Goal: Task Accomplishment & Management: Complete application form

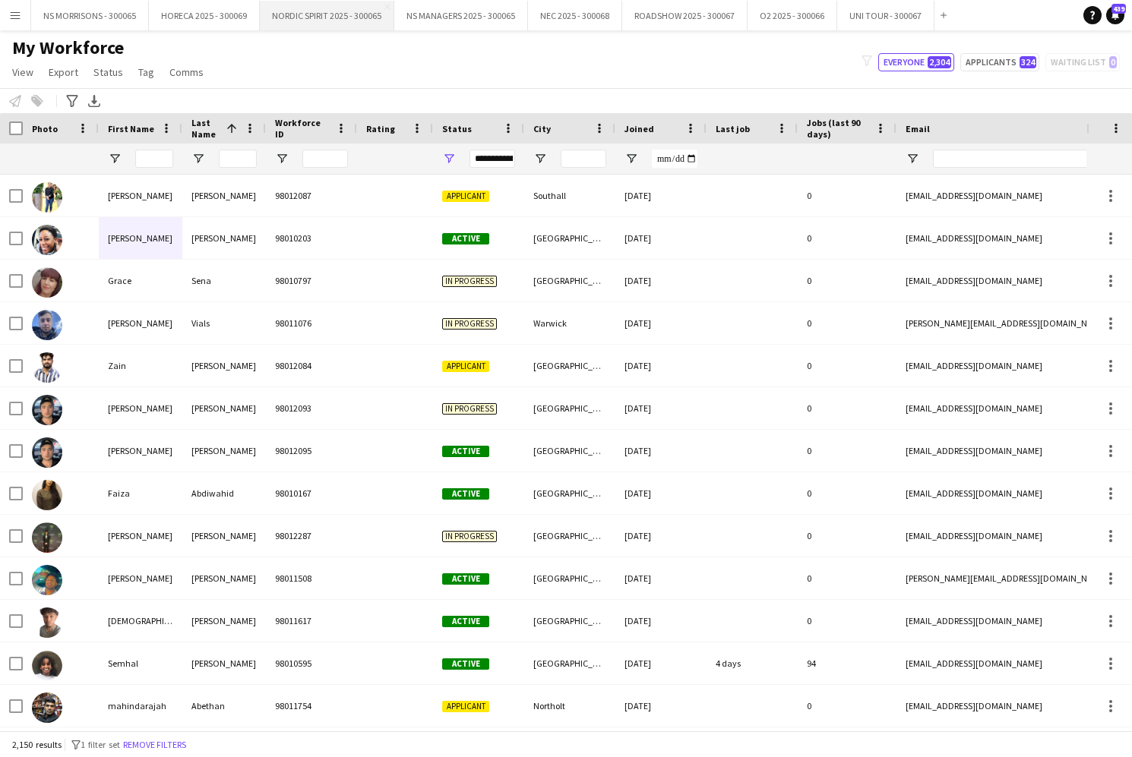
scroll to position [0, 2]
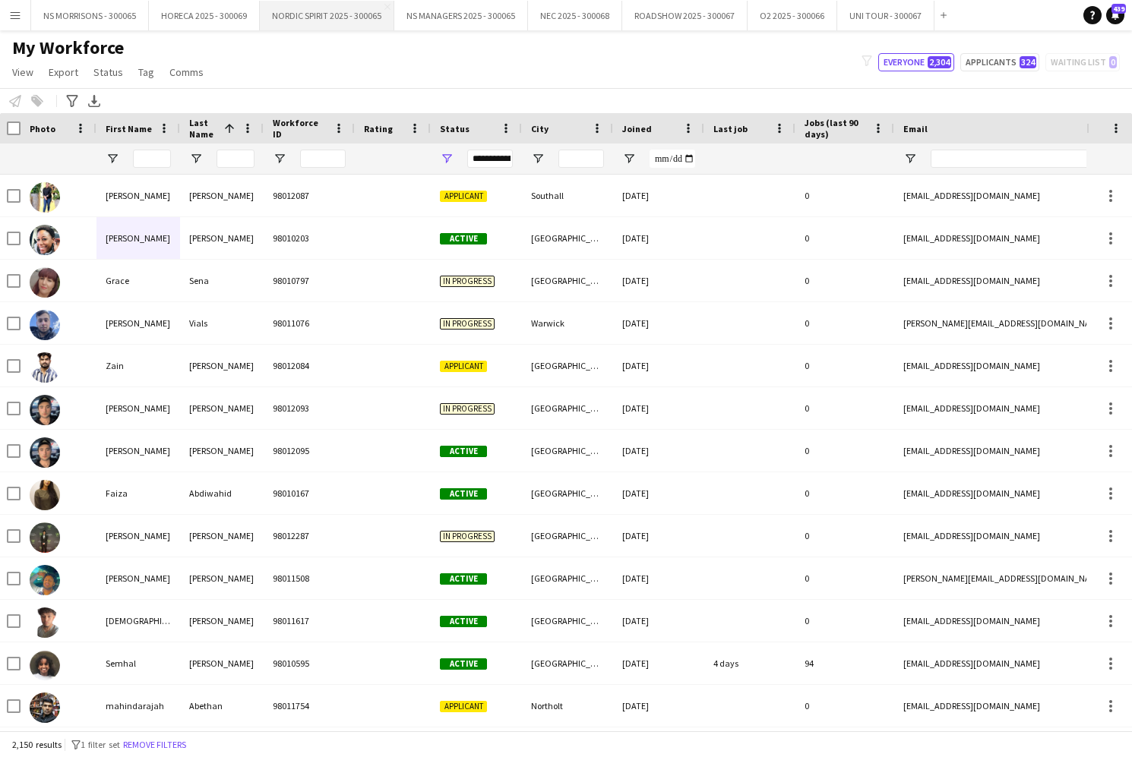
click at [375, 19] on button "NORDIC SPIRIT 2025 - 300065 Close" at bounding box center [327, 16] width 134 height 30
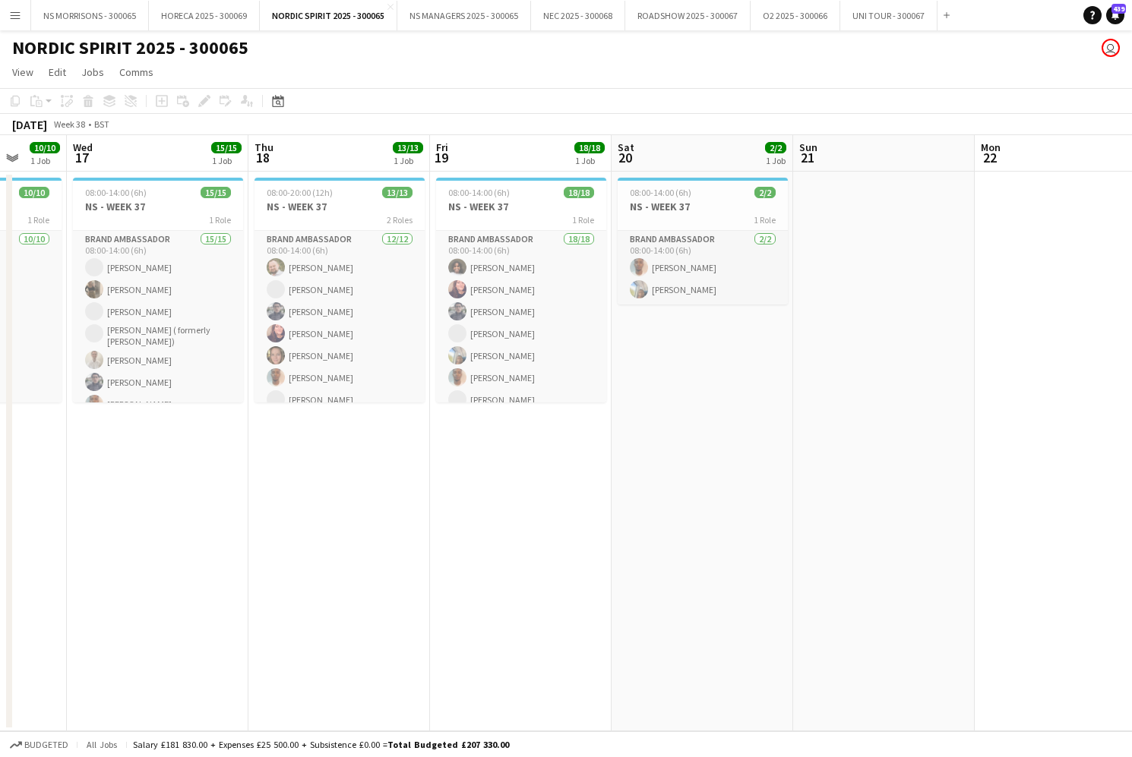
scroll to position [0, 477]
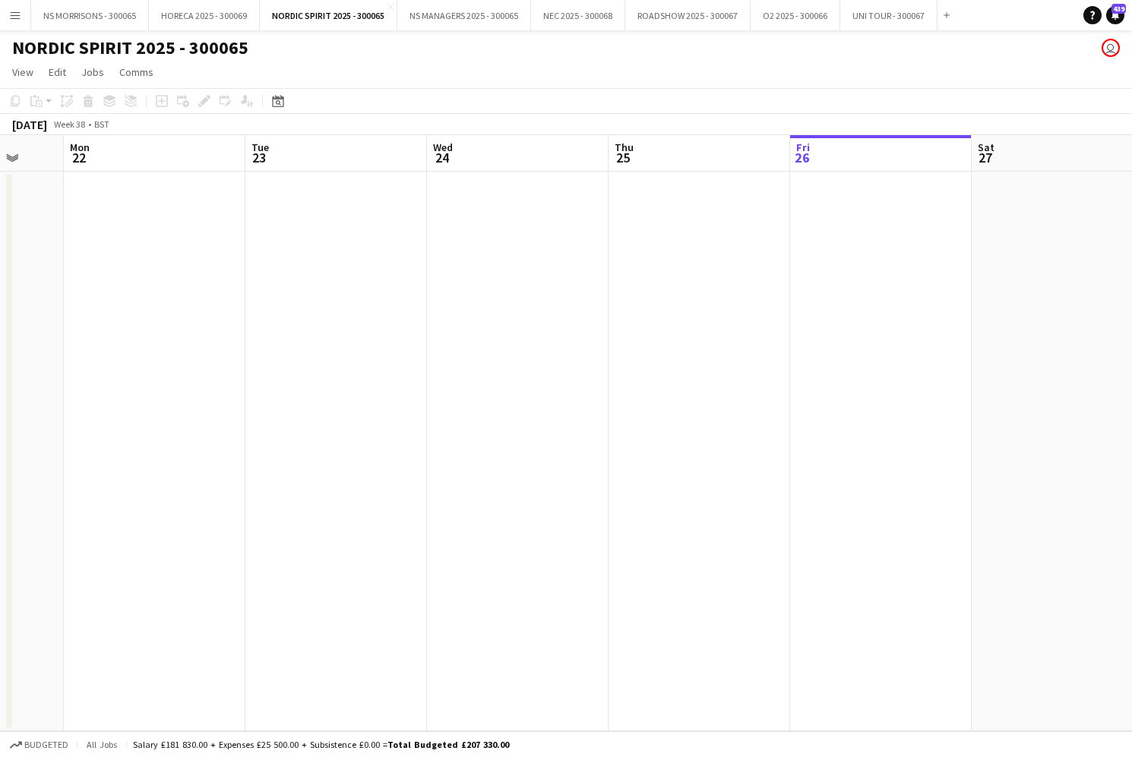
click at [315, 267] on app-date-cell at bounding box center [336, 452] width 182 height 560
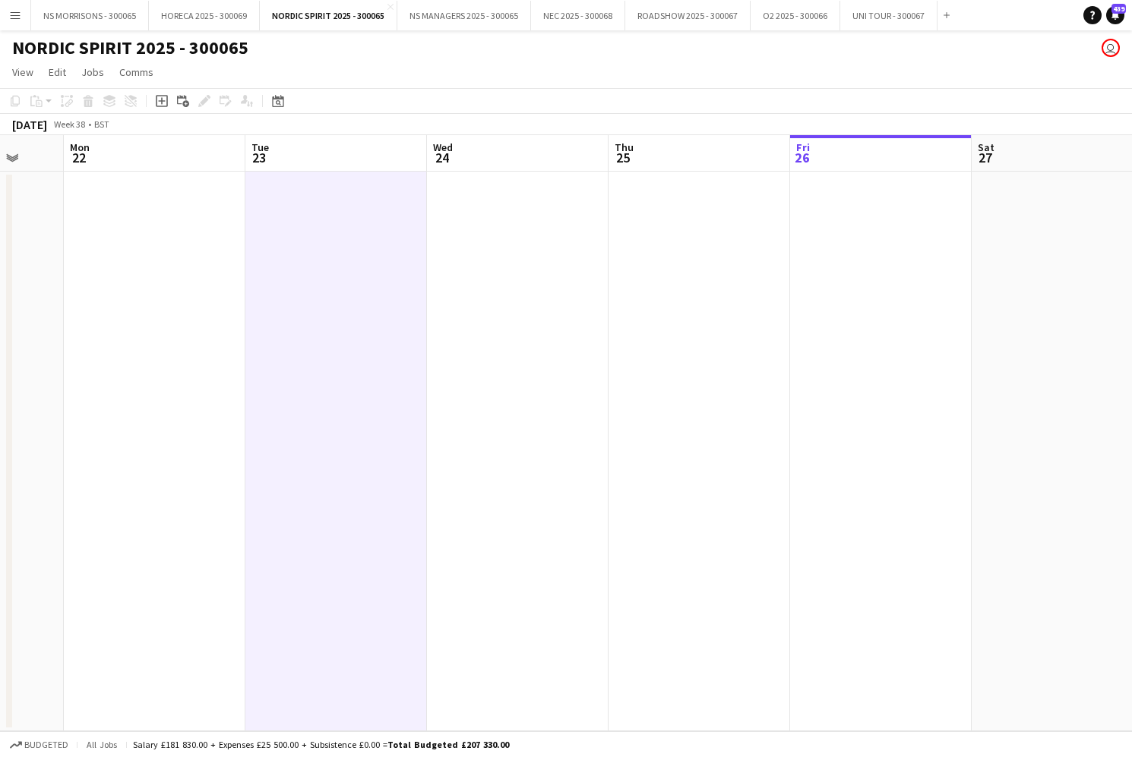
scroll to position [0, 663]
click at [166, 101] on icon "Add job" at bounding box center [162, 101] width 12 height 12
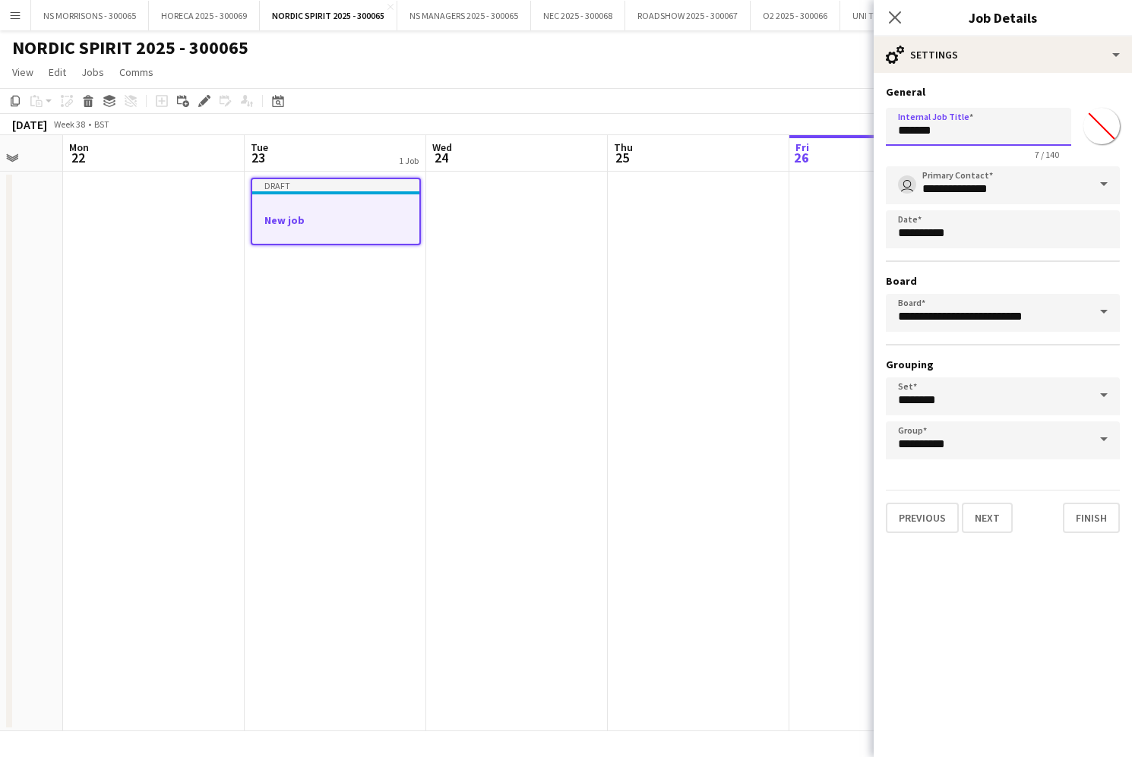
drag, startPoint x: 906, startPoint y: 136, endPoint x: 846, endPoint y: 134, distance: 59.3
click at [846, 134] on body "Menu Boards Boards Boards All jobs Status Workforce Workforce My Workforce Recr…" at bounding box center [566, 378] width 1132 height 757
type input "**********"
click at [975, 515] on button "Next" at bounding box center [987, 518] width 51 height 30
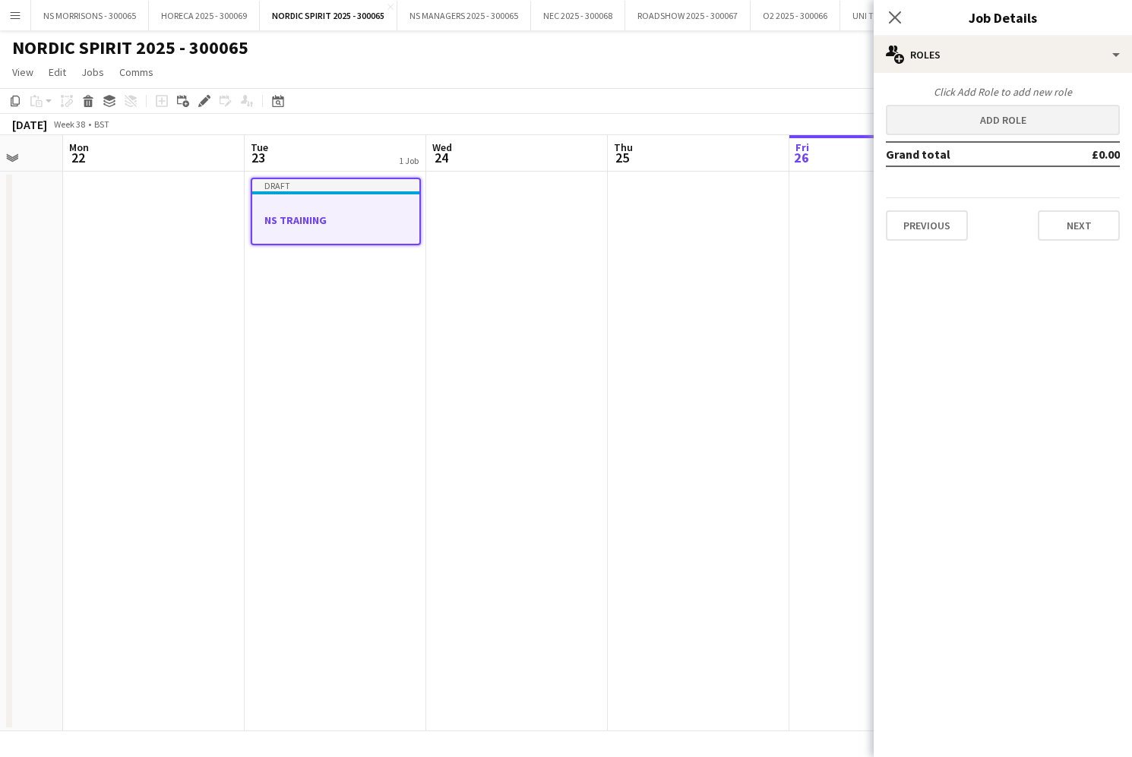
click at [975, 134] on button "Add role" at bounding box center [1003, 120] width 234 height 30
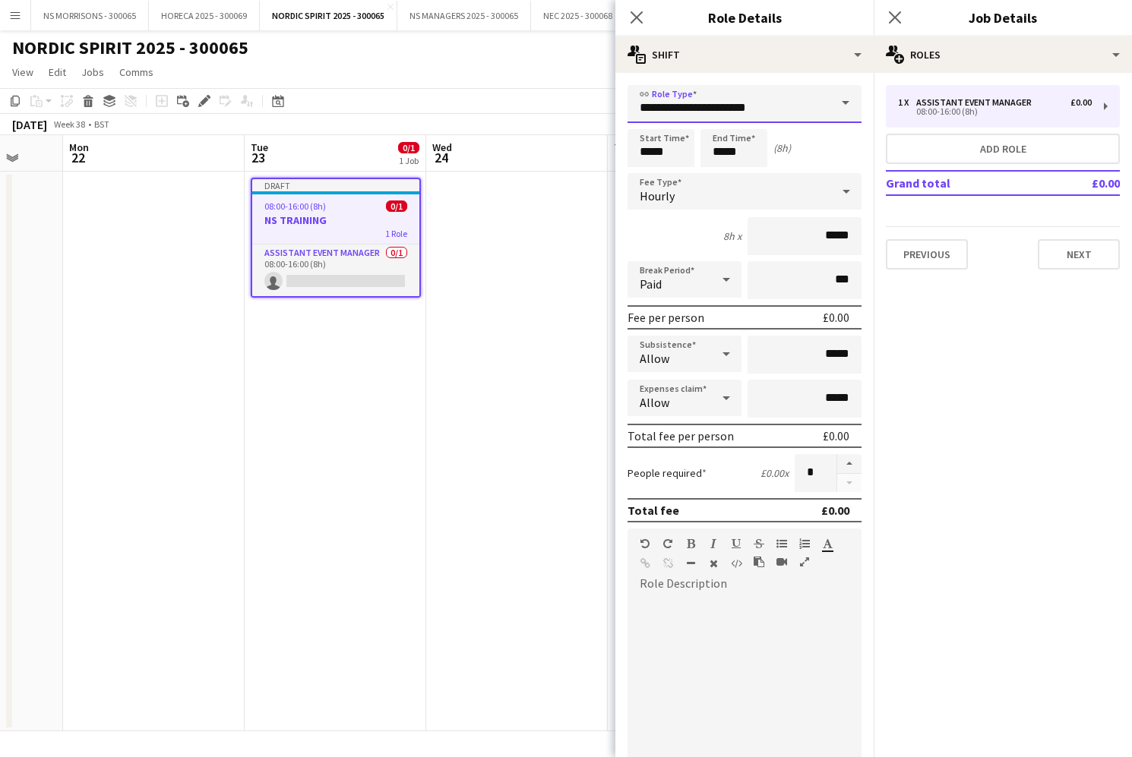
click at [797, 112] on input "**********" at bounding box center [745, 104] width 234 height 38
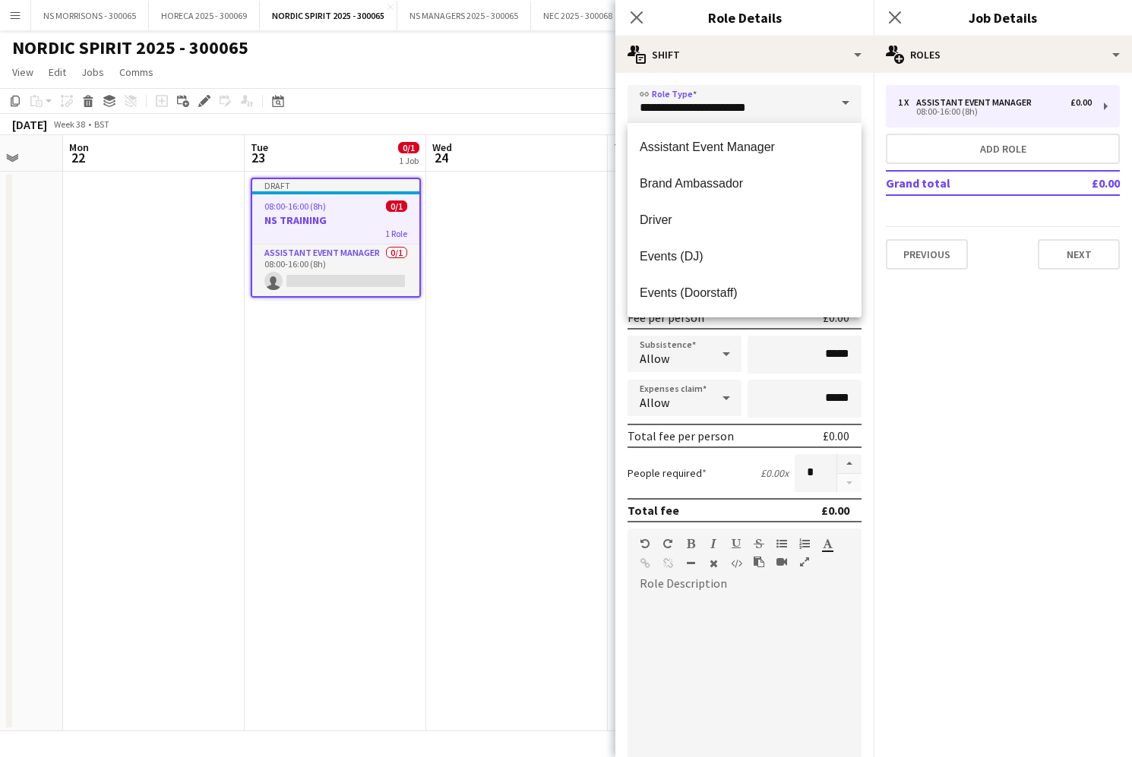
click at [730, 191] on mat-option "Brand Ambassador" at bounding box center [745, 184] width 234 height 36
type input "**********"
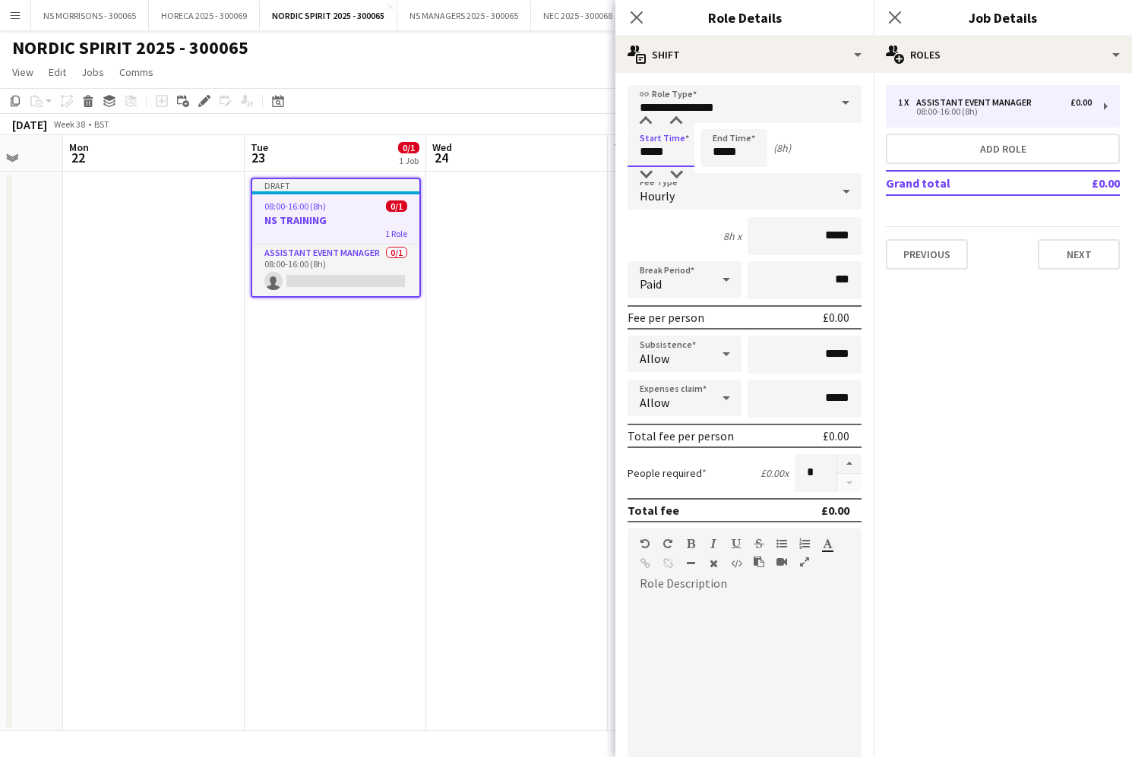
drag, startPoint x: 667, startPoint y: 150, endPoint x: 647, endPoint y: 143, distance: 21.2
click at [666, 150] on input "*****" at bounding box center [661, 148] width 67 height 38
click at [643, 119] on div at bounding box center [646, 121] width 30 height 15
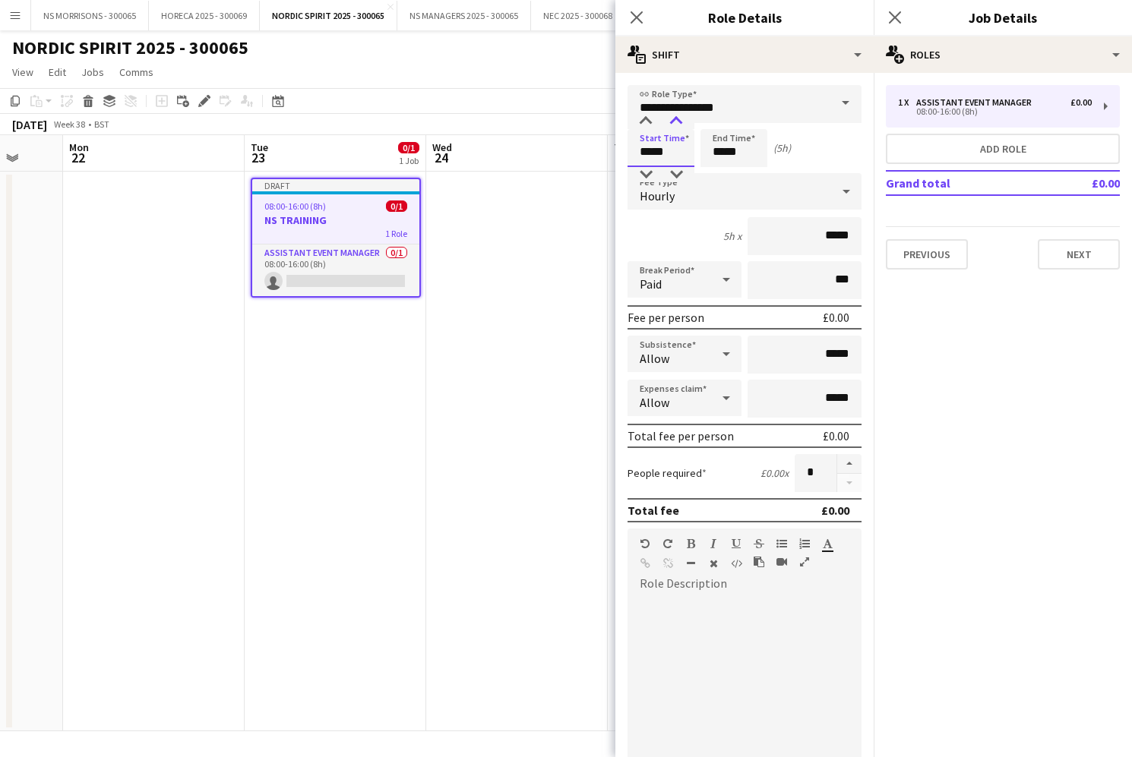
click at [676, 117] on div at bounding box center [676, 121] width 30 height 15
type input "*****"
click at [676, 117] on div at bounding box center [676, 121] width 30 height 15
drag, startPoint x: 719, startPoint y: 153, endPoint x: 718, endPoint y: 139, distance: 13.7
click at [719, 153] on input "*****" at bounding box center [733, 148] width 67 height 38
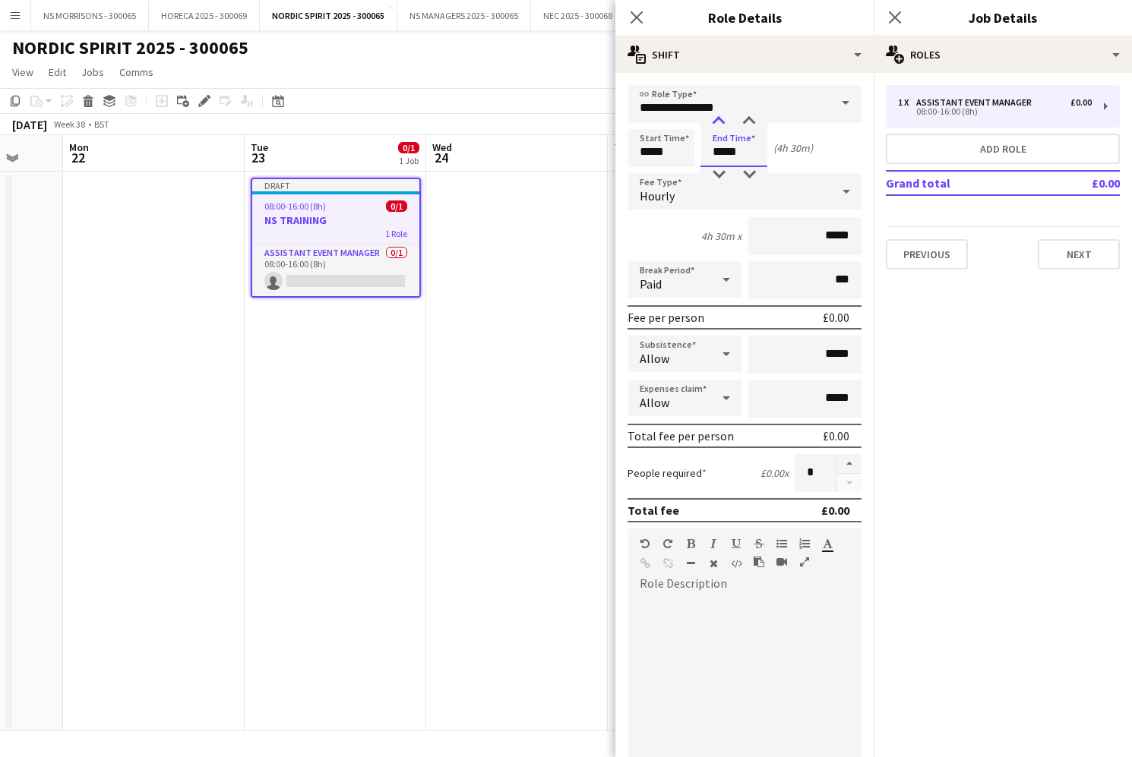
click at [716, 121] on div at bounding box center [719, 121] width 30 height 15
click at [716, 122] on div at bounding box center [719, 121] width 30 height 15
click at [717, 172] on div at bounding box center [719, 174] width 30 height 15
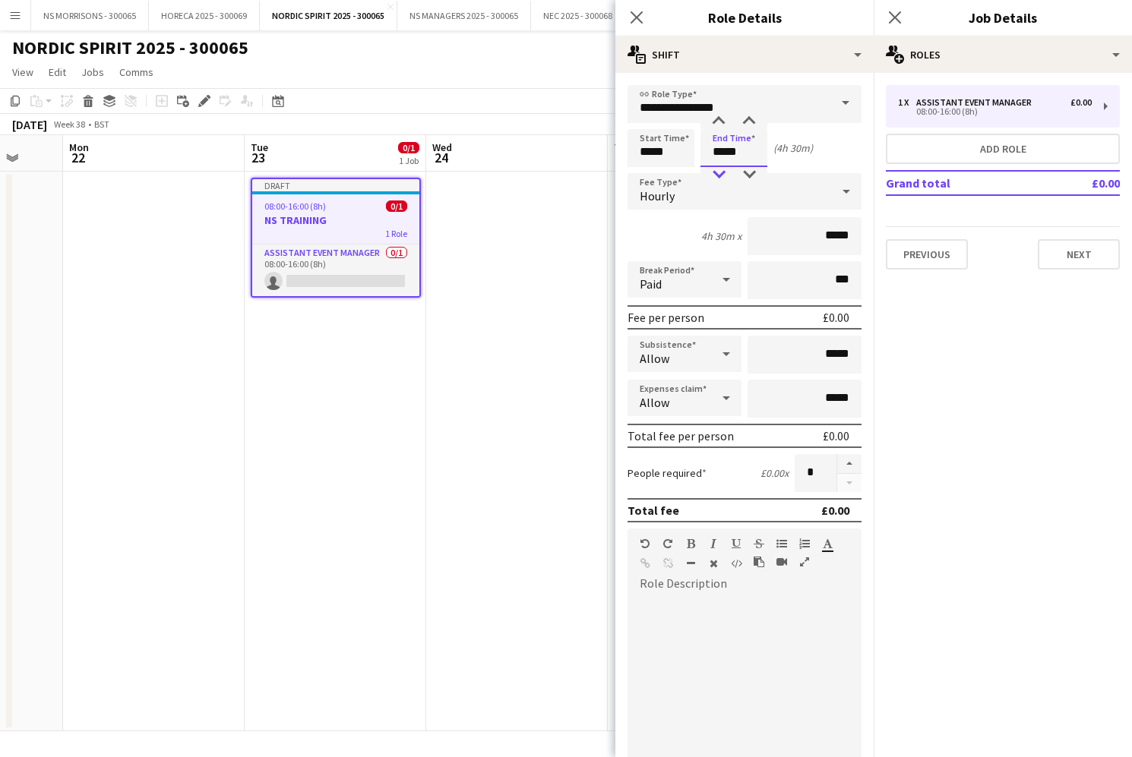
click at [716, 172] on div at bounding box center [719, 174] width 30 height 15
type input "*****"
click at [716, 173] on div at bounding box center [719, 174] width 30 height 15
click at [710, 196] on div "Hourly" at bounding box center [730, 191] width 204 height 36
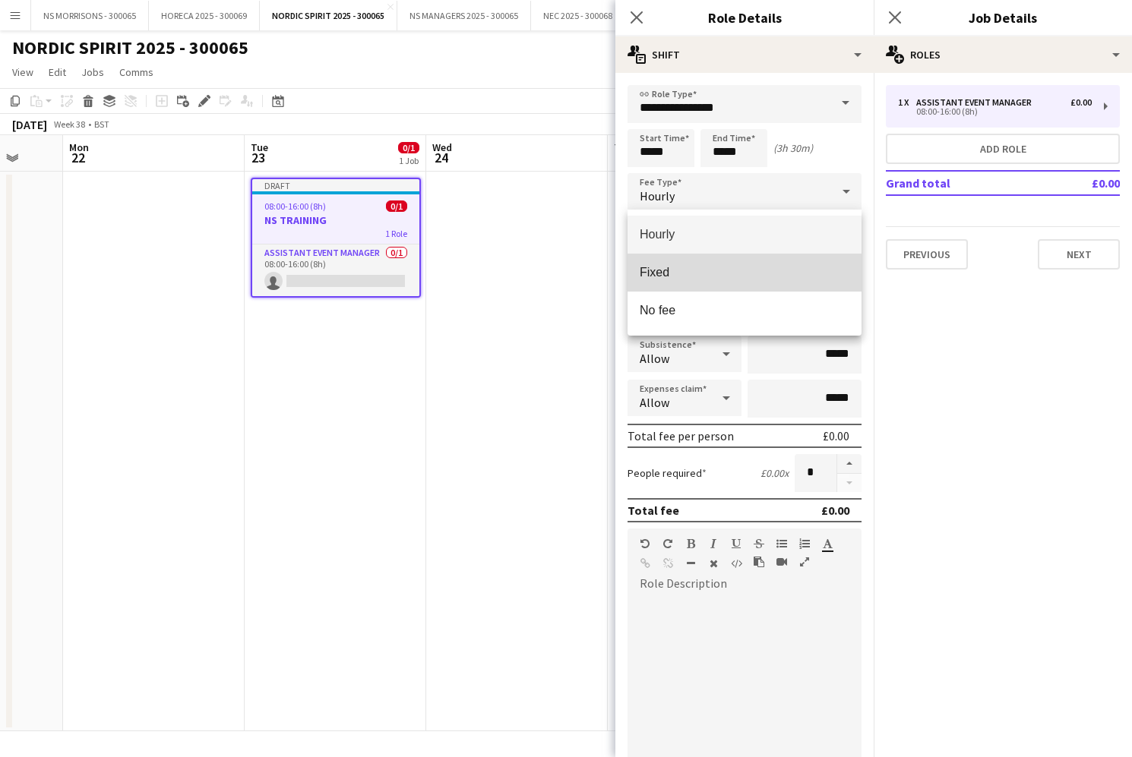
click at [705, 272] on span "Fixed" at bounding box center [745, 272] width 210 height 14
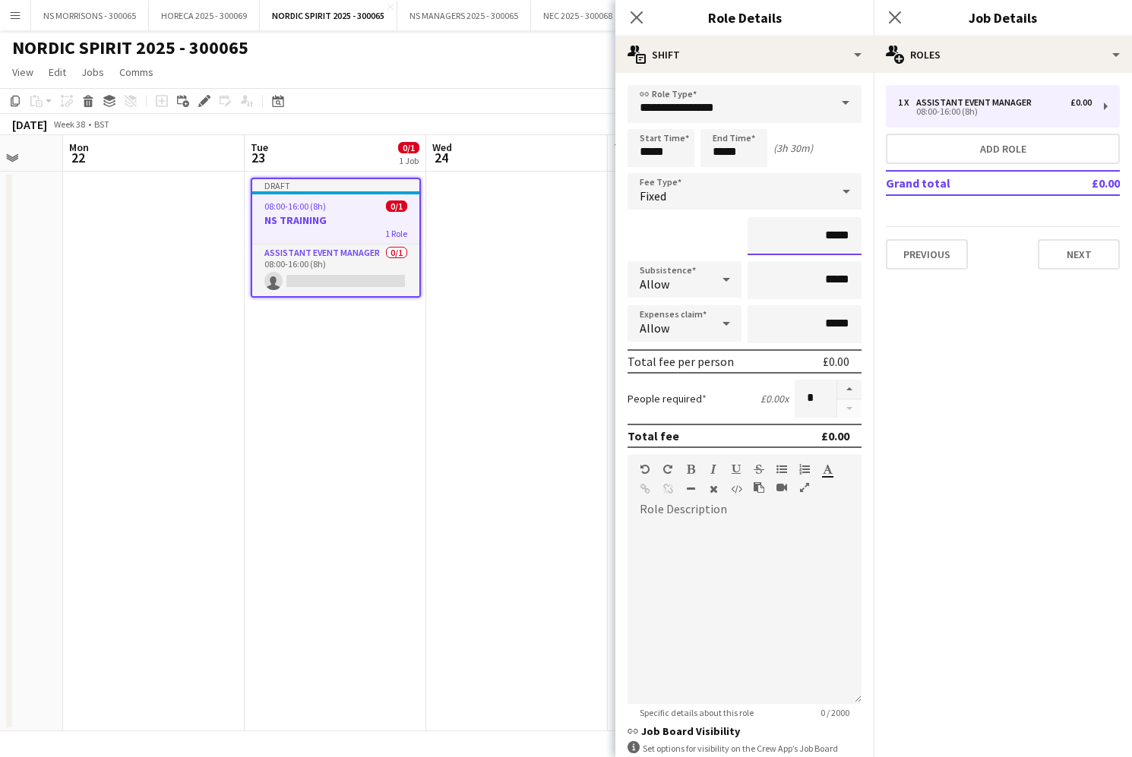
drag, startPoint x: 827, startPoint y: 236, endPoint x: 902, endPoint y: 237, distance: 75.2
click at [902, 237] on body "Menu Boards Boards Boards All jobs Status Workforce Workforce My Workforce Recr…" at bounding box center [566, 378] width 1132 height 757
drag, startPoint x: 825, startPoint y: 229, endPoint x: 858, endPoint y: 229, distance: 32.7
click at [858, 229] on input "*****" at bounding box center [805, 236] width 114 height 38
type input "***"
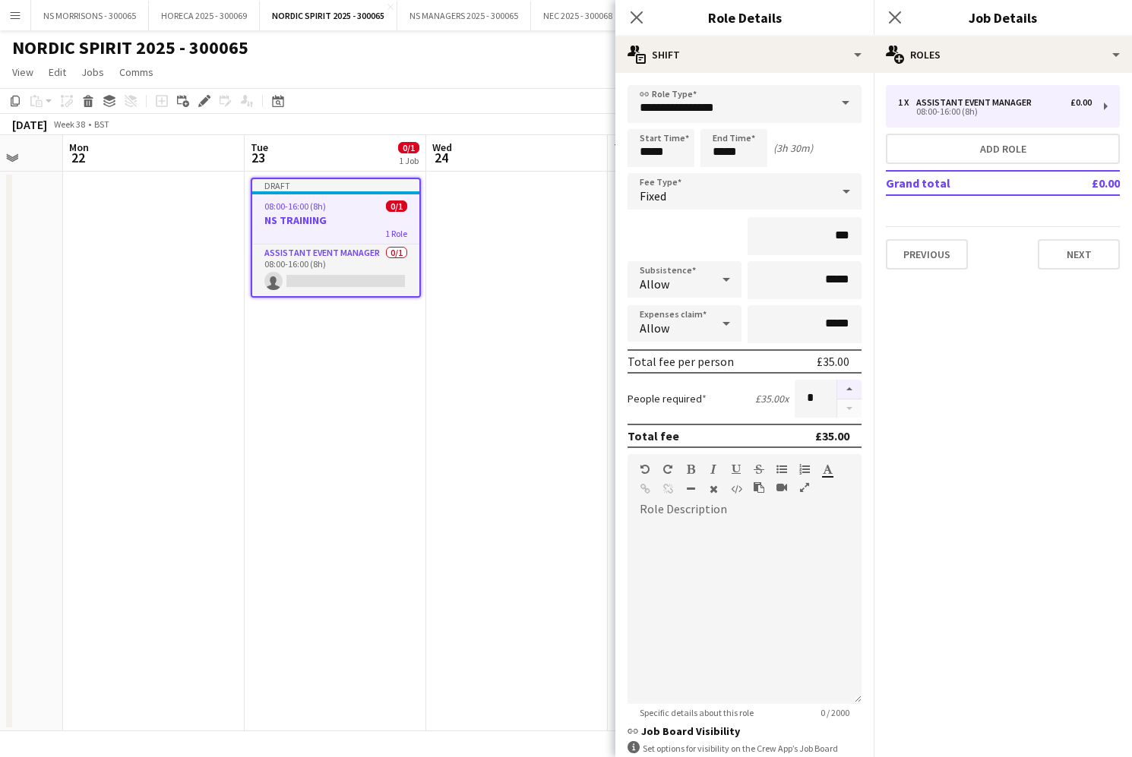
click at [847, 390] on button "button" at bounding box center [849, 390] width 24 height 20
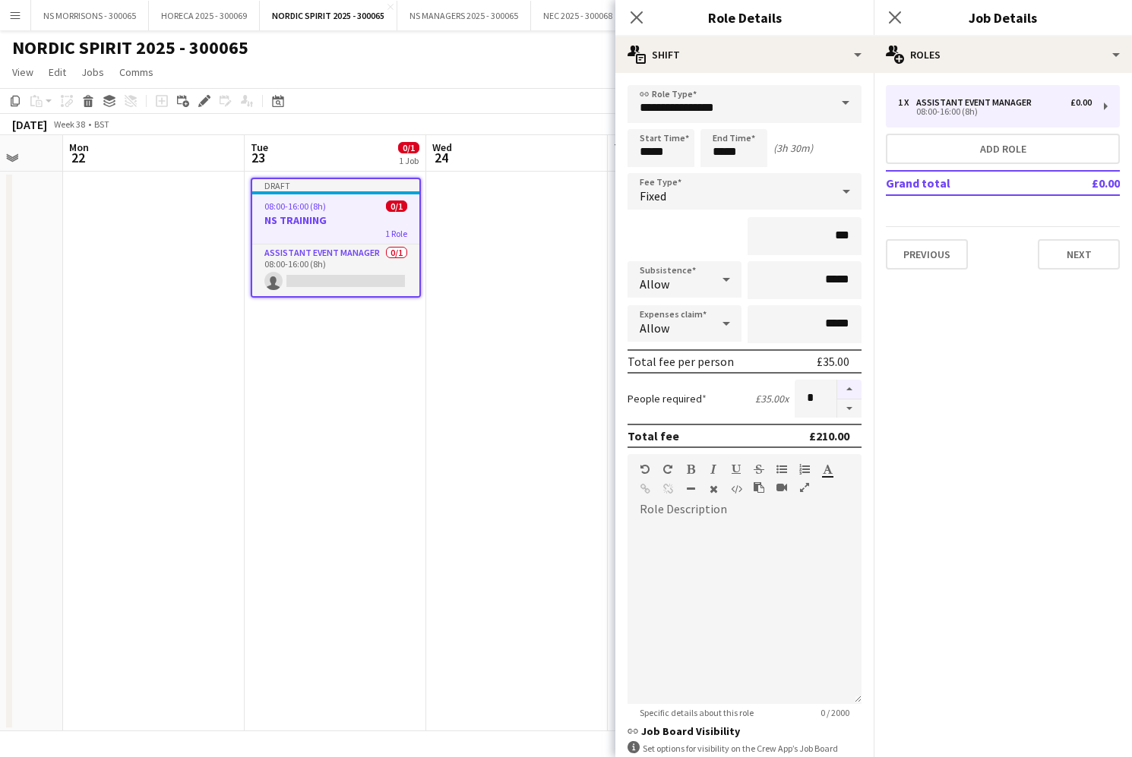
click at [847, 389] on button "button" at bounding box center [849, 390] width 24 height 20
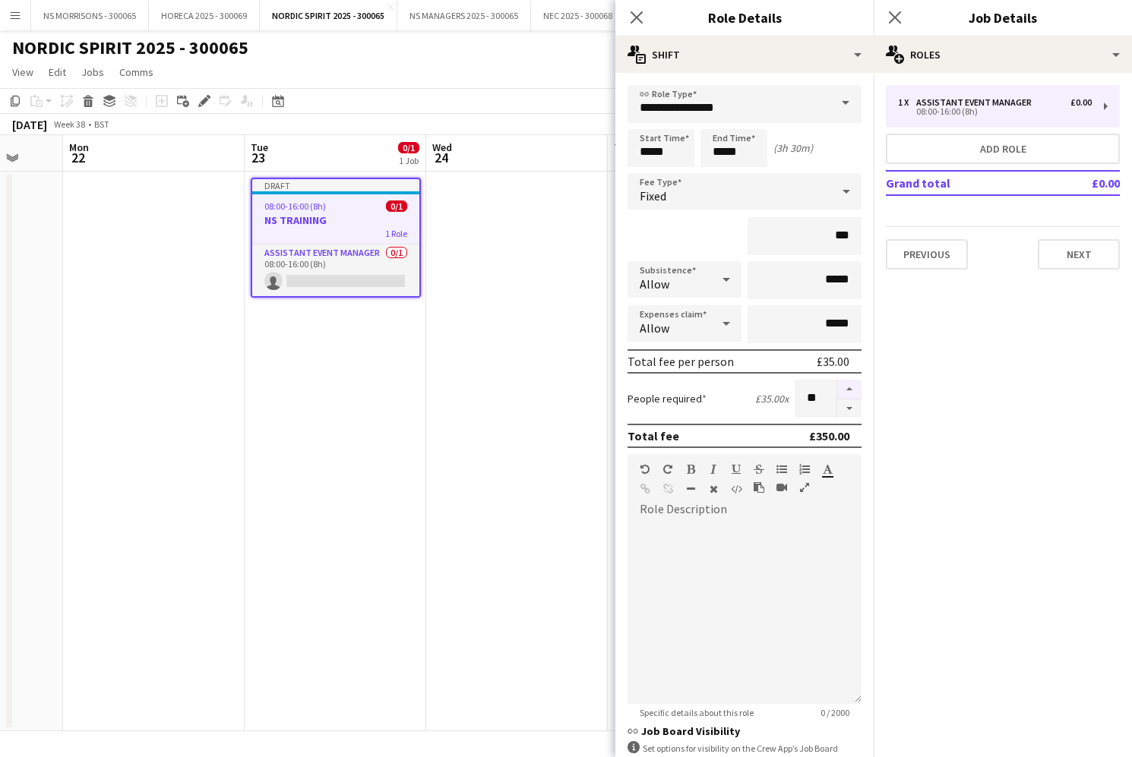
click at [847, 389] on button "button" at bounding box center [849, 390] width 24 height 20
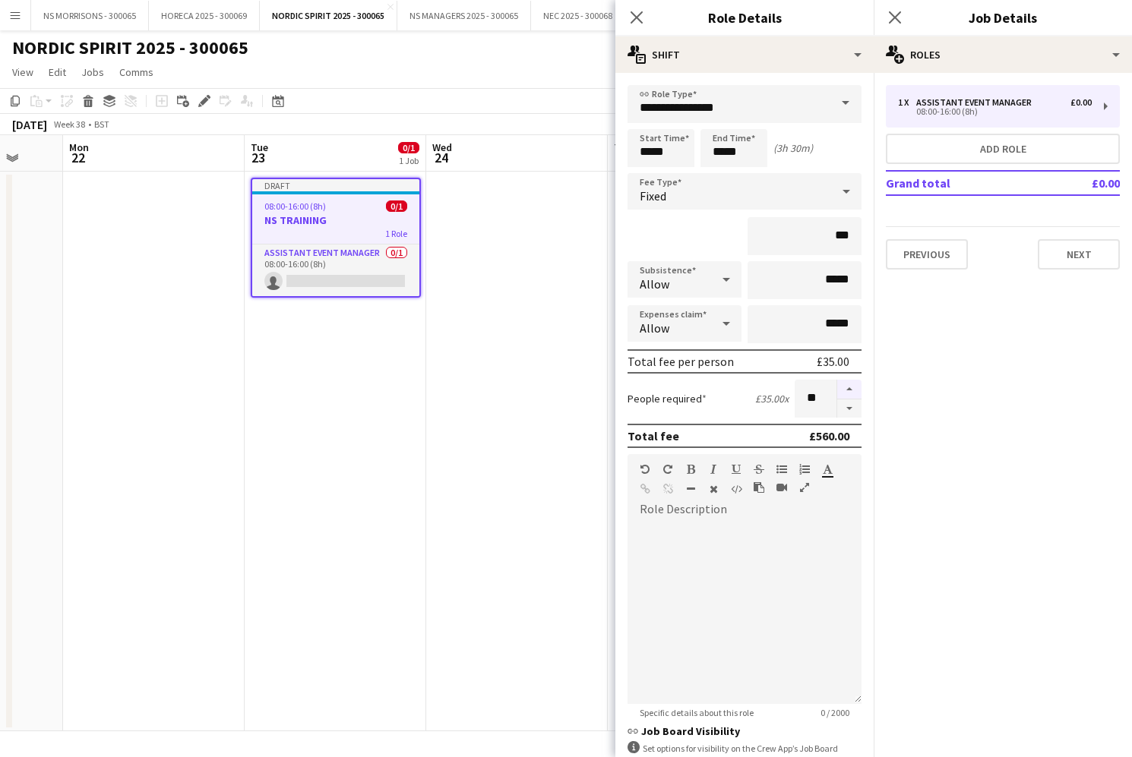
click at [847, 389] on button "button" at bounding box center [849, 390] width 24 height 20
type input "**"
drag, startPoint x: 457, startPoint y: 312, endPoint x: 435, endPoint y: 310, distance: 22.9
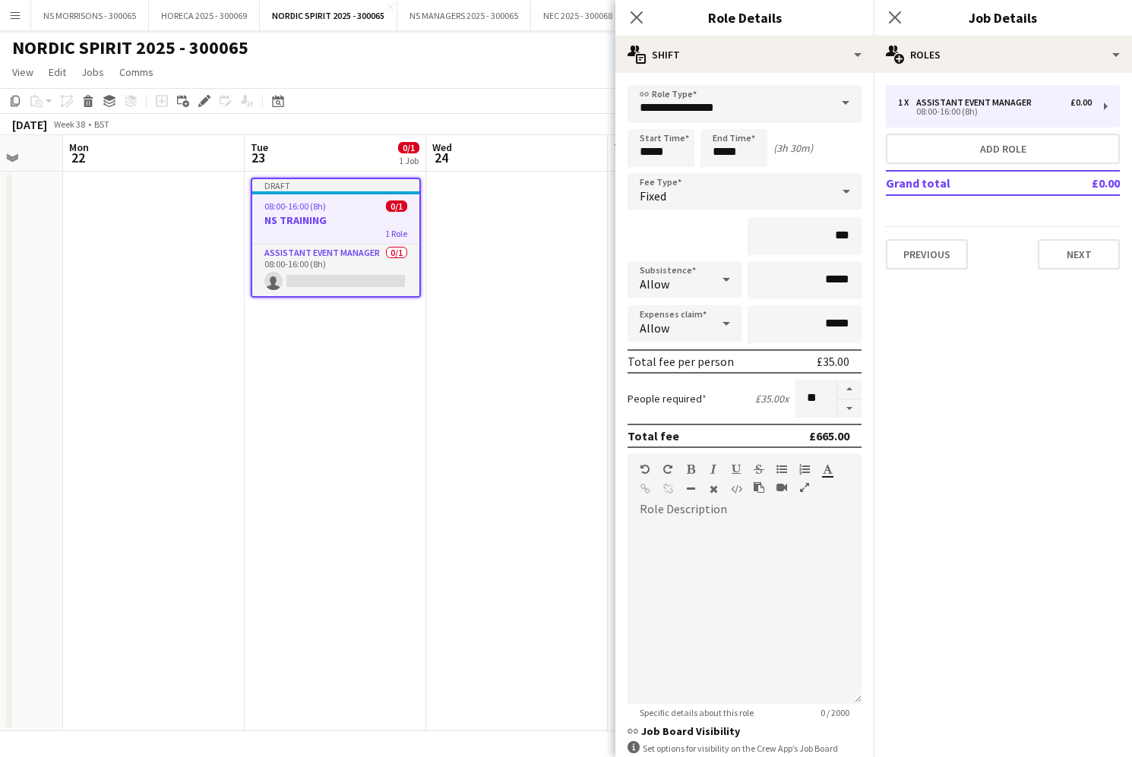
click at [457, 312] on app-date-cell at bounding box center [517, 452] width 182 height 560
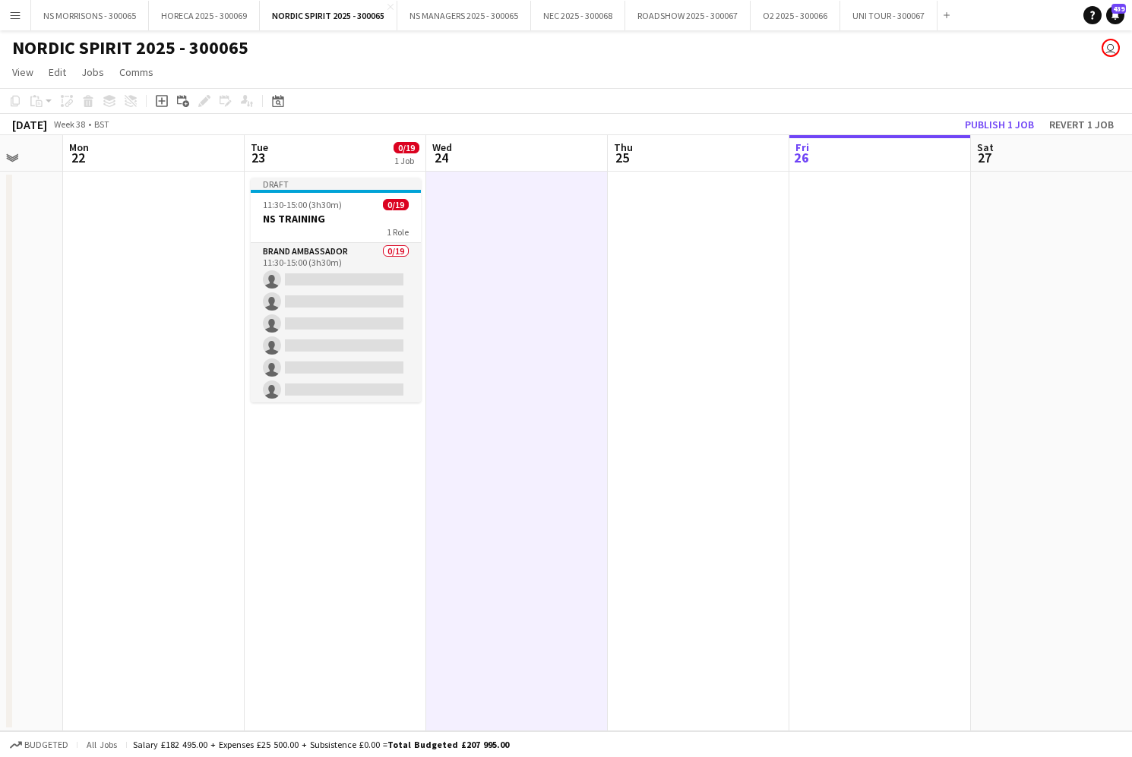
drag, startPoint x: 366, startPoint y: 305, endPoint x: 451, endPoint y: 301, distance: 84.4
click at [366, 305] on app-card-role "Brand Ambassador 0/19 11:30-15:00 (3h30m) single-neutral-actions single-neutral…" at bounding box center [336, 467] width 170 height 448
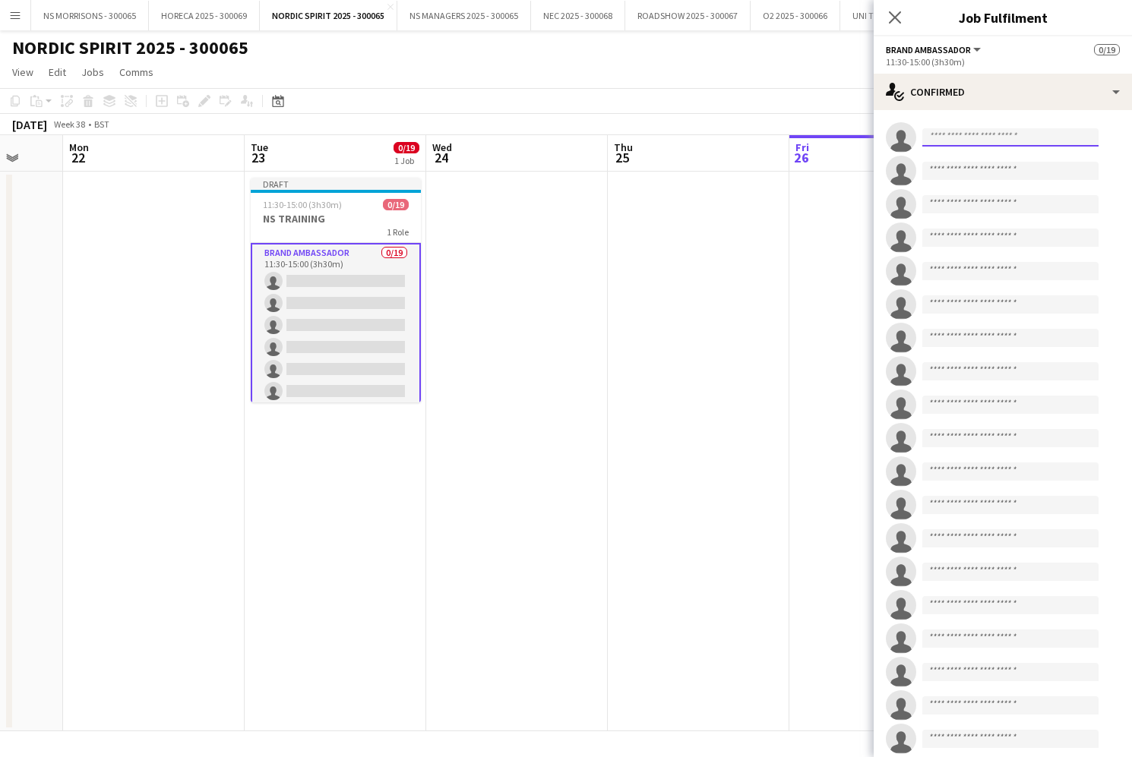
click at [935, 134] on input at bounding box center [1010, 137] width 176 height 18
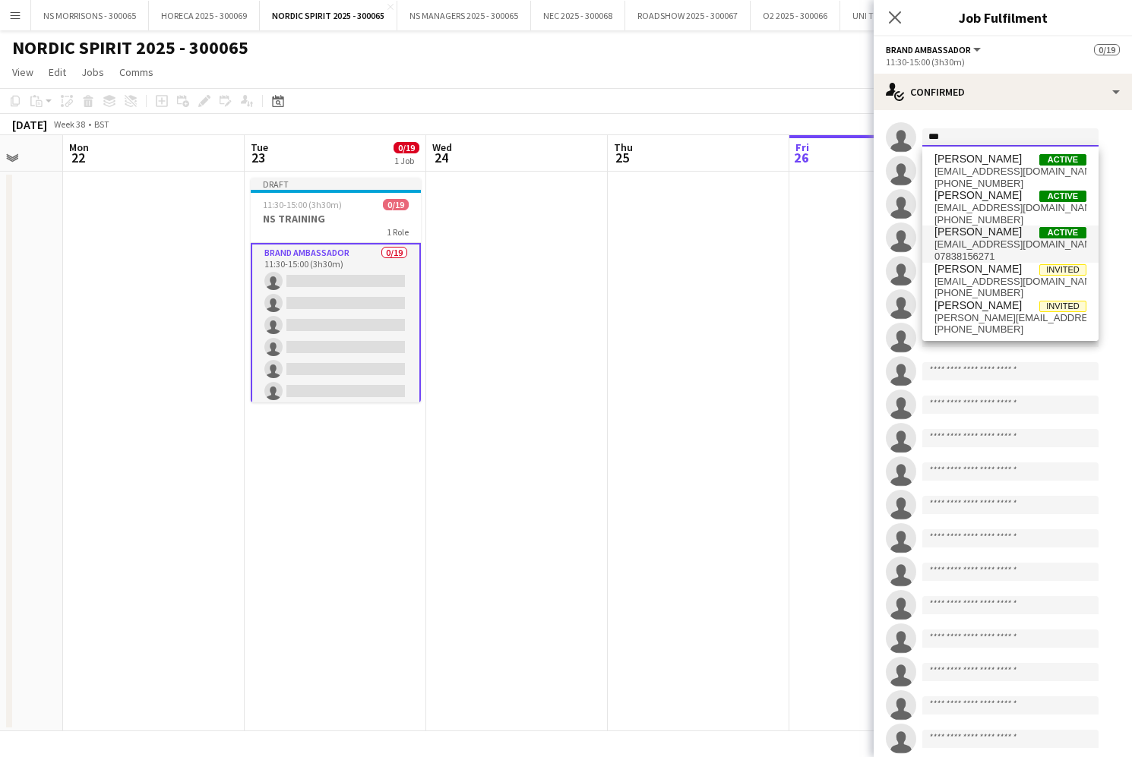
type input "***"
click at [950, 232] on span "[PERSON_NAME]" at bounding box center [977, 232] width 87 height 13
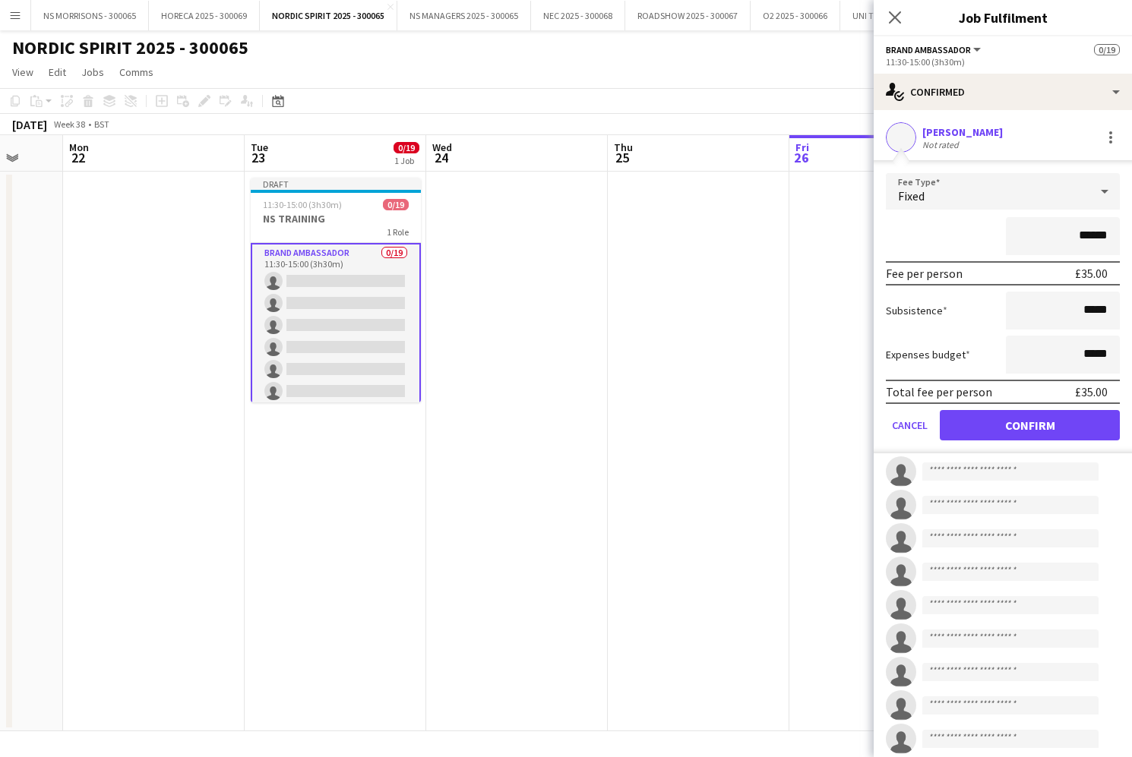
click at [987, 428] on button "Confirm" at bounding box center [1030, 425] width 180 height 30
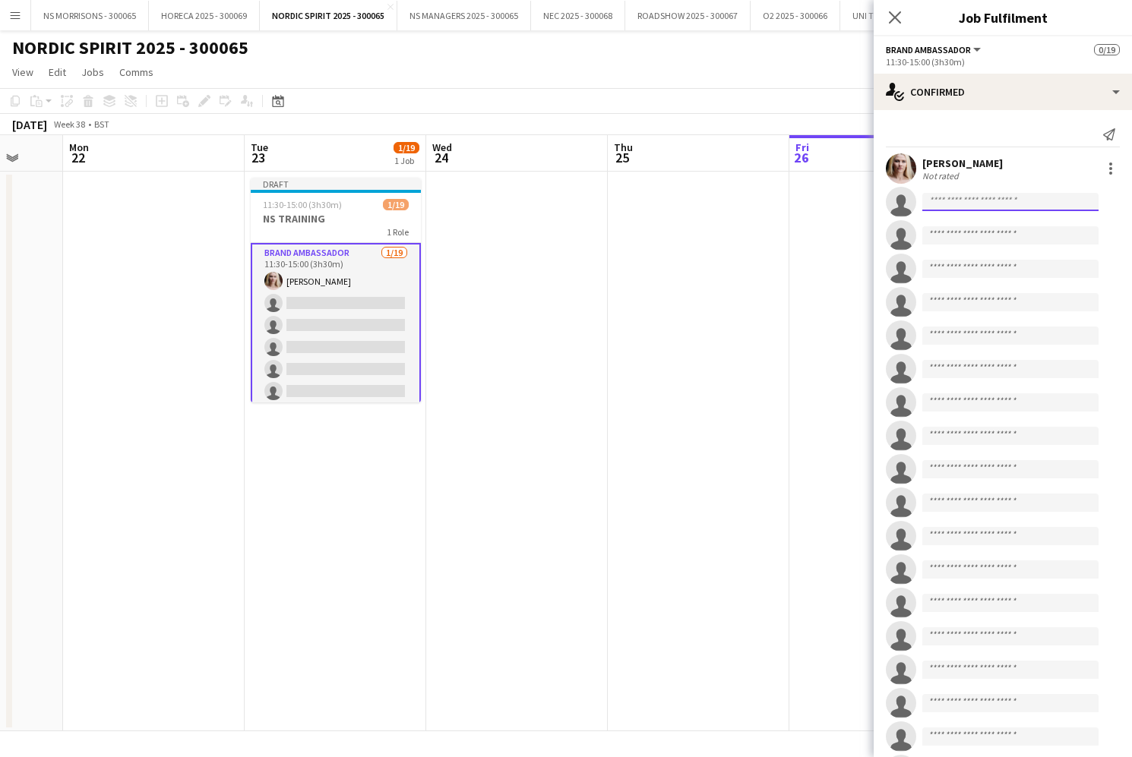
click at [966, 207] on input at bounding box center [1010, 202] width 176 height 18
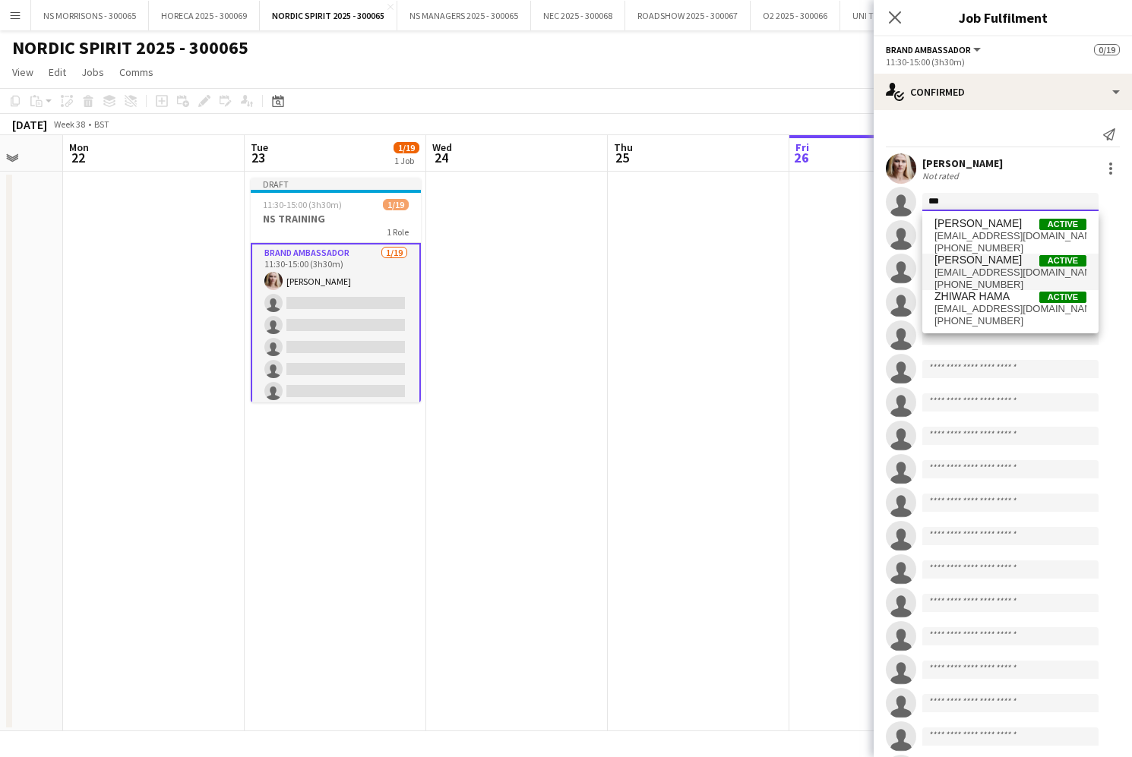
type input "***"
click at [963, 257] on span "[PERSON_NAME]" at bounding box center [977, 260] width 87 height 13
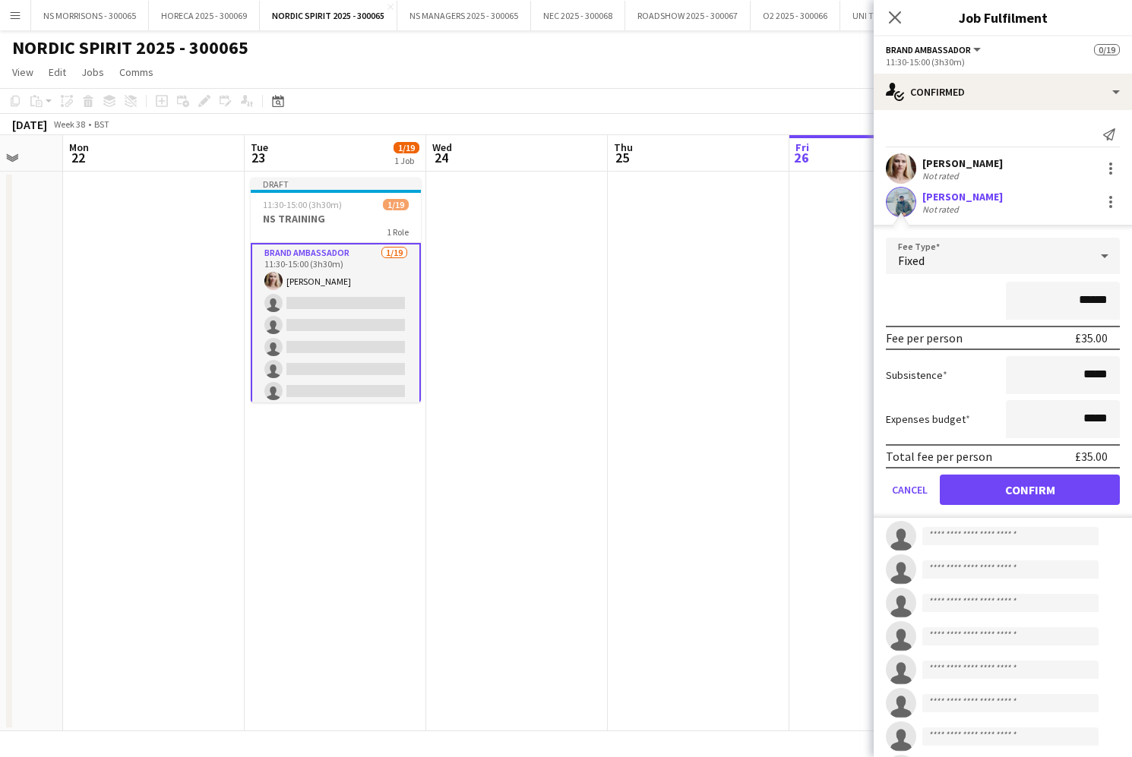
drag, startPoint x: 998, startPoint y: 475, endPoint x: 994, endPoint y: 403, distance: 71.6
click at [998, 475] on button "Confirm" at bounding box center [1030, 490] width 180 height 30
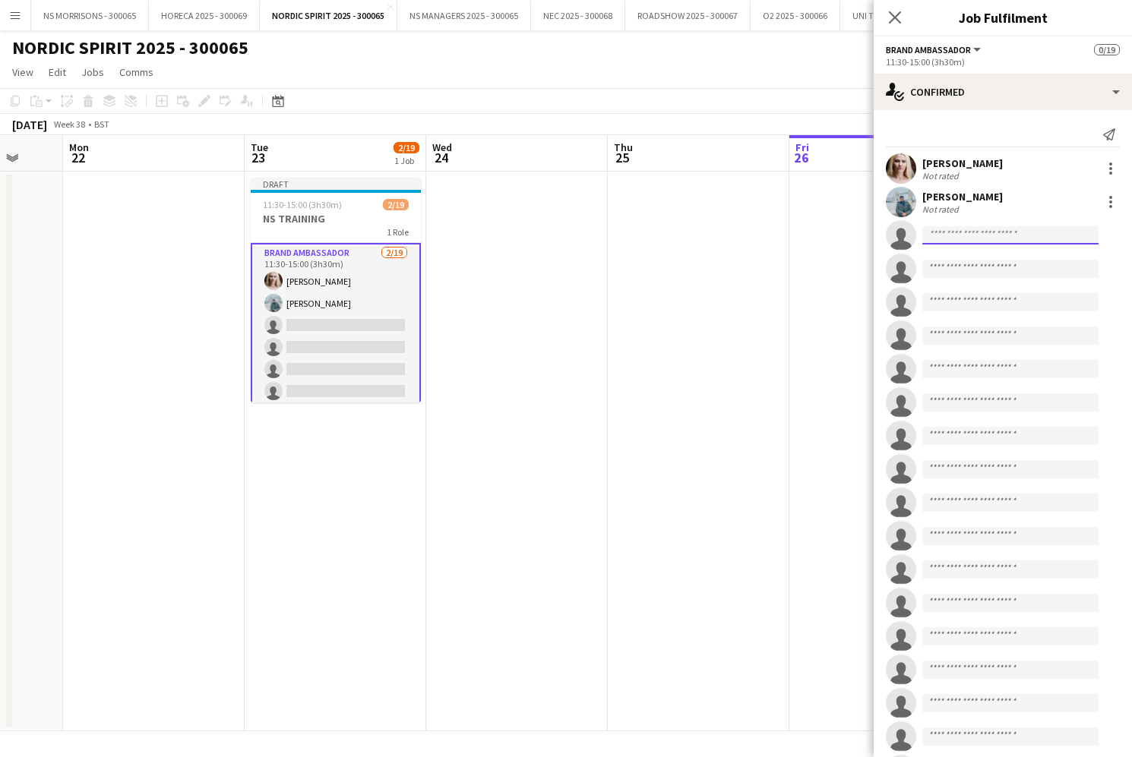
click at [965, 233] on input at bounding box center [1010, 235] width 176 height 18
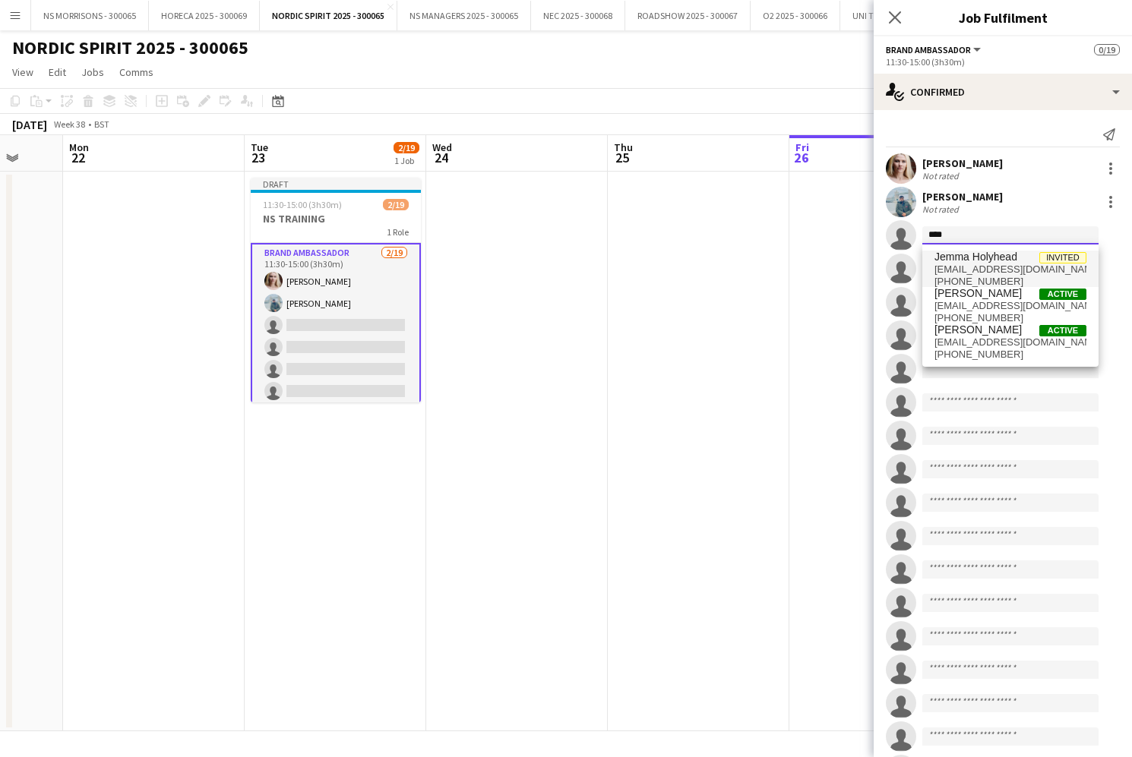
scroll to position [0, 1]
type input "****"
click at [969, 299] on span "[PERSON_NAME]" at bounding box center [977, 293] width 87 height 13
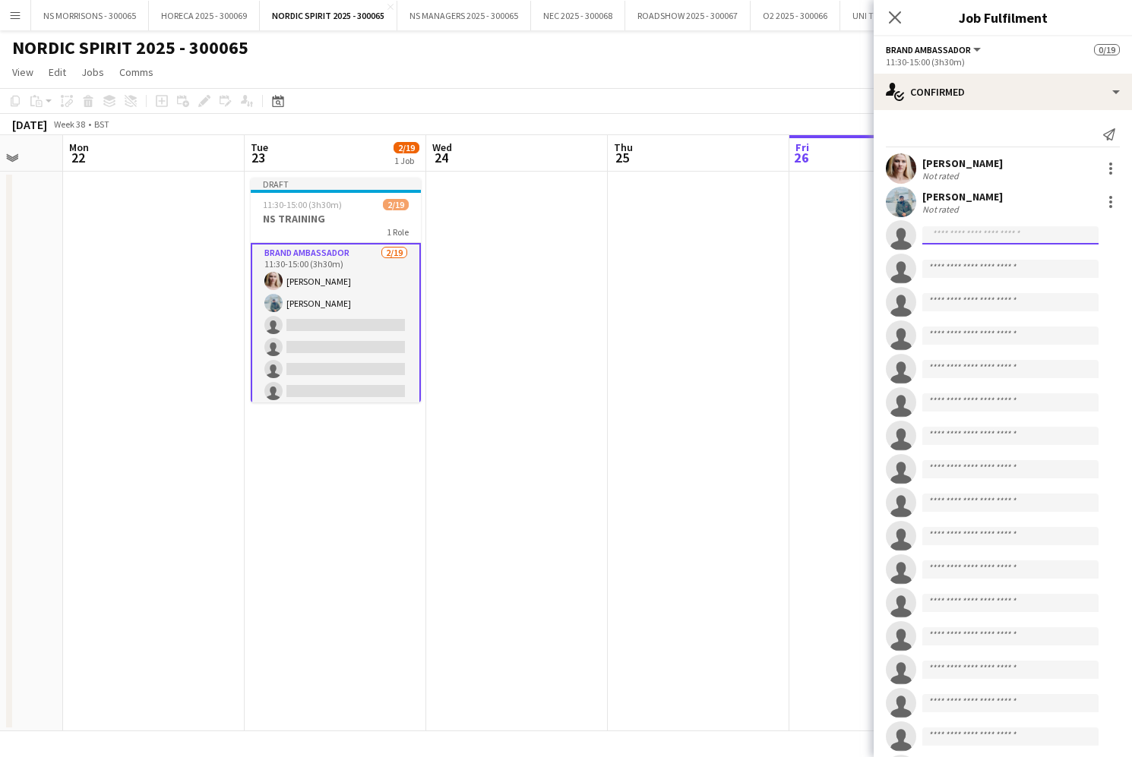
scroll to position [0, 0]
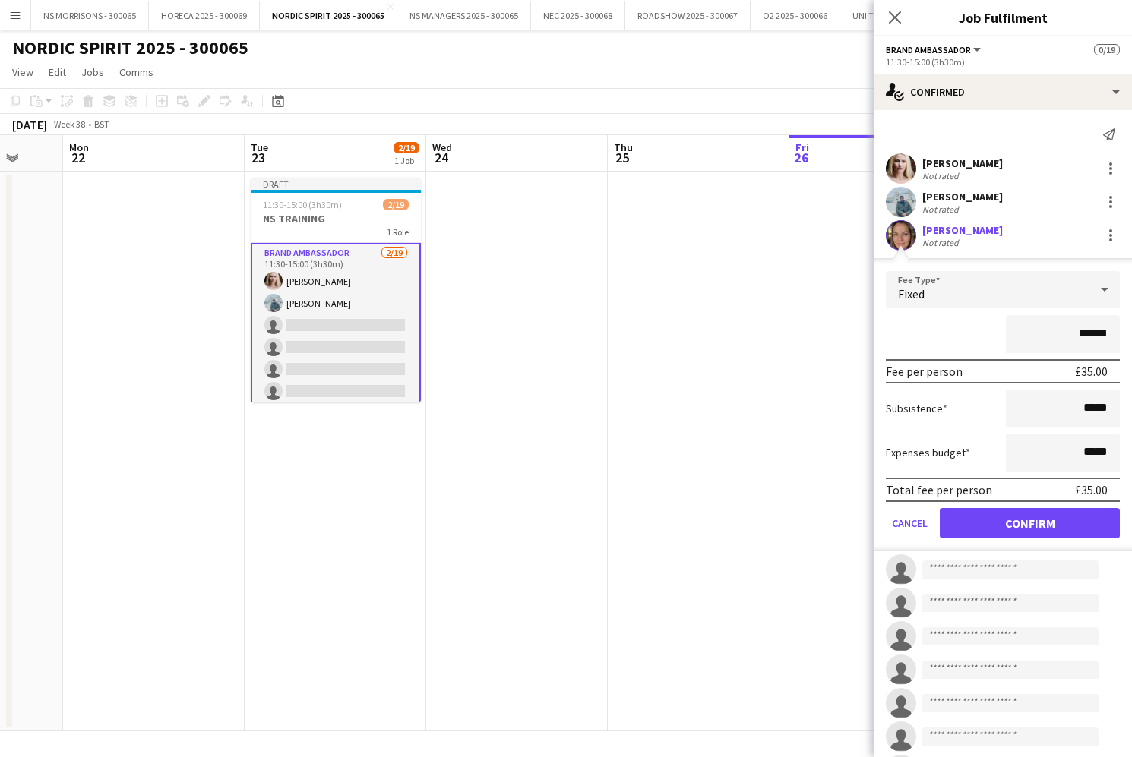
drag, startPoint x: 978, startPoint y: 513, endPoint x: 961, endPoint y: 474, distance: 42.2
click at [977, 513] on button "Confirm" at bounding box center [1030, 523] width 180 height 30
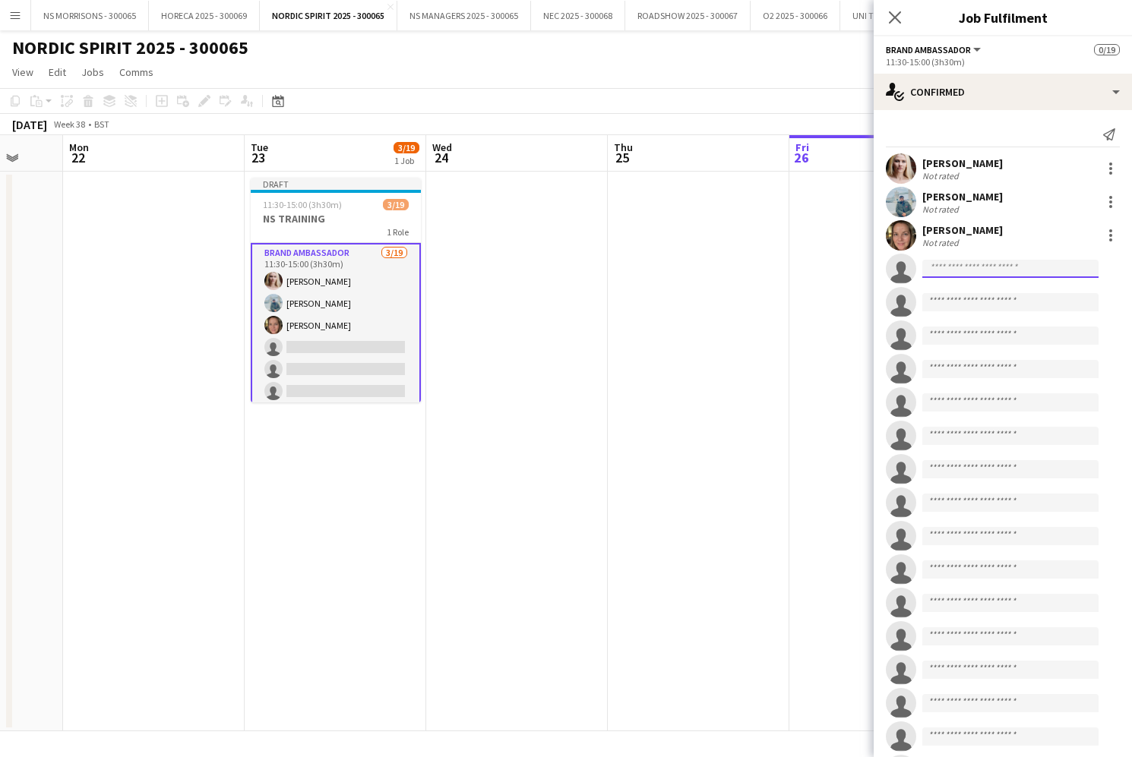
click at [946, 264] on input at bounding box center [1010, 269] width 176 height 18
type input "***"
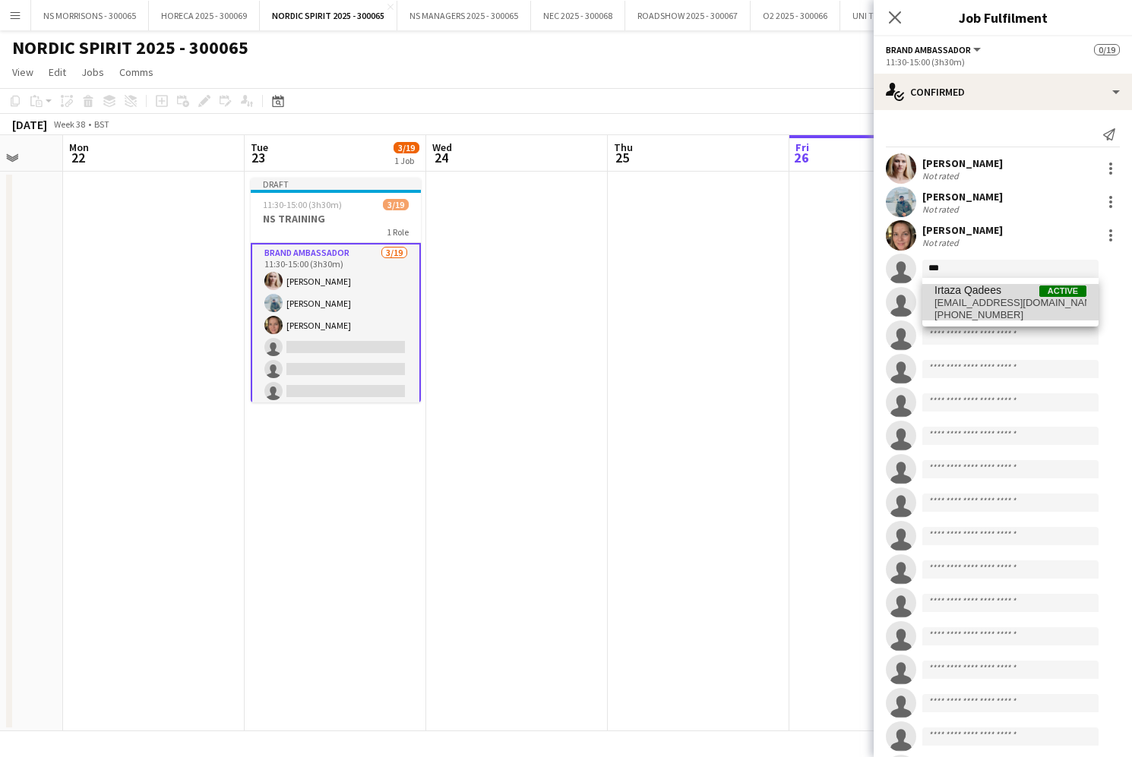
click at [950, 301] on span "[EMAIL_ADDRESS][DOMAIN_NAME]" at bounding box center [1010, 303] width 152 height 12
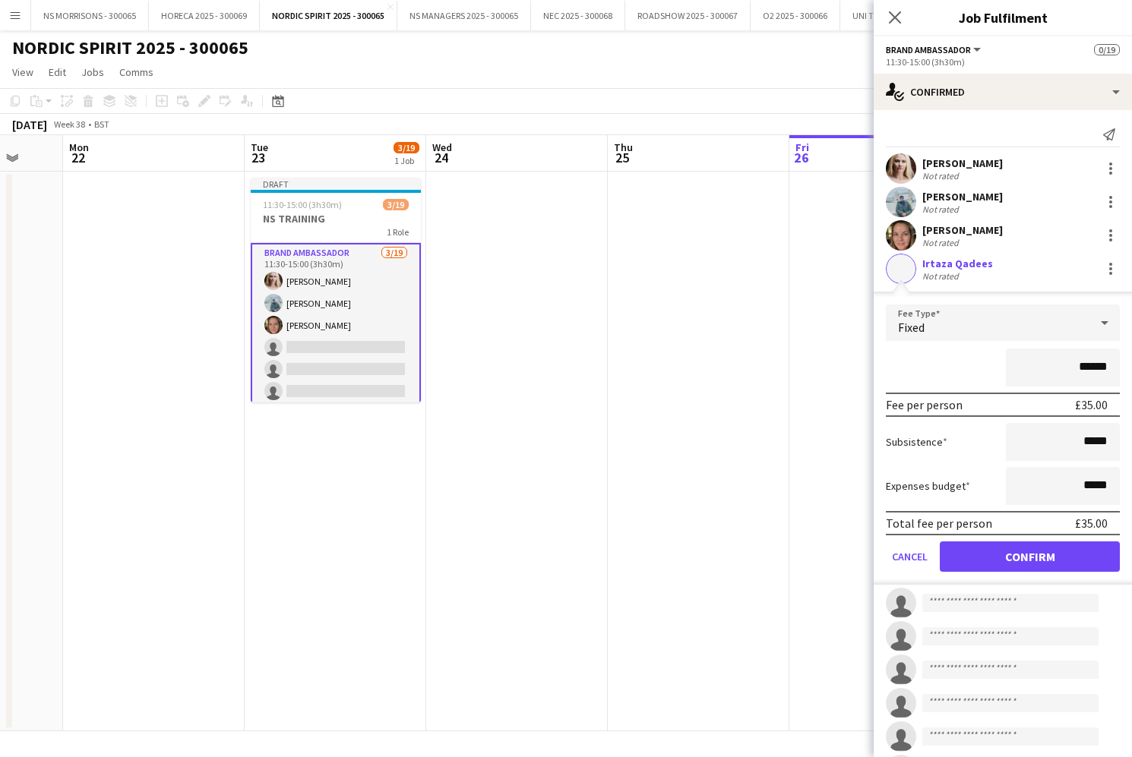
click at [951, 551] on button "Confirm" at bounding box center [1030, 557] width 180 height 30
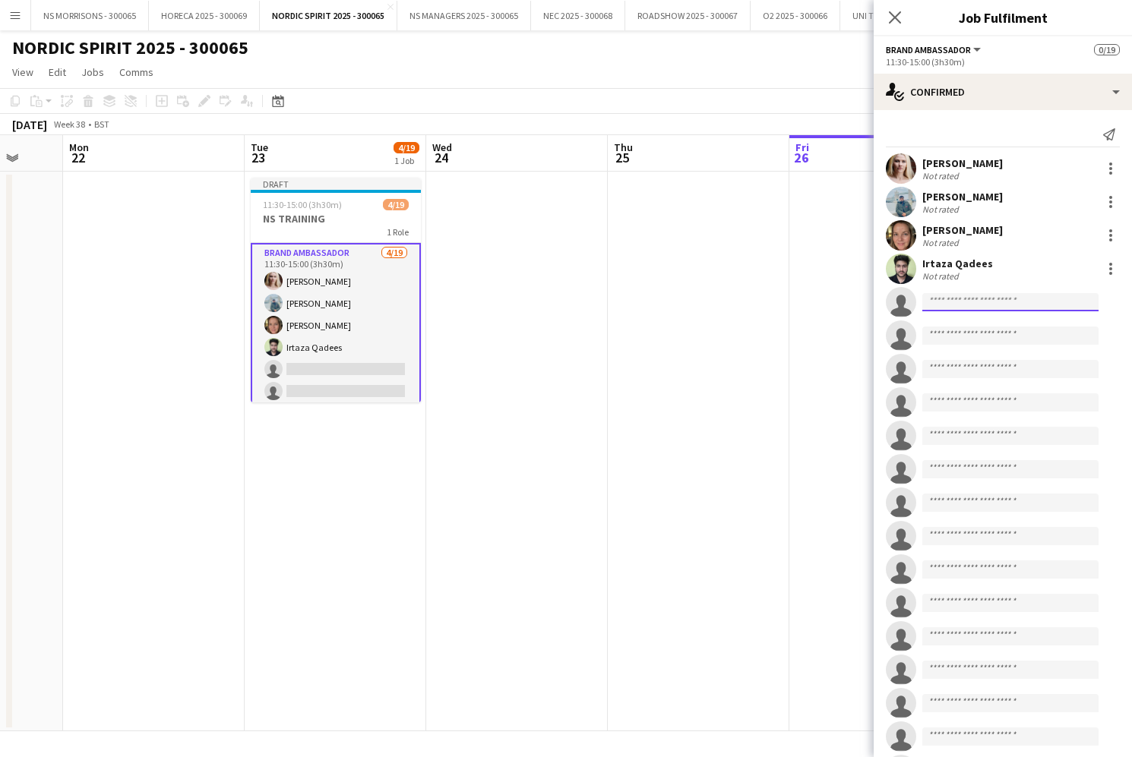
click at [933, 299] on input at bounding box center [1010, 302] width 176 height 18
type input "****"
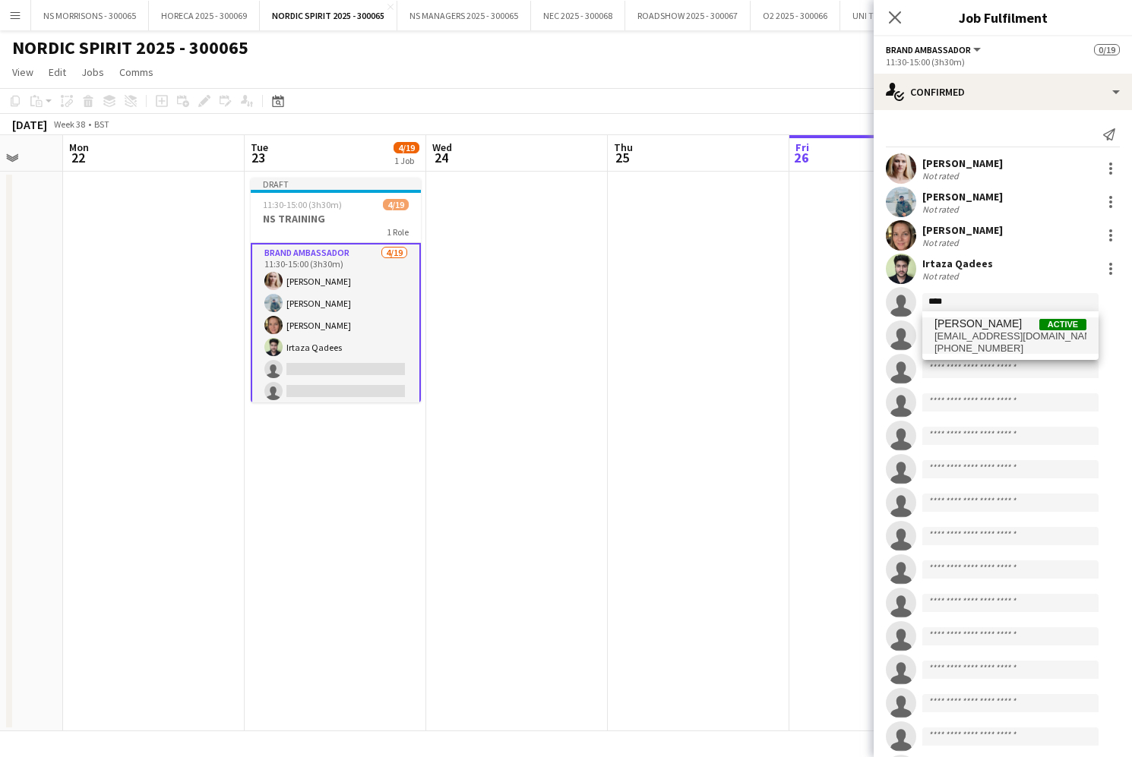
click at [952, 326] on span "[PERSON_NAME]" at bounding box center [977, 324] width 87 height 13
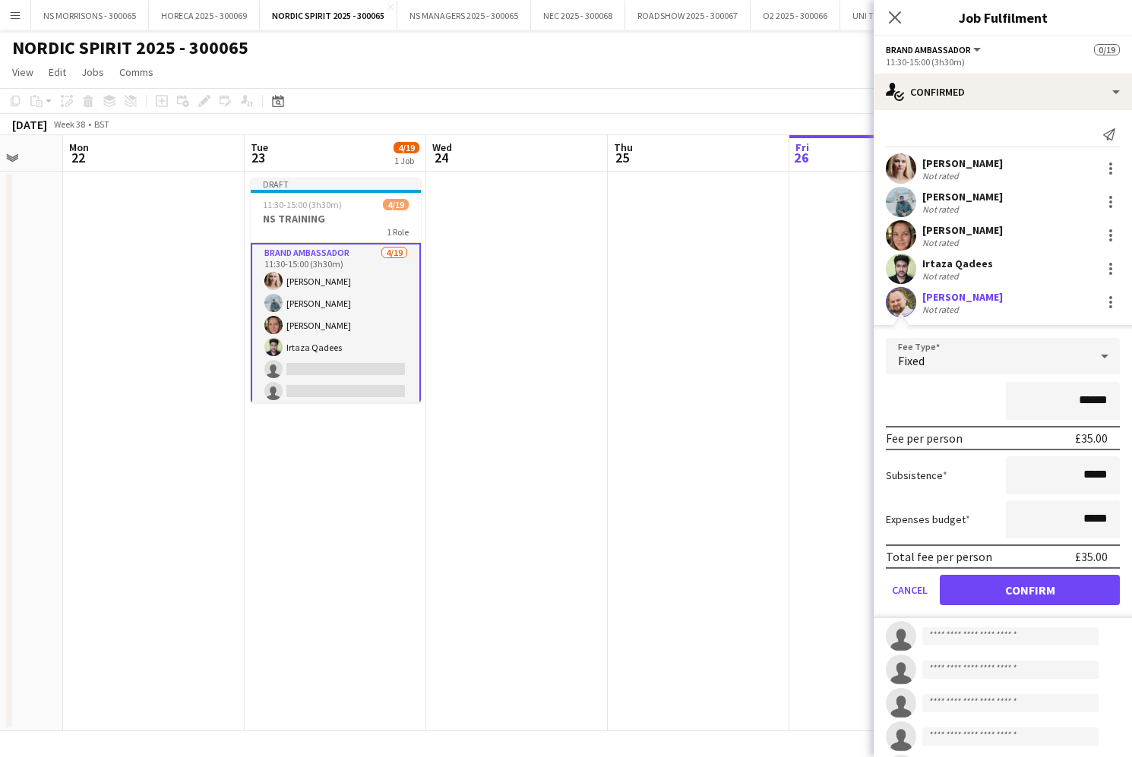
drag, startPoint x: 963, startPoint y: 583, endPoint x: 962, endPoint y: 576, distance: 7.6
click at [963, 583] on button "Confirm" at bounding box center [1030, 590] width 180 height 30
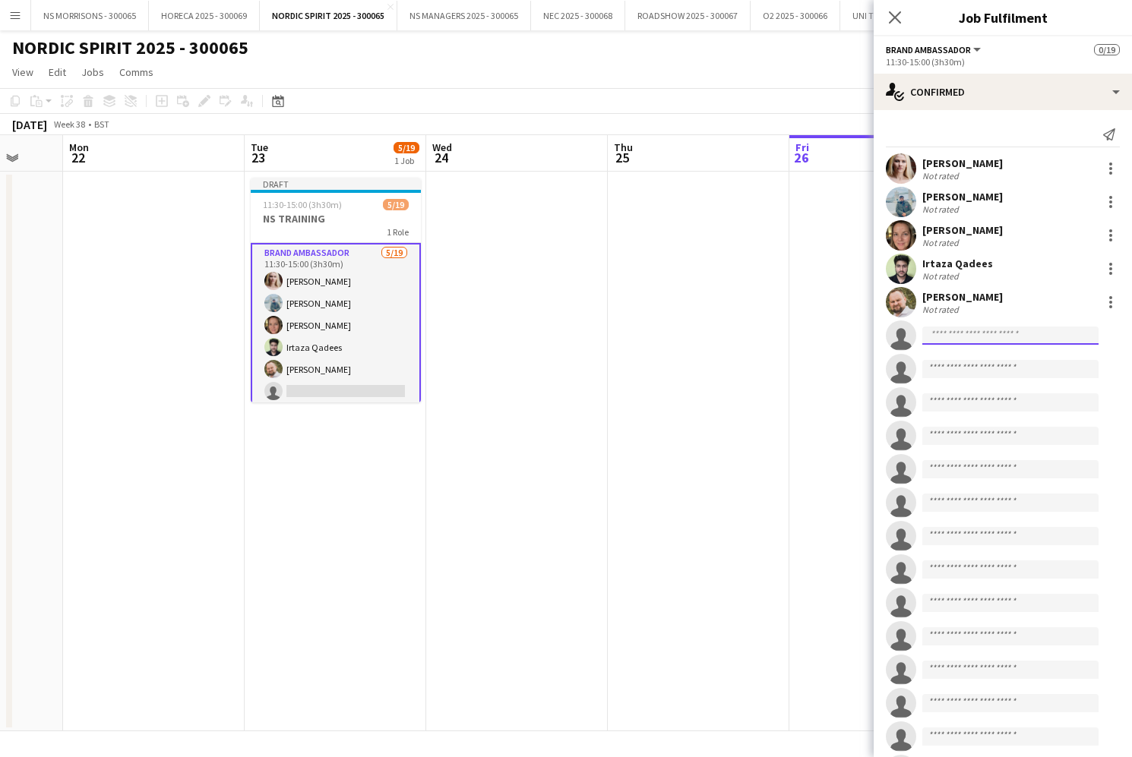
click at [954, 340] on input at bounding box center [1010, 336] width 176 height 18
type input "****"
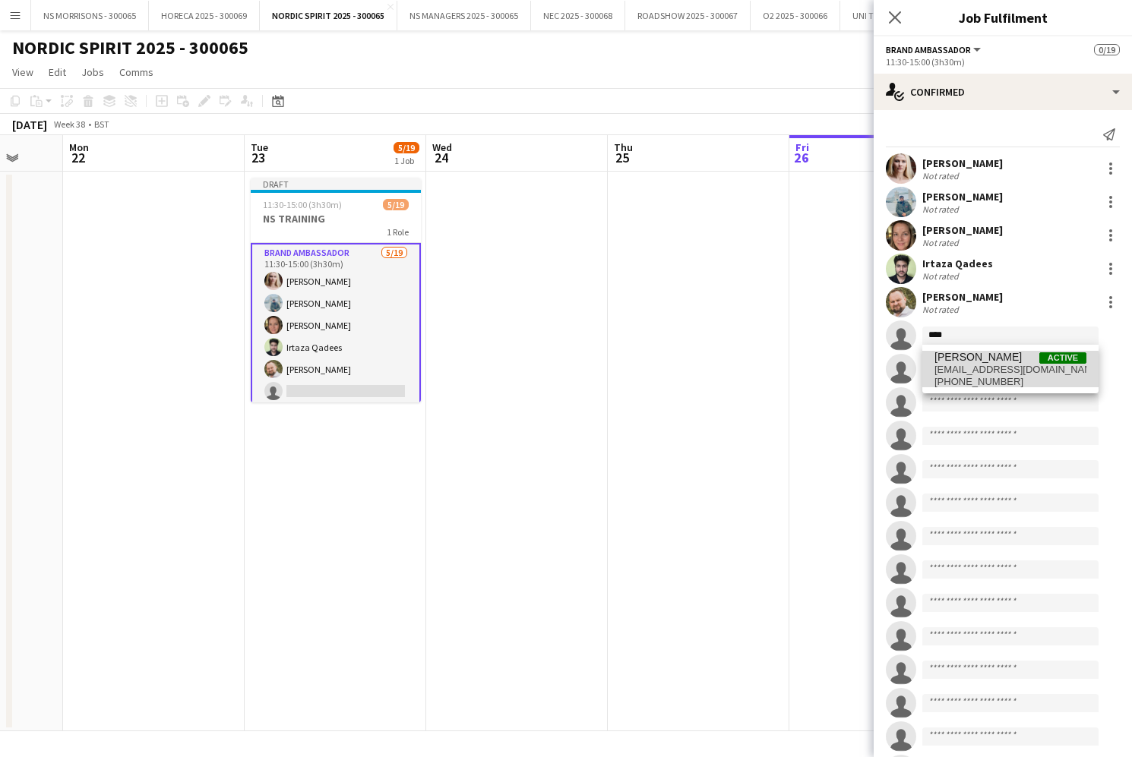
click at [965, 377] on span "[PHONE_NUMBER]" at bounding box center [1010, 382] width 152 height 12
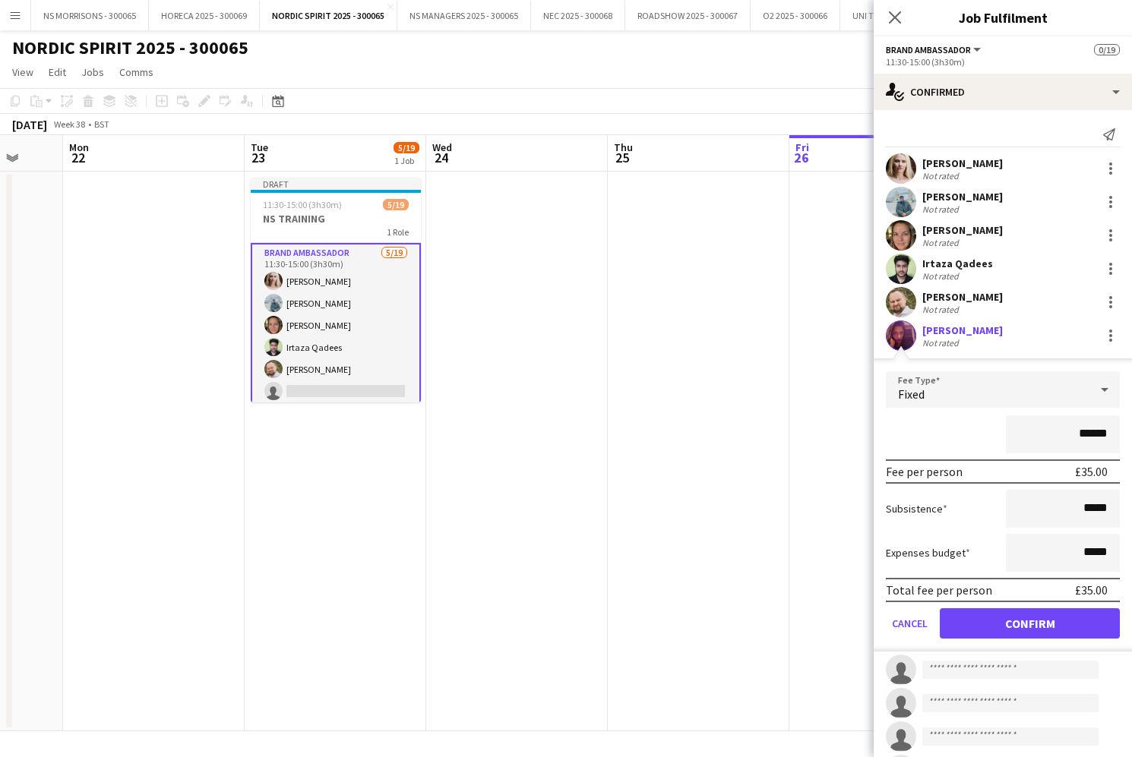
drag, startPoint x: 955, startPoint y: 626, endPoint x: 956, endPoint y: 561, distance: 64.6
click at [954, 622] on button "Confirm" at bounding box center [1030, 624] width 180 height 30
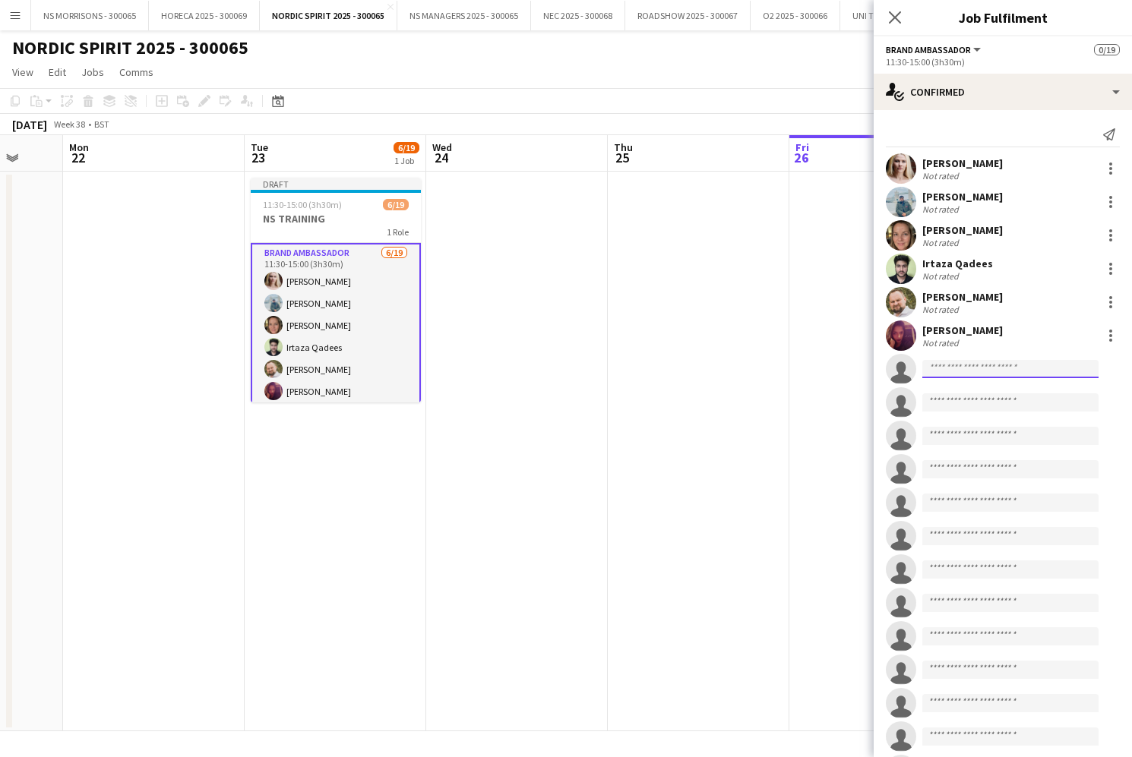
click at [949, 361] on input at bounding box center [1010, 369] width 176 height 18
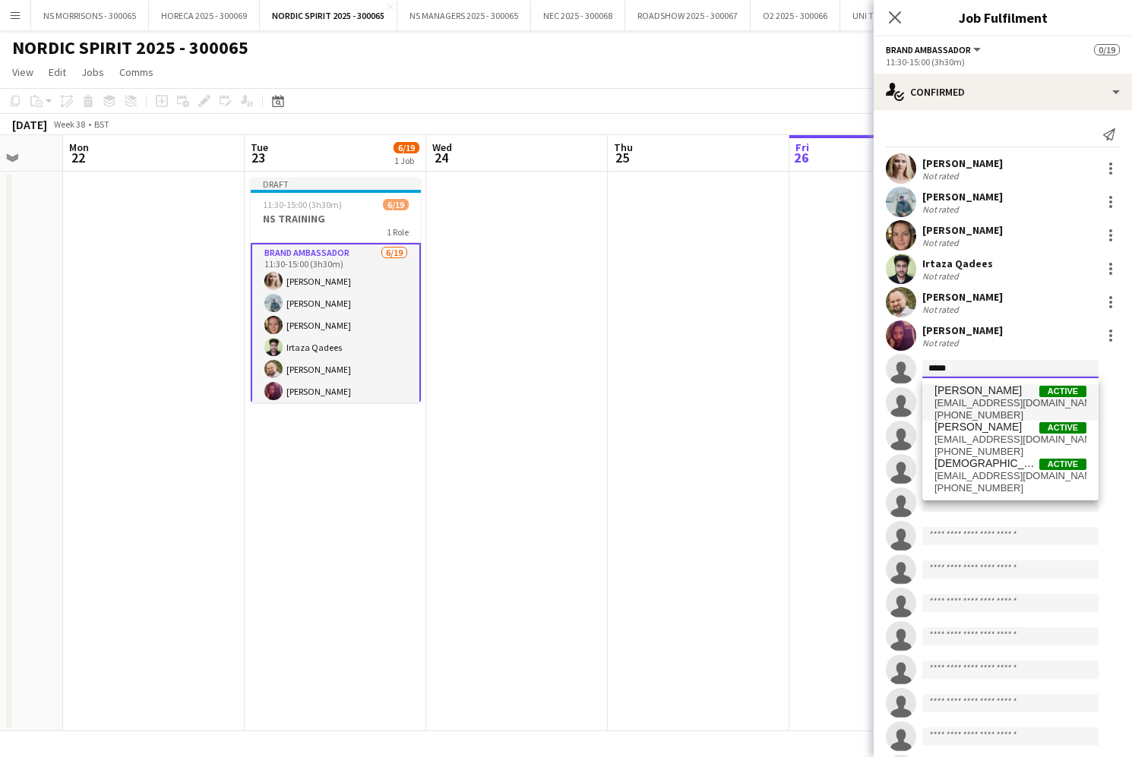
type input "*****"
click at [947, 394] on span "[PERSON_NAME]" at bounding box center [977, 390] width 87 height 13
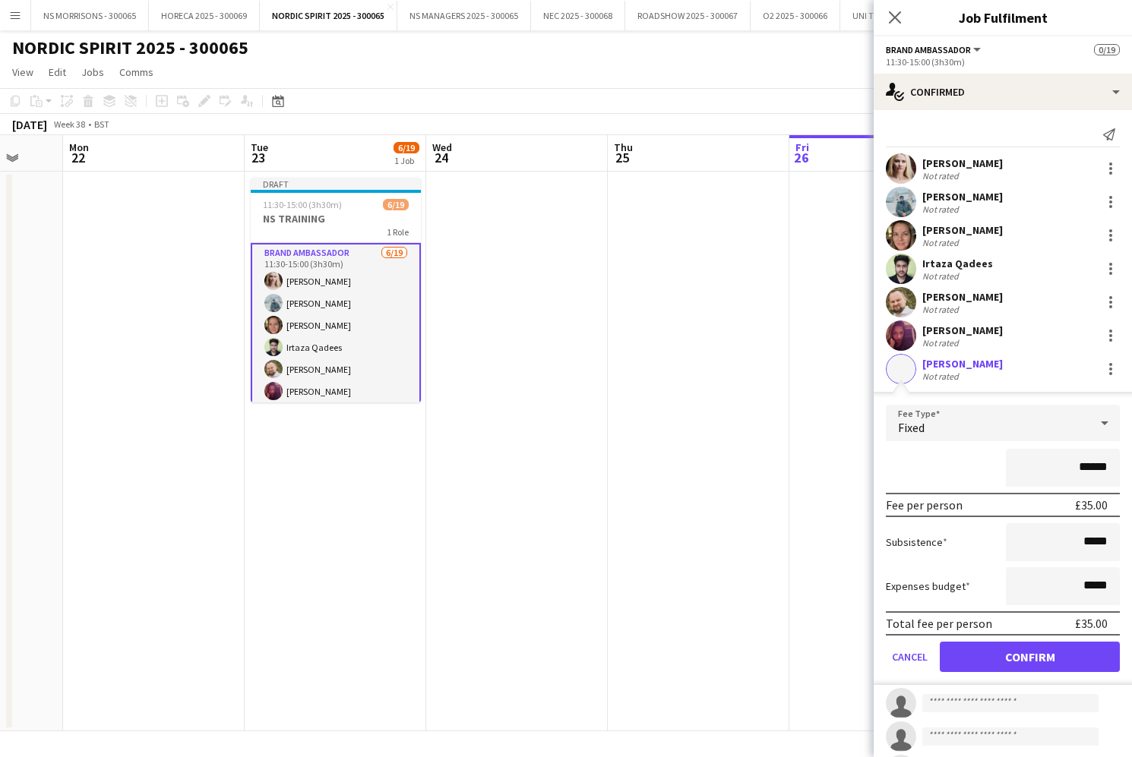
drag, startPoint x: 951, startPoint y: 646, endPoint x: 971, endPoint y: 556, distance: 91.8
click at [953, 643] on button "Confirm" at bounding box center [1030, 657] width 180 height 30
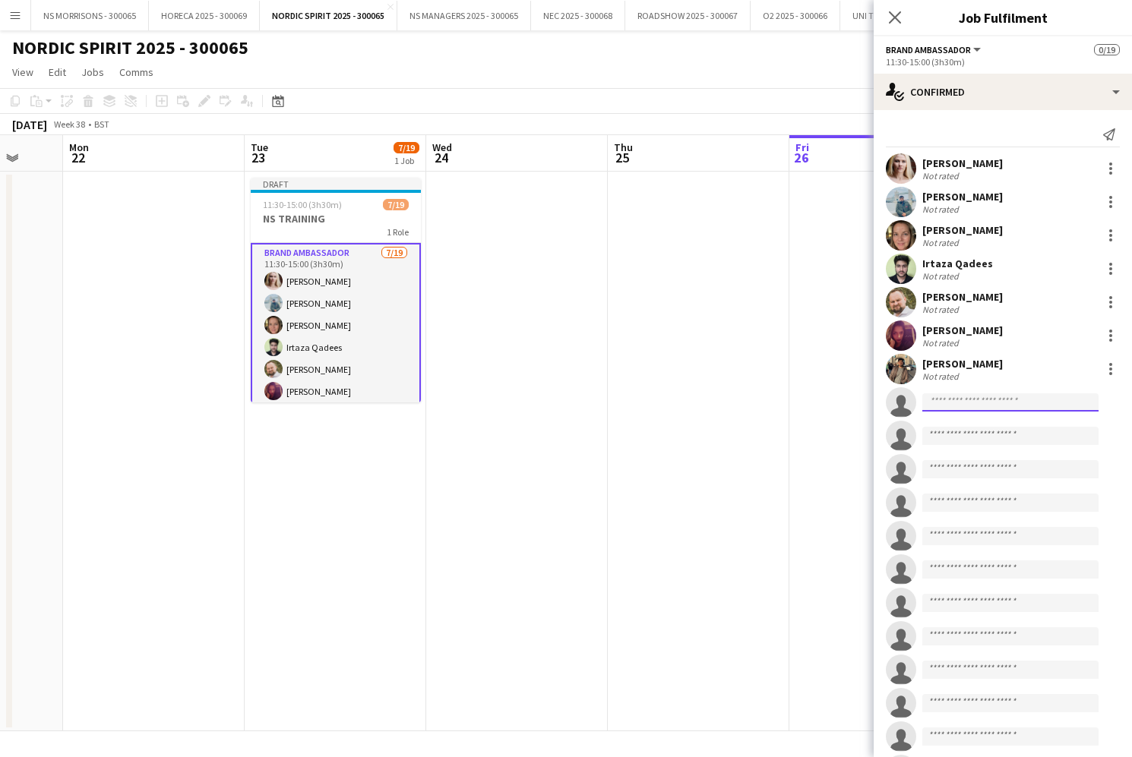
click at [967, 407] on input at bounding box center [1010, 403] width 176 height 18
drag, startPoint x: 973, startPoint y: 403, endPoint x: 909, endPoint y: 405, distance: 63.9
click at [909, 405] on app-invite-slot "single-neutral-actions ****" at bounding box center [1003, 402] width 258 height 30
type input "****"
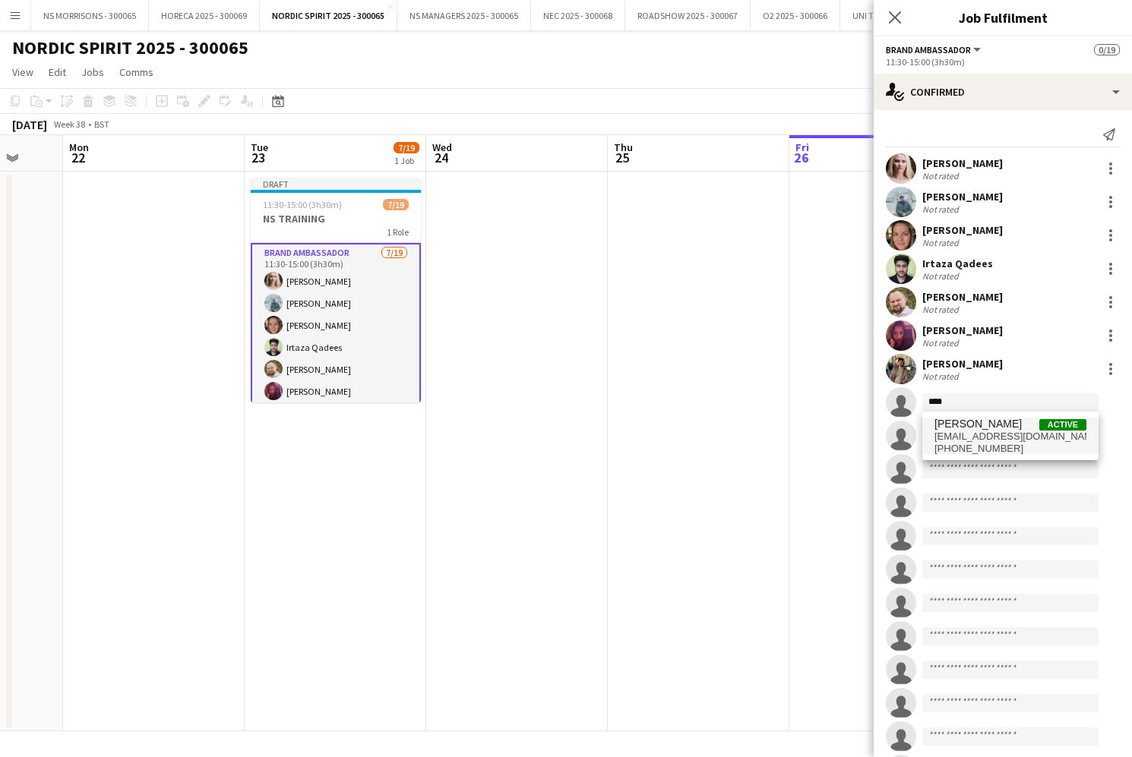
click at [963, 421] on span "[PERSON_NAME]" at bounding box center [977, 424] width 87 height 13
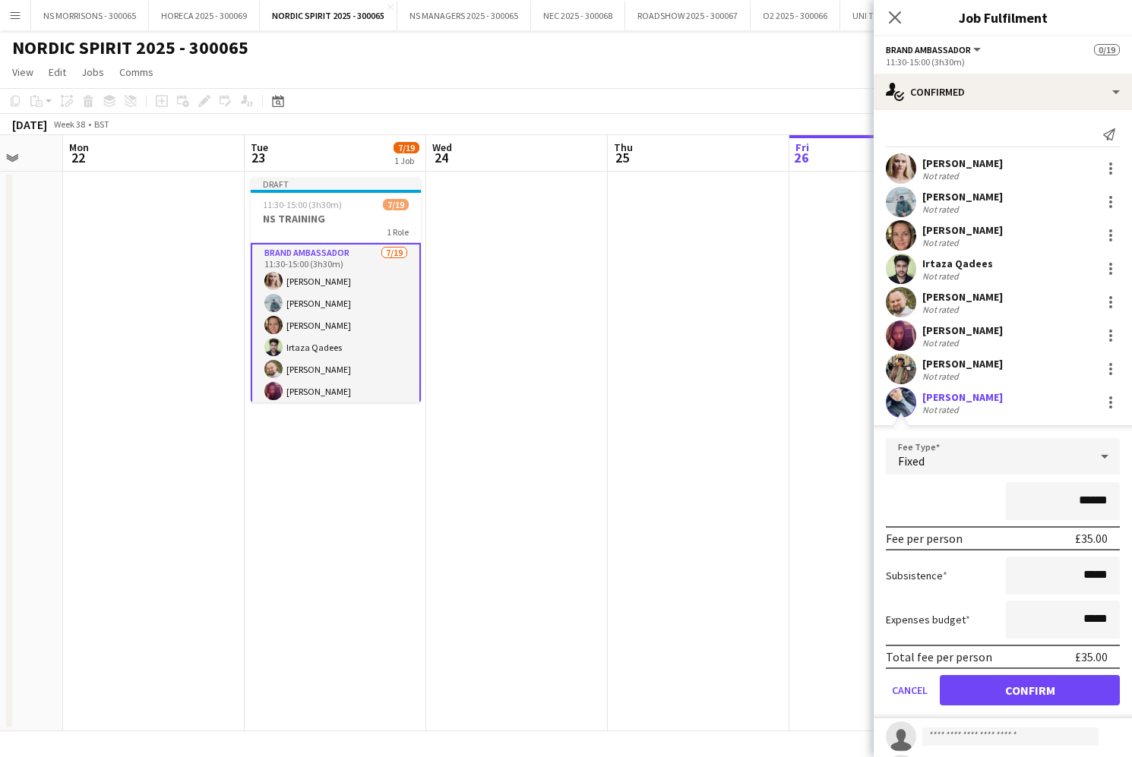
drag, startPoint x: 965, startPoint y: 691, endPoint x: 974, endPoint y: 495, distance: 197.0
click at [964, 691] on button "Confirm" at bounding box center [1030, 690] width 180 height 30
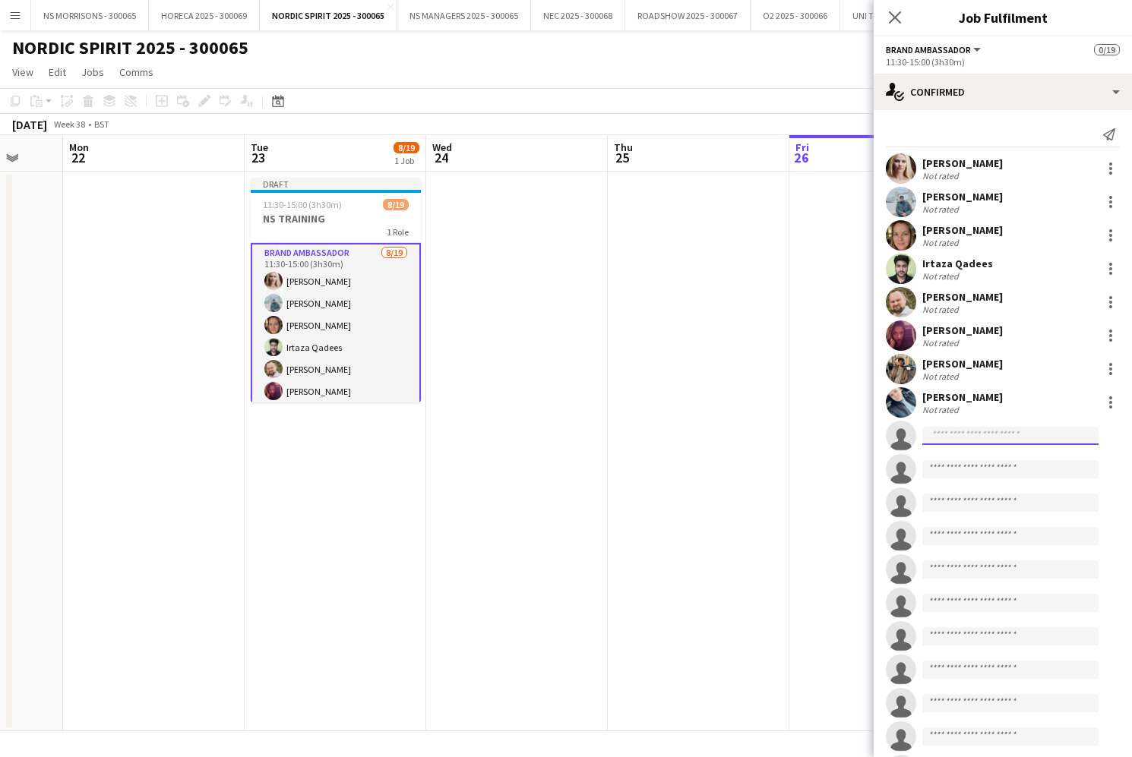
click at [969, 433] on input at bounding box center [1010, 436] width 176 height 18
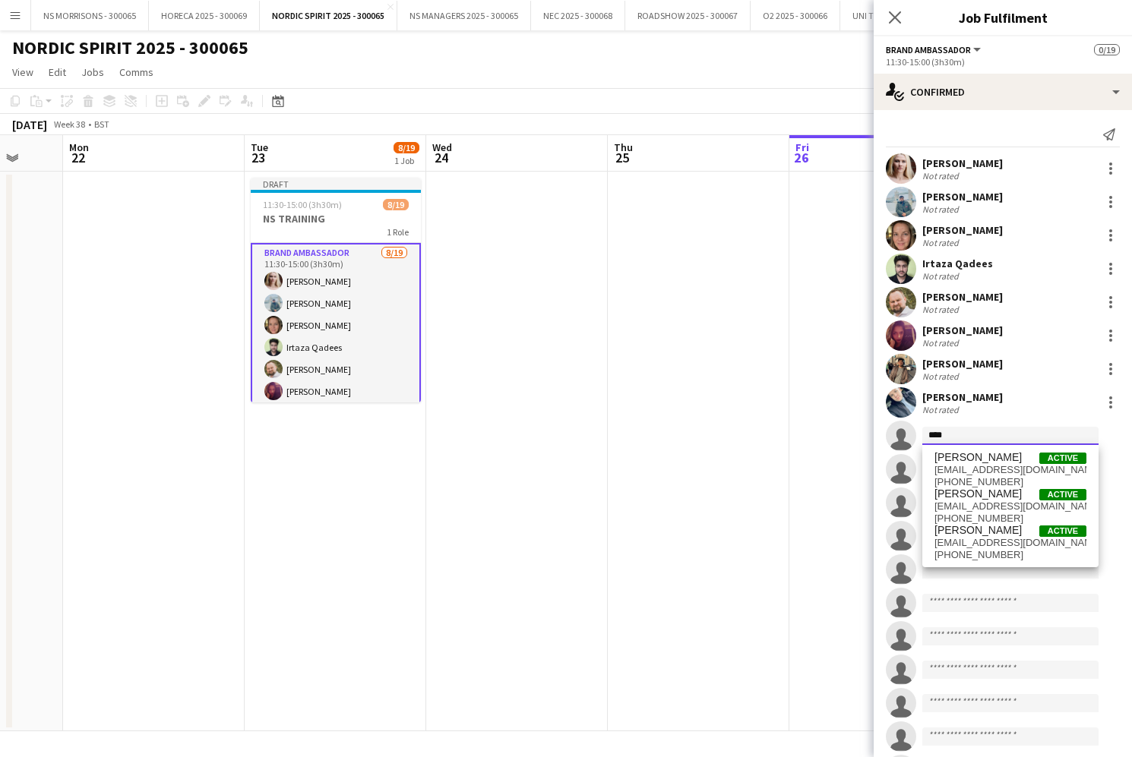
type input "****"
drag, startPoint x: 969, startPoint y: 434, endPoint x: 994, endPoint y: 473, distance: 46.8
click at [994, 473] on span "[EMAIL_ADDRESS][DOMAIN_NAME]" at bounding box center [1010, 470] width 152 height 12
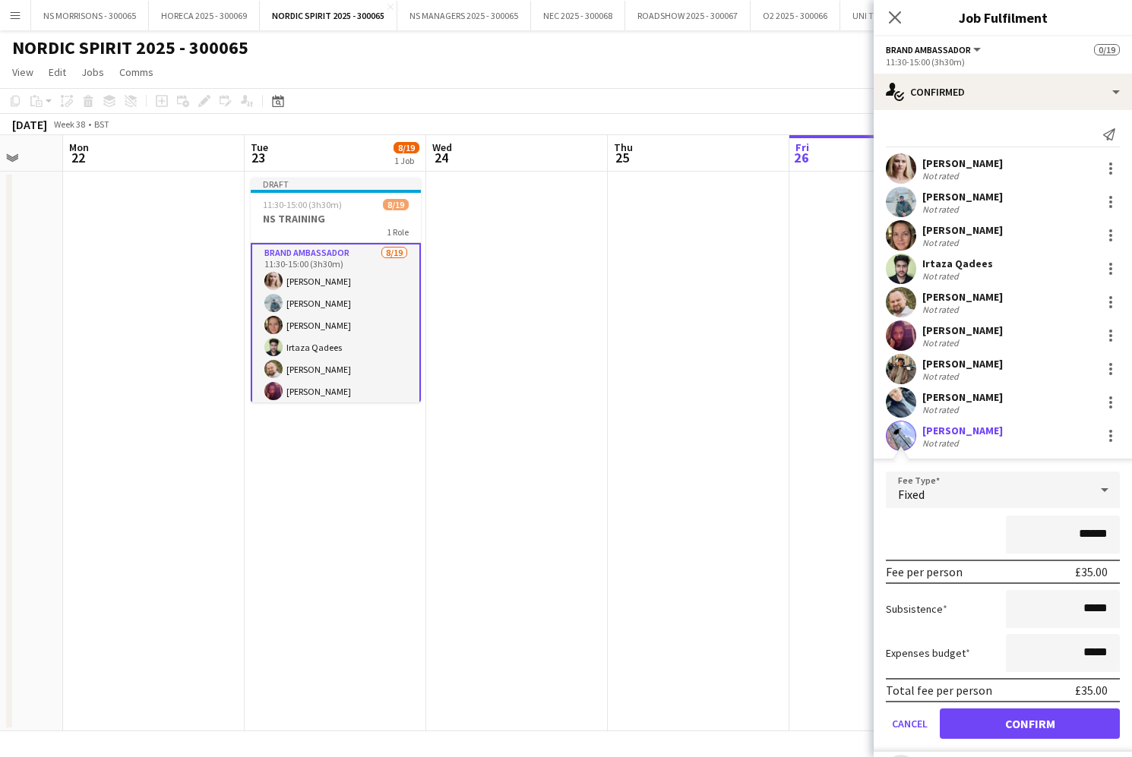
click at [955, 726] on button "Confirm" at bounding box center [1030, 724] width 180 height 30
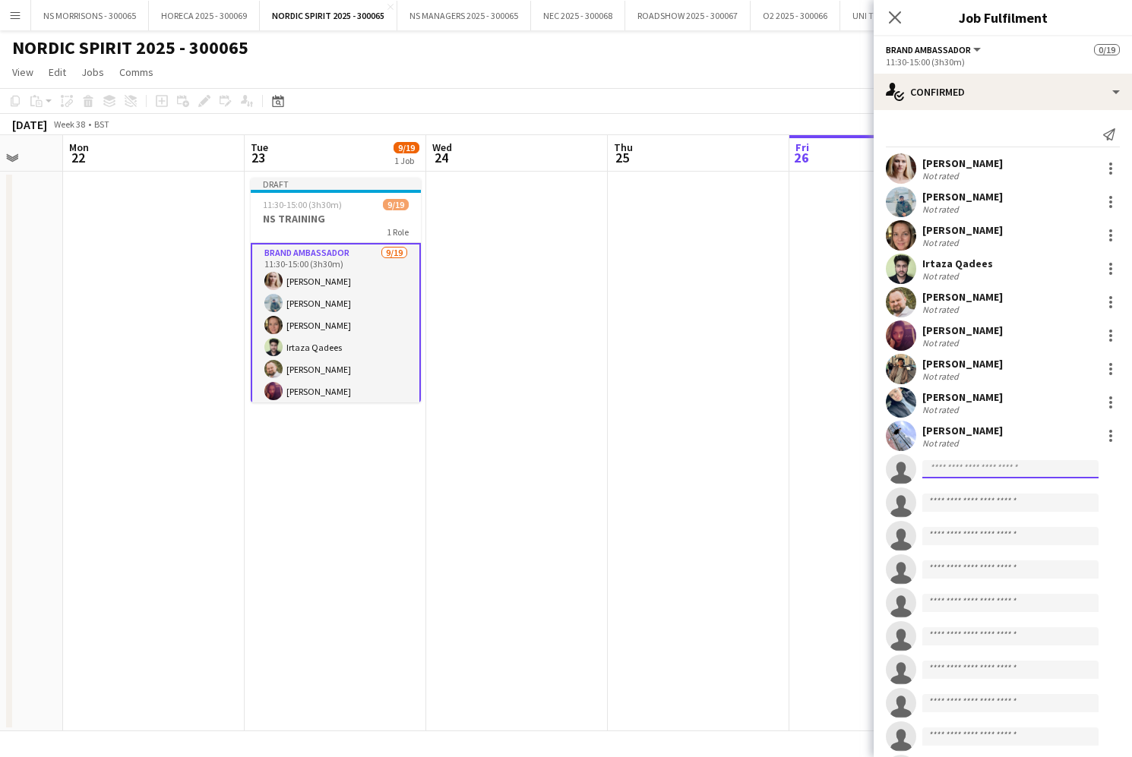
click at [930, 467] on input at bounding box center [1010, 469] width 176 height 18
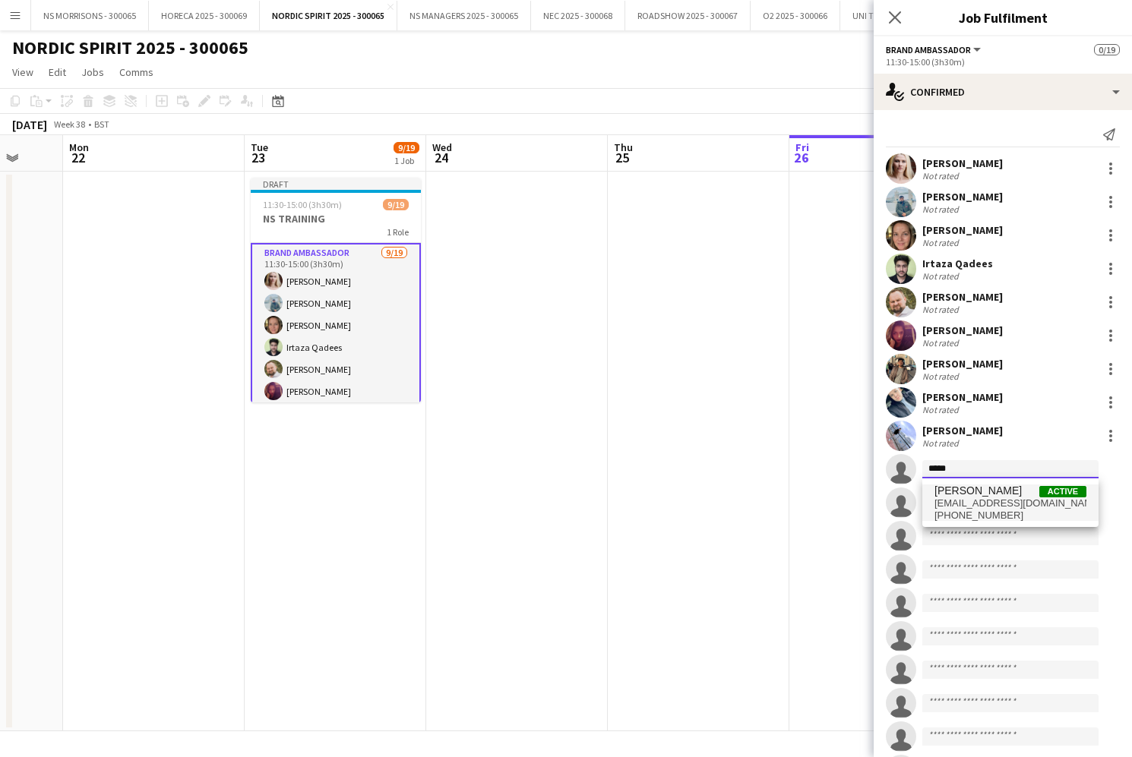
type input "*****"
drag, startPoint x: 940, startPoint y: 493, endPoint x: 941, endPoint y: 502, distance: 9.1
click at [941, 501] on span "[EMAIL_ADDRESS][DOMAIN_NAME]" at bounding box center [1010, 504] width 152 height 12
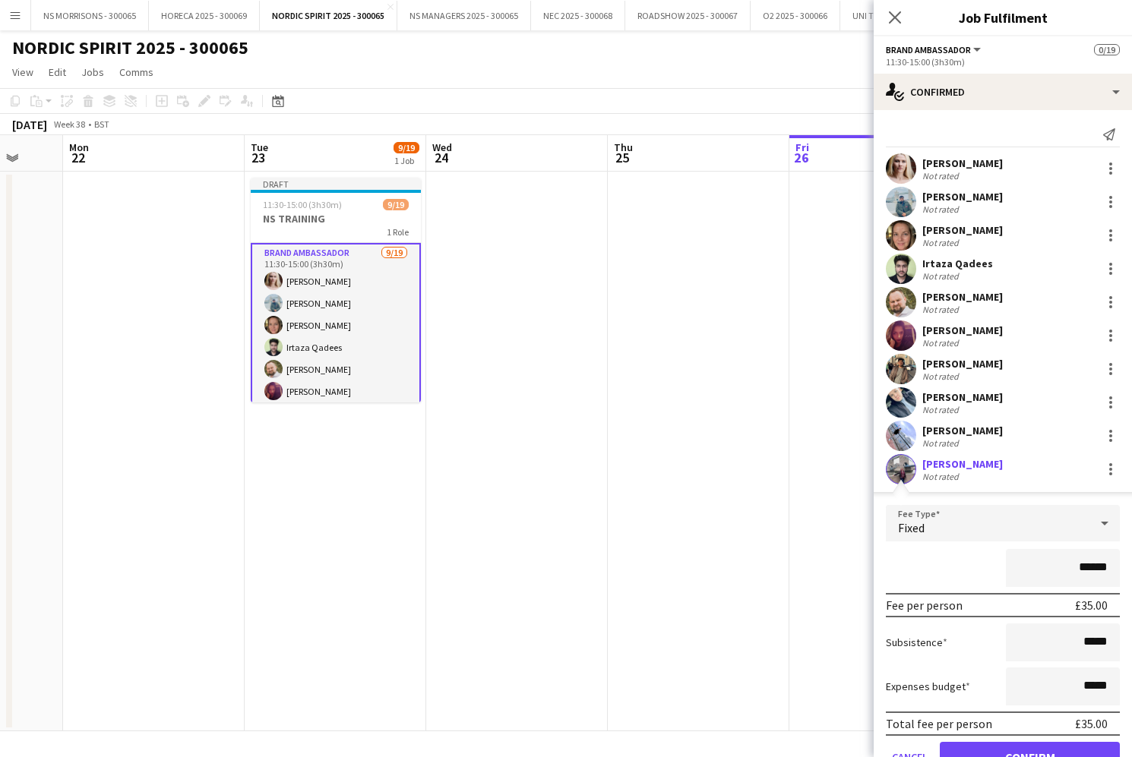
drag, startPoint x: 955, startPoint y: 744, endPoint x: 955, endPoint y: 735, distance: 8.4
click at [955, 740] on form "Fee Type Fixed ****** Fee per person £35.00 Subsistence ***** Expenses budget *…" at bounding box center [1003, 645] width 258 height 280
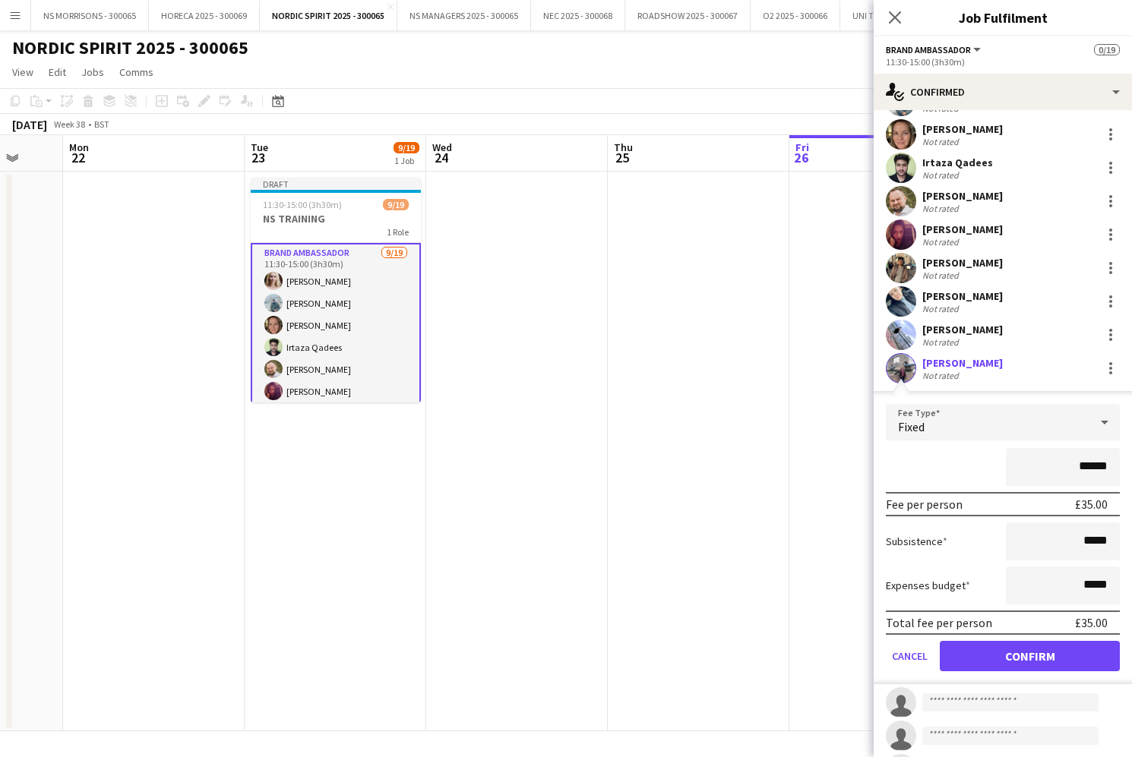
drag, startPoint x: 1010, startPoint y: 656, endPoint x: 971, endPoint y: 485, distance: 175.3
click at [1010, 656] on button "Confirm" at bounding box center [1030, 656] width 180 height 30
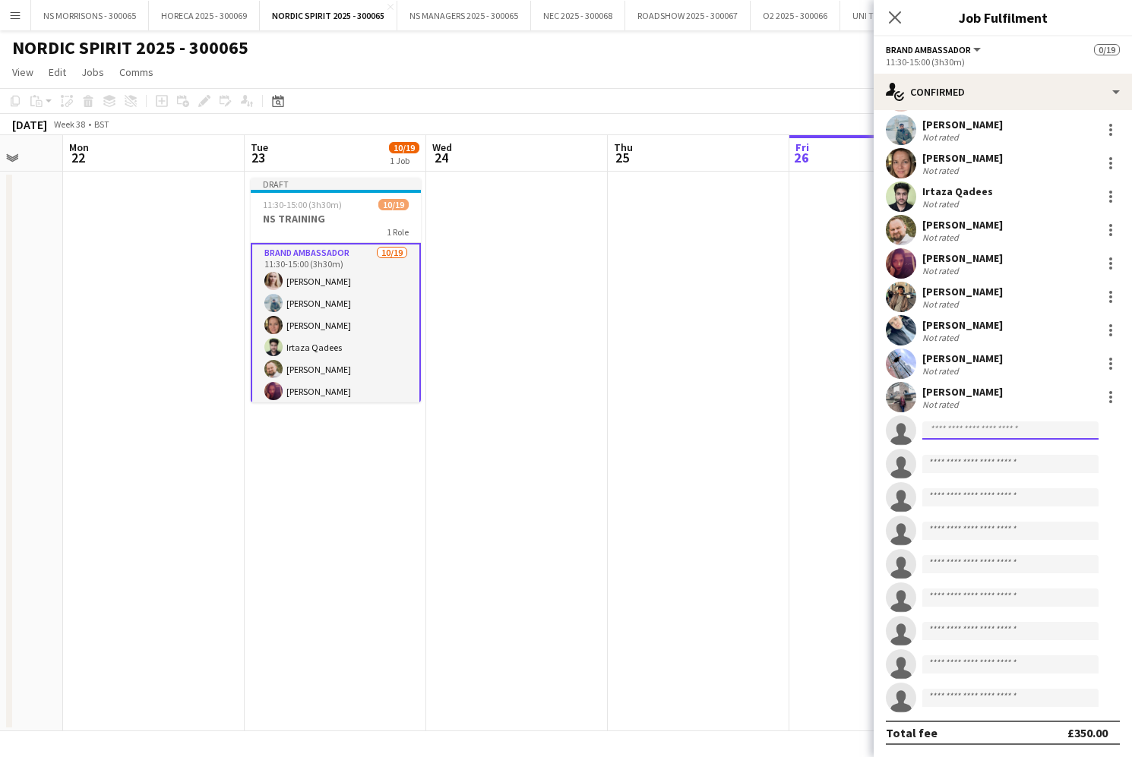
click at [940, 428] on input at bounding box center [1010, 431] width 176 height 18
type input "*****"
drag, startPoint x: 940, startPoint y: 454, endPoint x: 941, endPoint y: 473, distance: 18.3
click at [941, 473] on span "[PHONE_NUMBER]" at bounding box center [1010, 477] width 152 height 12
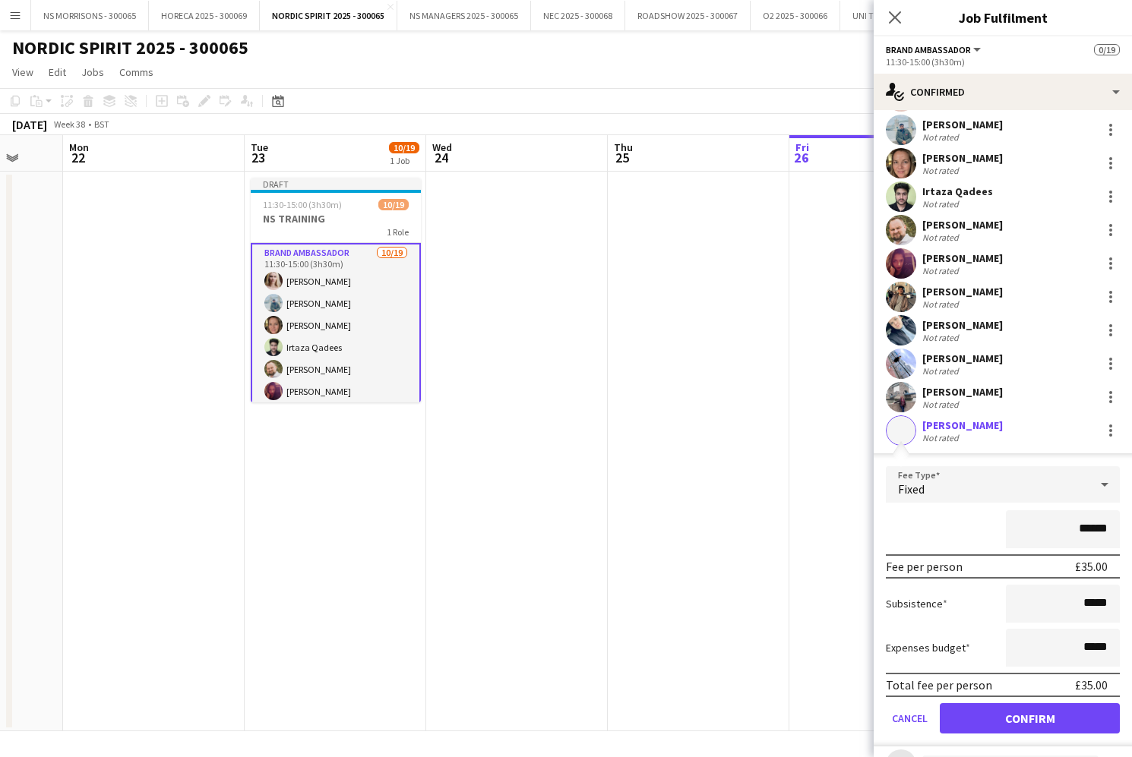
click at [951, 720] on button "Confirm" at bounding box center [1030, 719] width 180 height 30
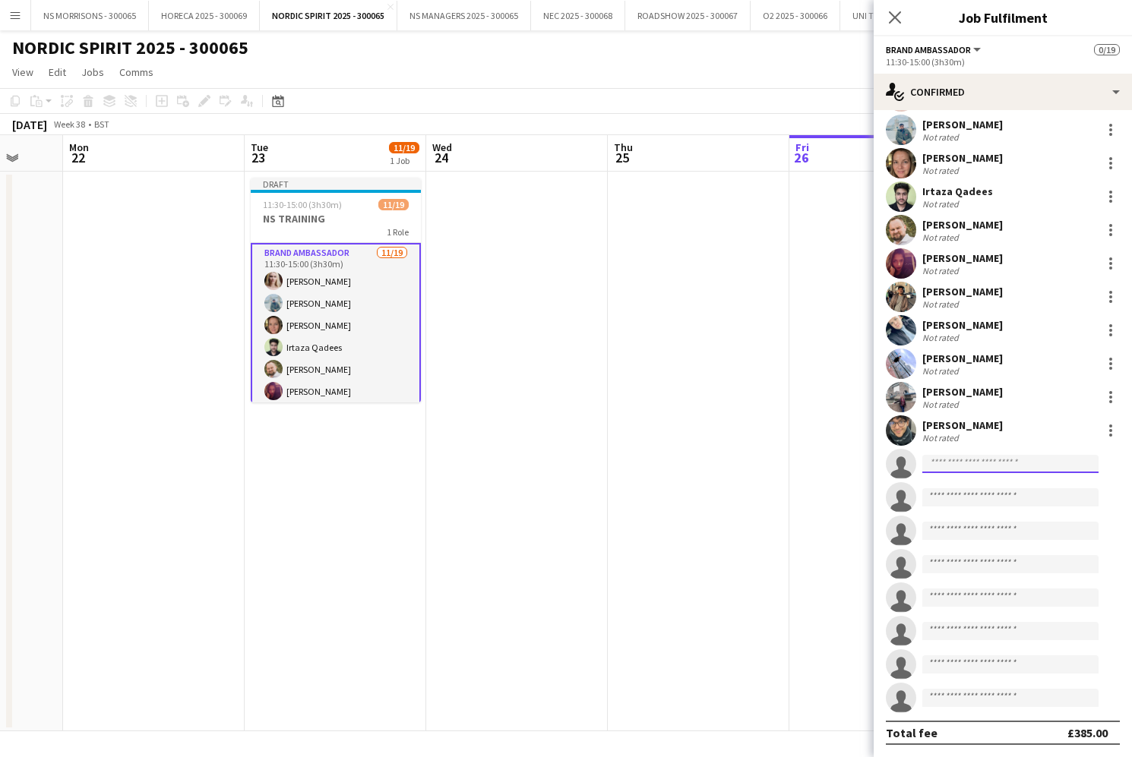
click at [940, 465] on input at bounding box center [1010, 464] width 176 height 18
type input "****"
click at [947, 512] on span "[PHONE_NUMBER]" at bounding box center [1010, 510] width 152 height 12
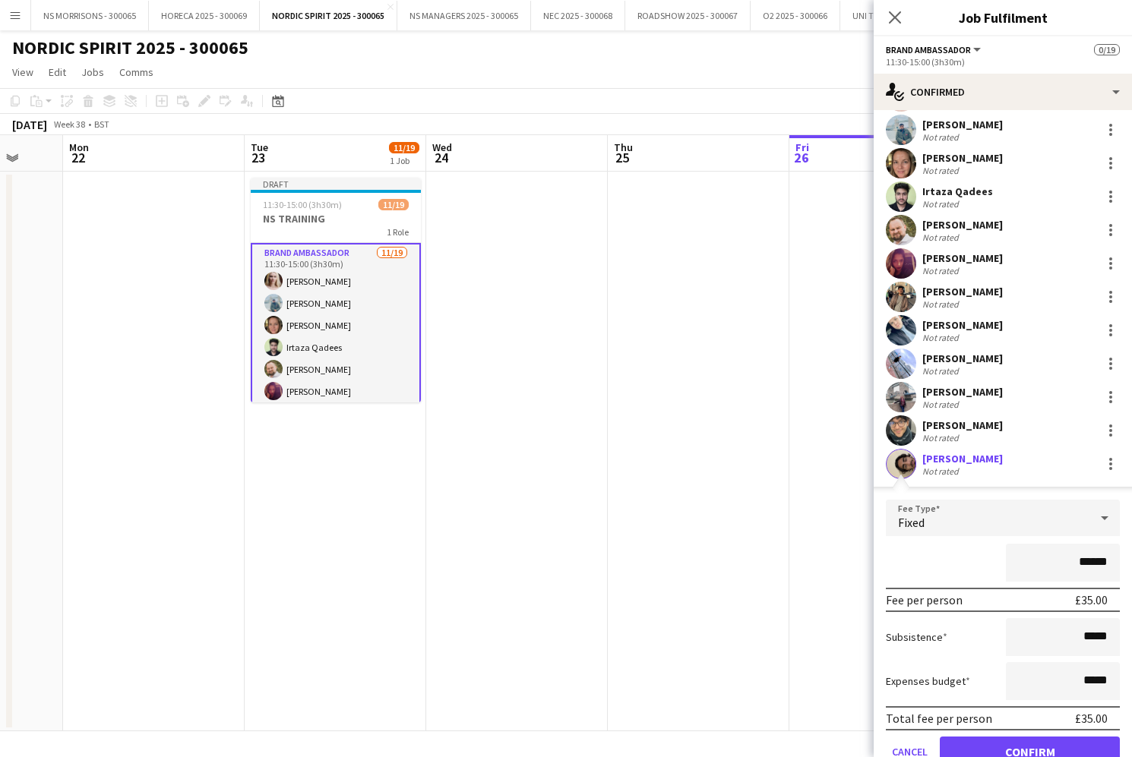
click at [960, 754] on button "Confirm" at bounding box center [1030, 752] width 180 height 30
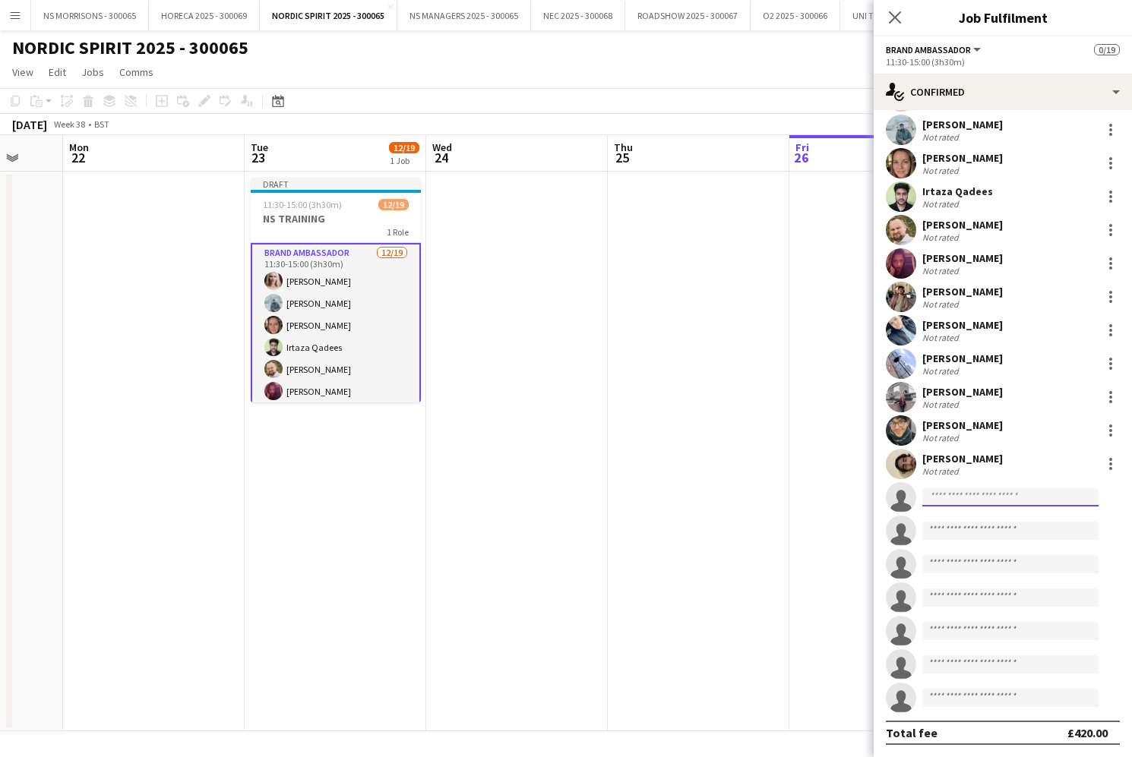
click at [959, 495] on input at bounding box center [1010, 498] width 176 height 18
type input "****"
drag, startPoint x: 963, startPoint y: 521, endPoint x: 966, endPoint y: 535, distance: 14.0
click at [966, 535] on span "[EMAIL_ADDRESS][DOMAIN_NAME]" at bounding box center [1010, 532] width 152 height 12
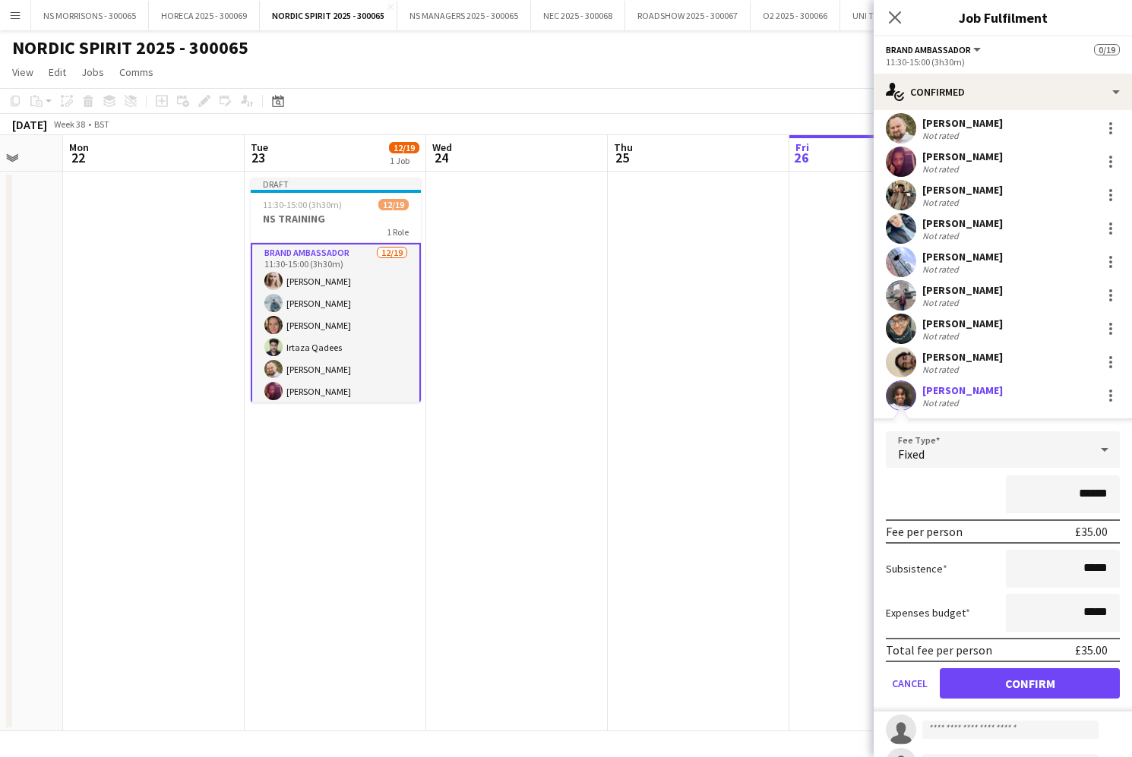
drag, startPoint x: 978, startPoint y: 690, endPoint x: 989, endPoint y: 564, distance: 125.9
click at [978, 687] on button "Confirm" at bounding box center [1030, 684] width 180 height 30
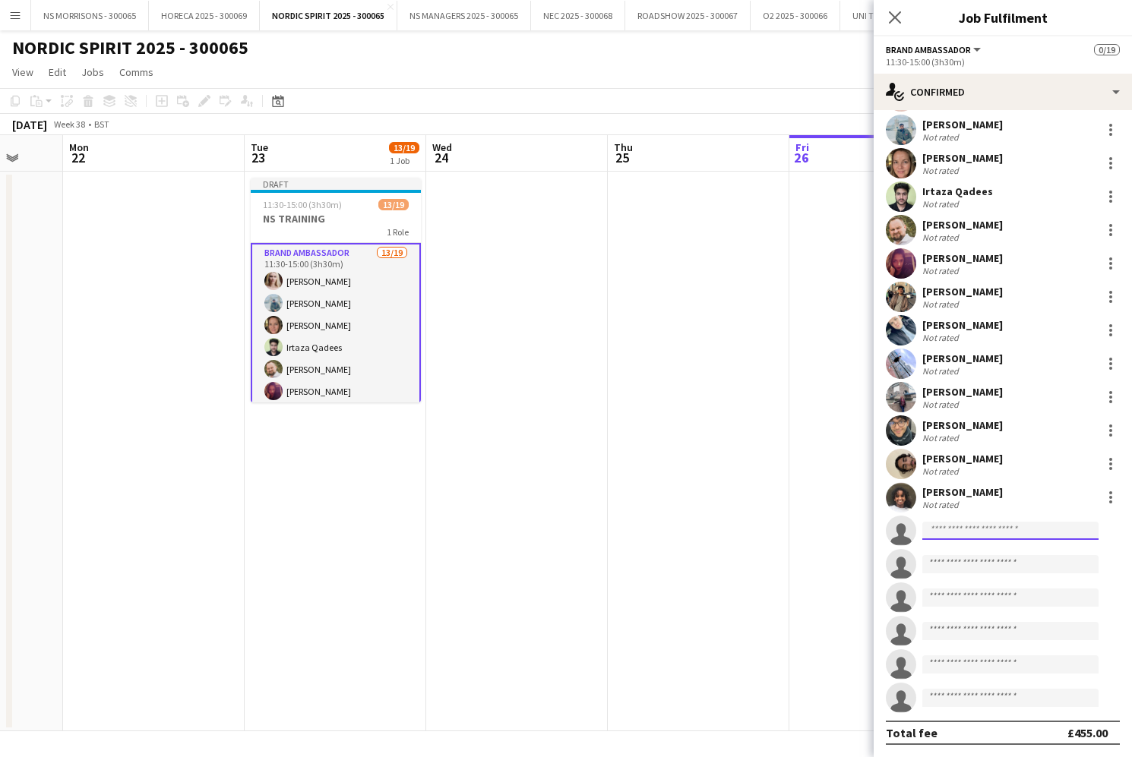
click at [960, 522] on input at bounding box center [1010, 531] width 176 height 18
type input "****"
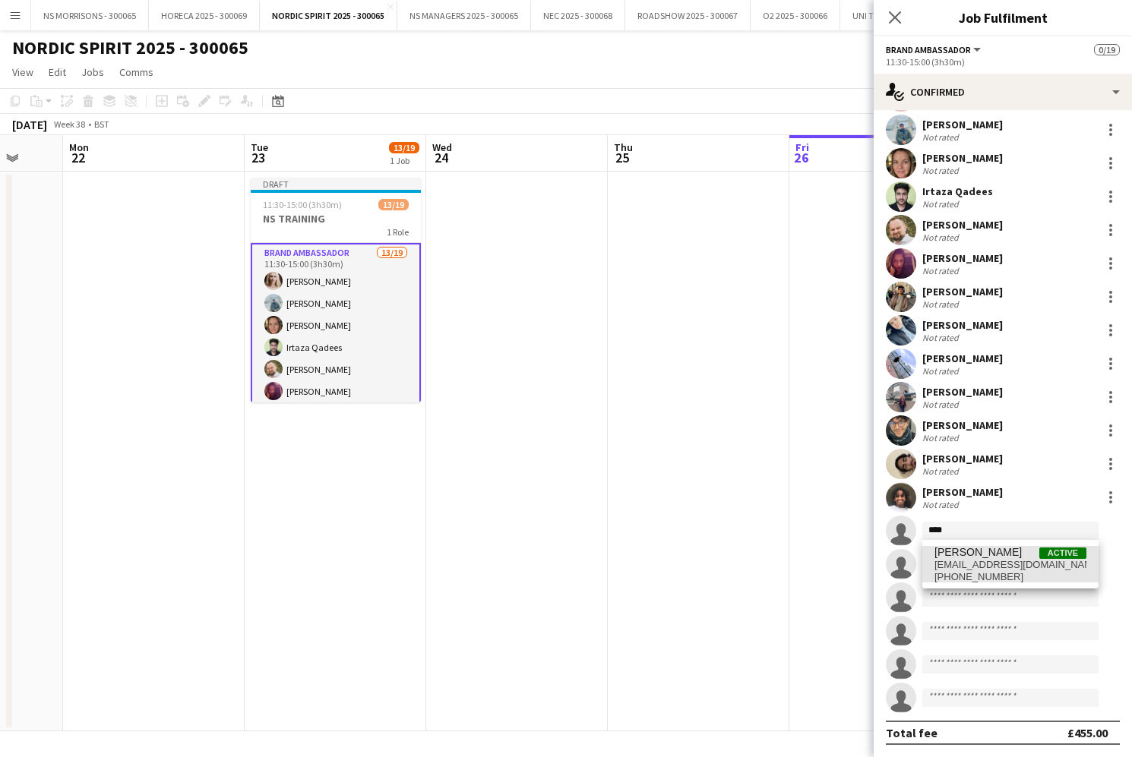
click at [965, 558] on span "[PERSON_NAME]" at bounding box center [977, 552] width 87 height 13
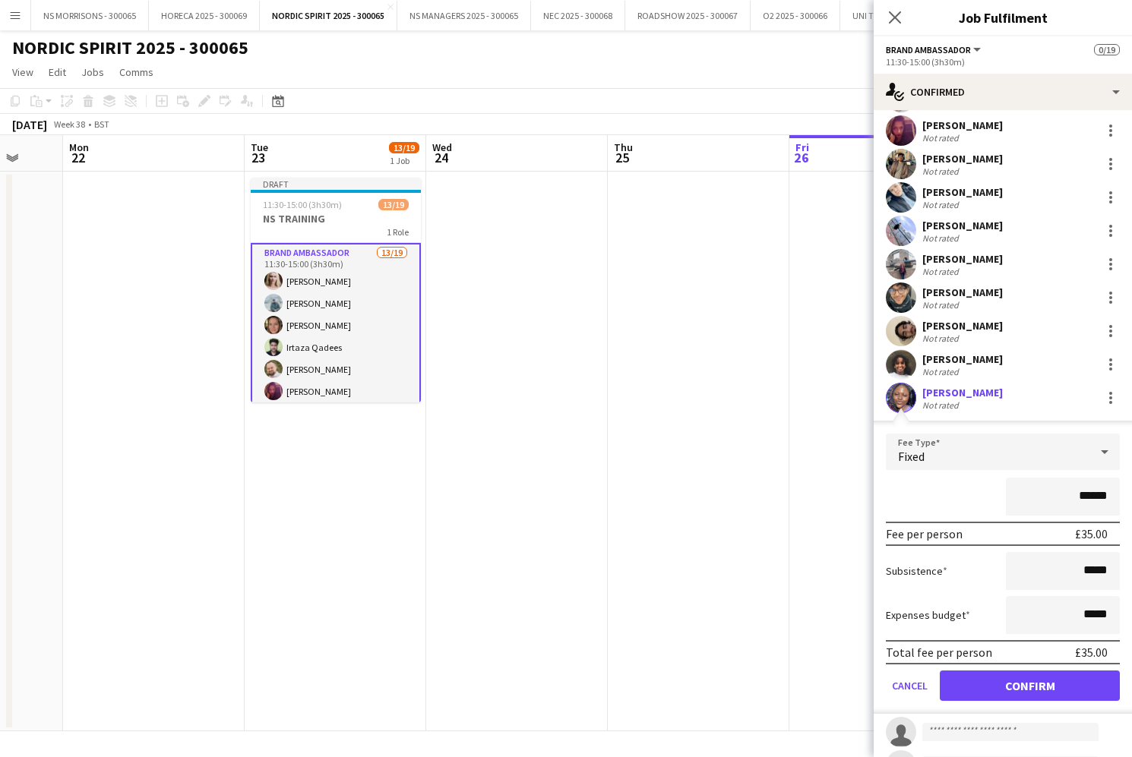
drag, startPoint x: 963, startPoint y: 678, endPoint x: 966, endPoint y: 612, distance: 67.0
click at [963, 678] on button "Confirm" at bounding box center [1030, 686] width 180 height 30
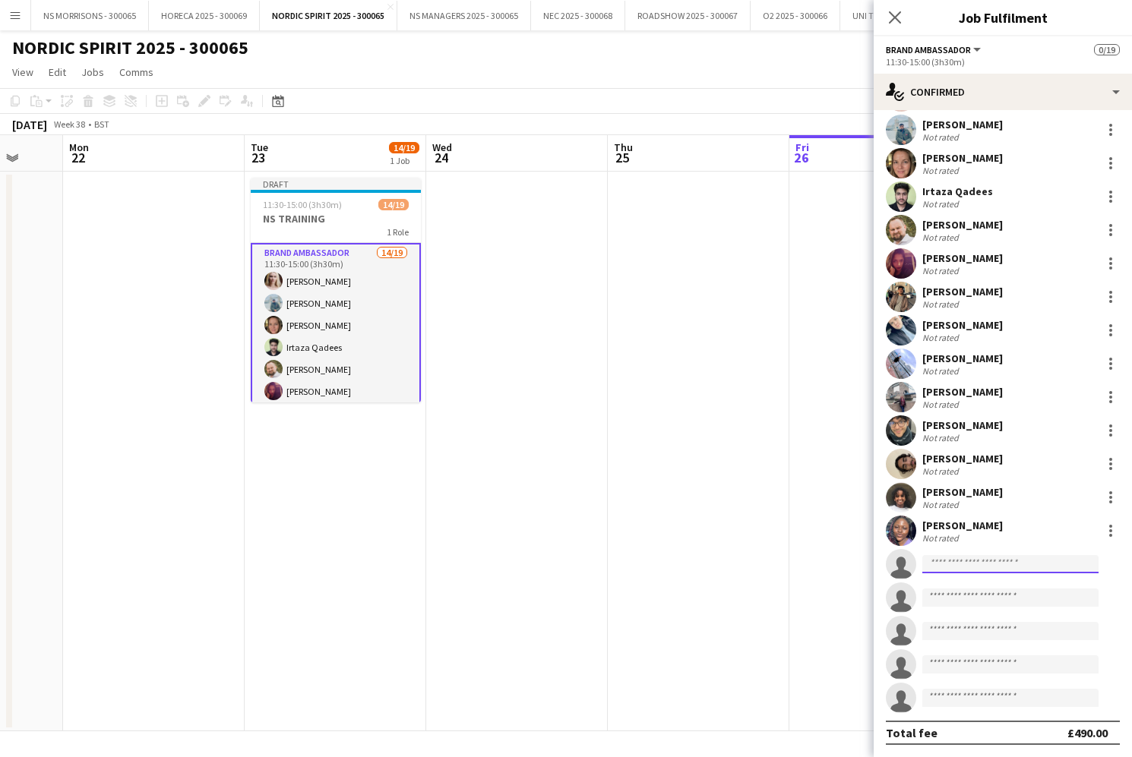
click at [964, 568] on input at bounding box center [1010, 564] width 176 height 18
type input "*****"
click at [1013, 612] on span "[PHONE_NUMBER]" at bounding box center [1010, 611] width 152 height 12
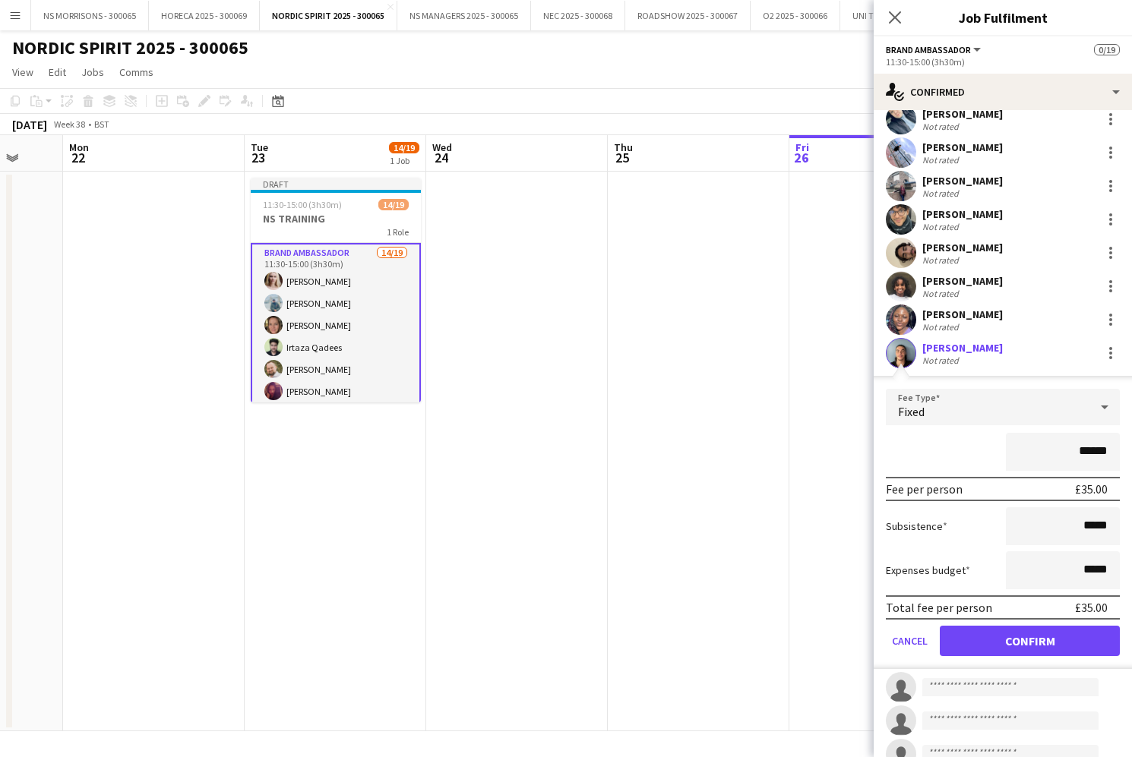
click at [994, 634] on button "Confirm" at bounding box center [1030, 641] width 180 height 30
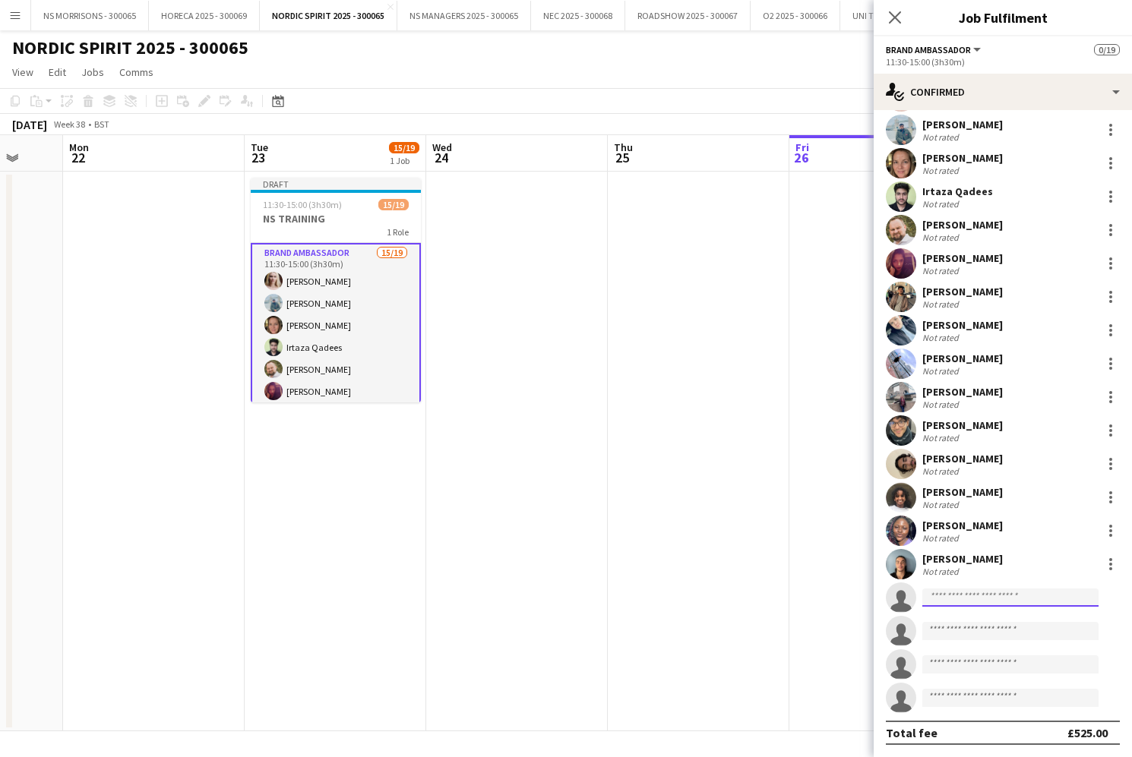
click at [942, 591] on input at bounding box center [1010, 598] width 176 height 18
type input "*"
type input "****"
click at [942, 623] on span "[PERSON_NAME]" at bounding box center [977, 619] width 87 height 13
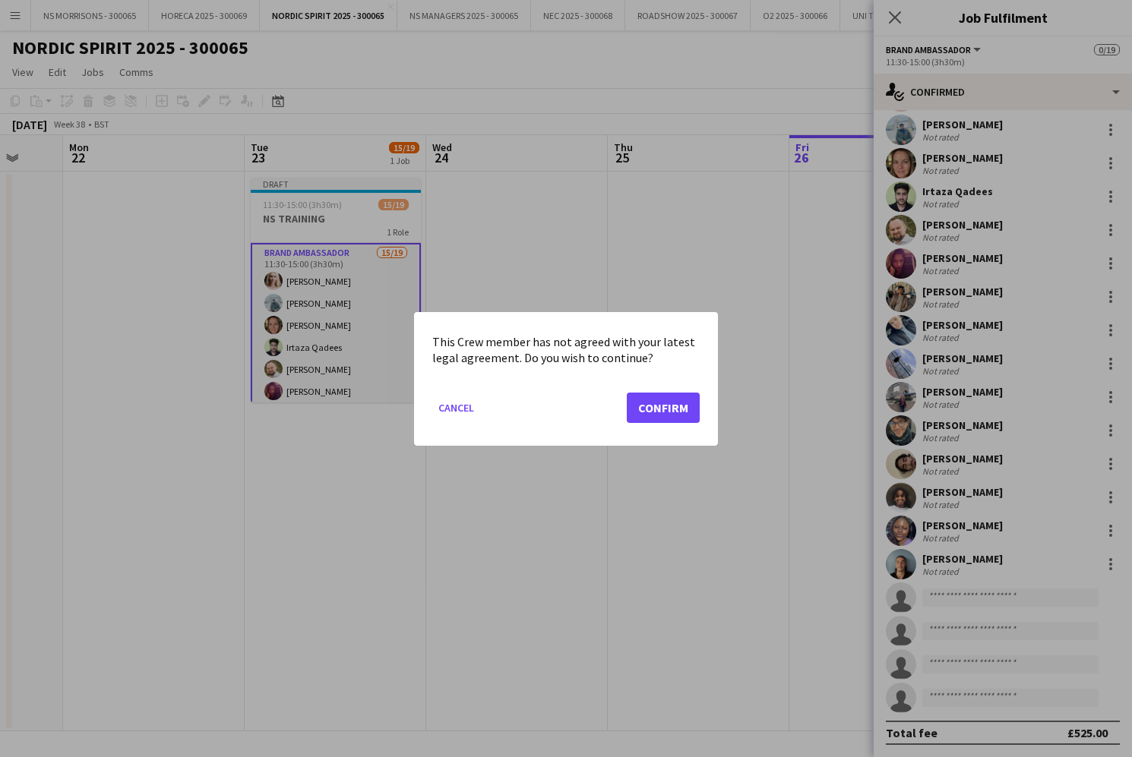
click at [666, 404] on button "Confirm" at bounding box center [663, 407] width 73 height 30
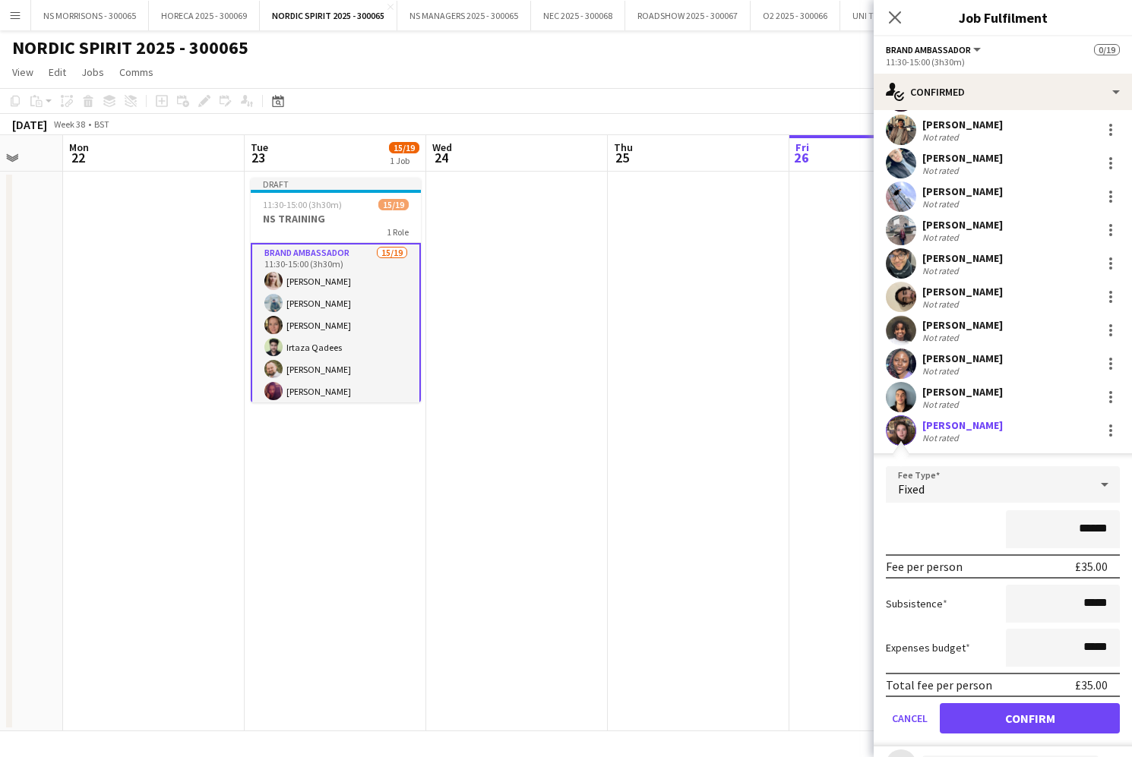
click at [978, 721] on button "Confirm" at bounding box center [1030, 719] width 180 height 30
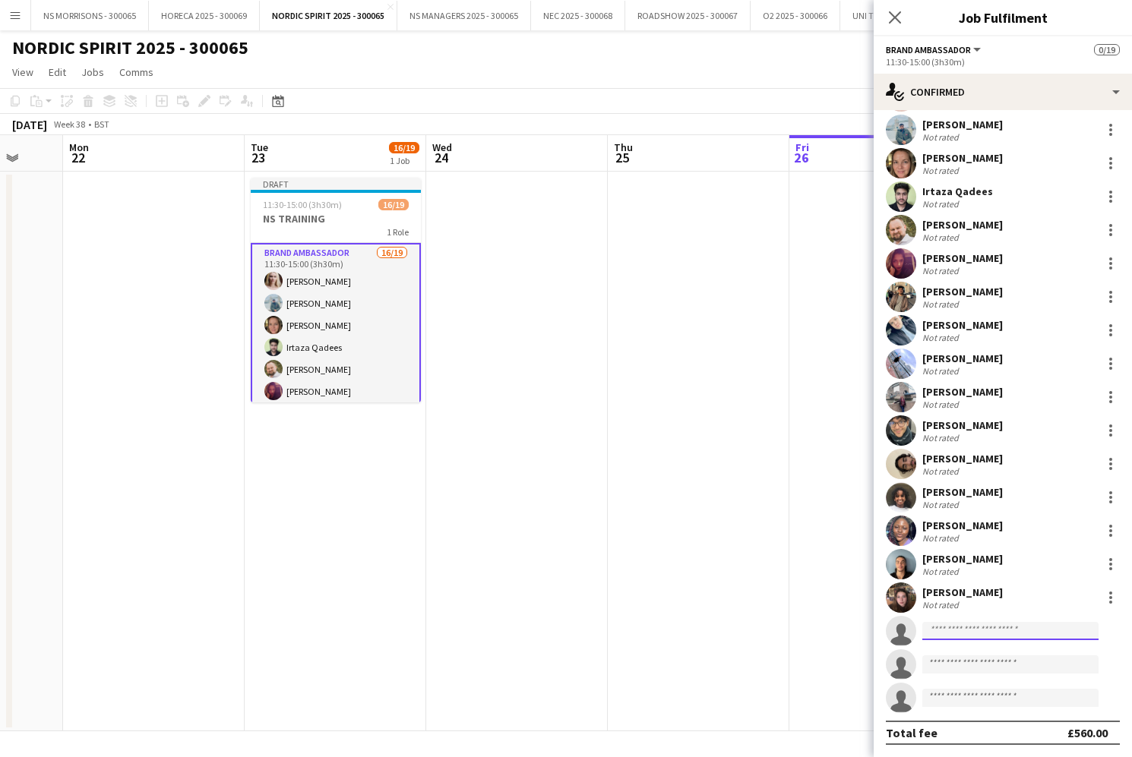
click at [938, 628] on input at bounding box center [1010, 631] width 176 height 18
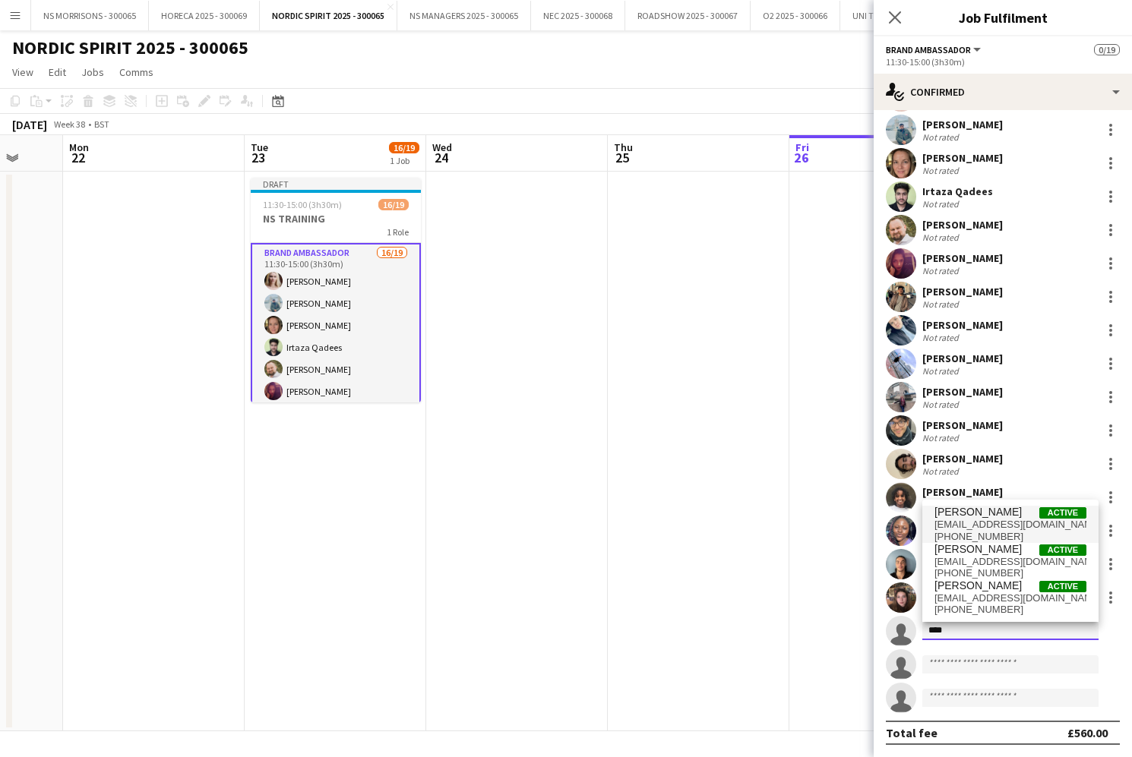
type input "****"
click at [985, 530] on span "[EMAIL_ADDRESS][DOMAIN_NAME]" at bounding box center [1010, 525] width 152 height 12
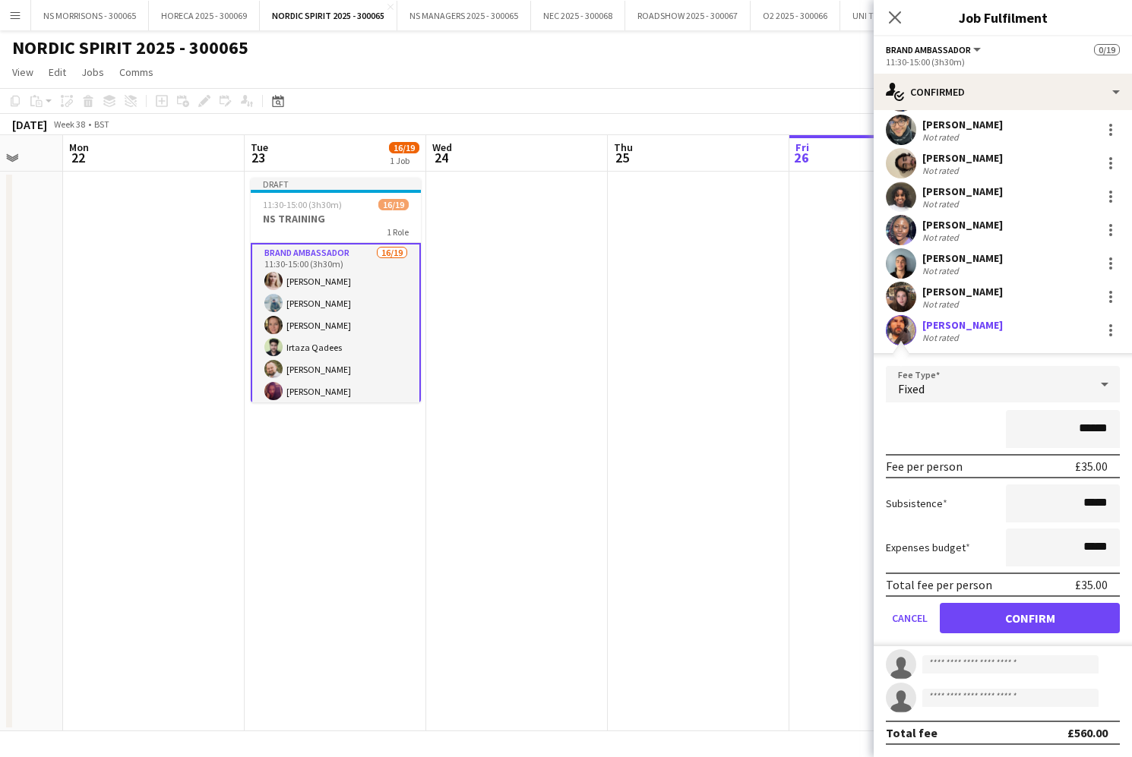
drag, startPoint x: 994, startPoint y: 608, endPoint x: 975, endPoint y: 547, distance: 63.9
click at [994, 607] on button "Confirm" at bounding box center [1030, 618] width 180 height 30
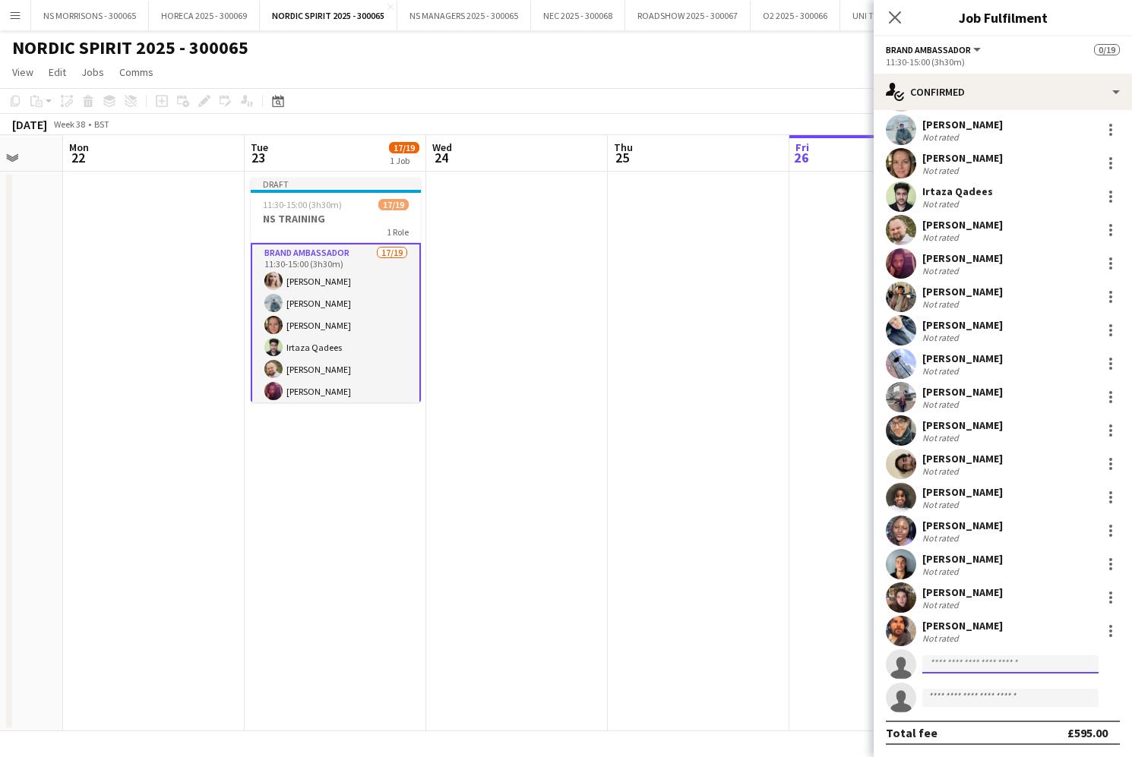
click at [950, 666] on input at bounding box center [1010, 665] width 176 height 18
type input "*****"
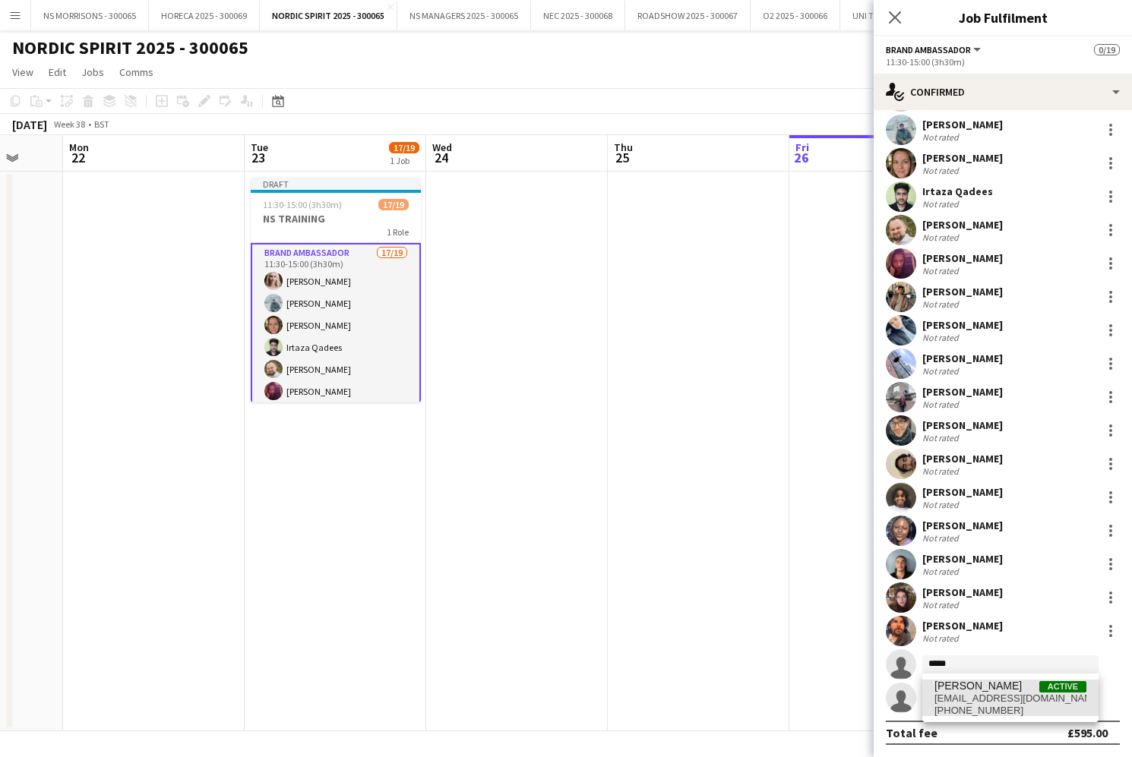
click at [948, 692] on span "[PERSON_NAME]" at bounding box center [977, 686] width 87 height 13
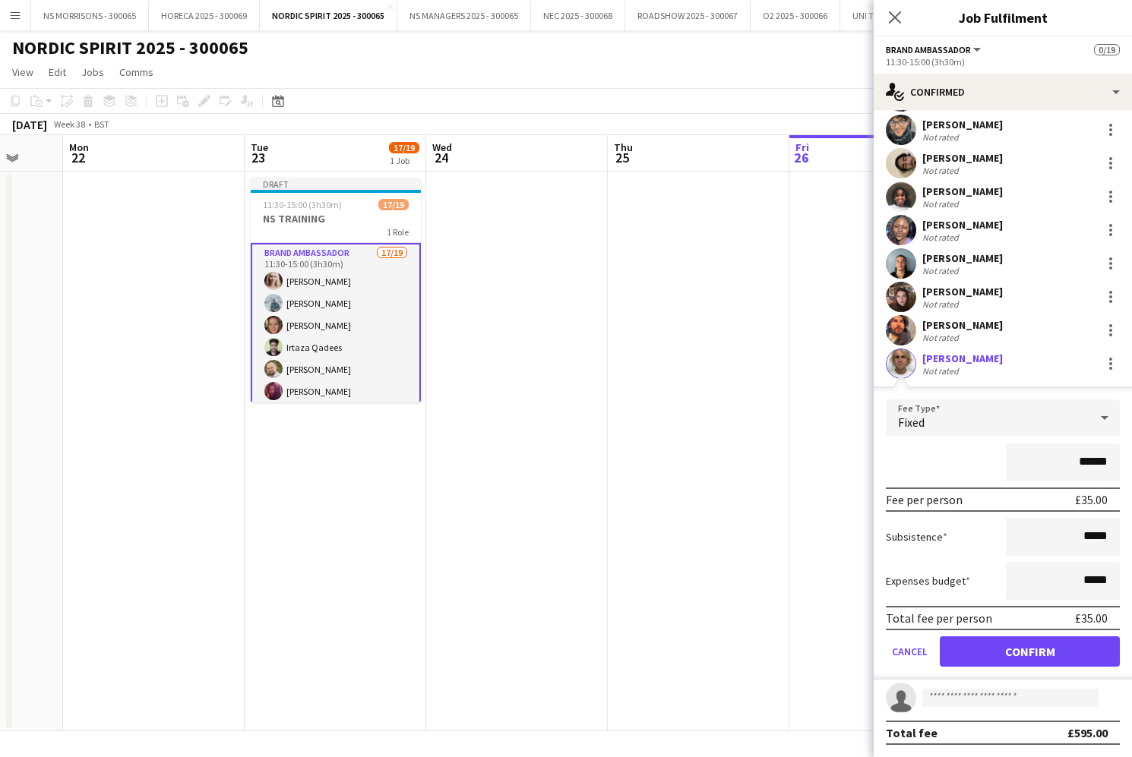
drag, startPoint x: 964, startPoint y: 654, endPoint x: 967, endPoint y: 634, distance: 20.7
click at [964, 654] on button "Confirm" at bounding box center [1030, 652] width 180 height 30
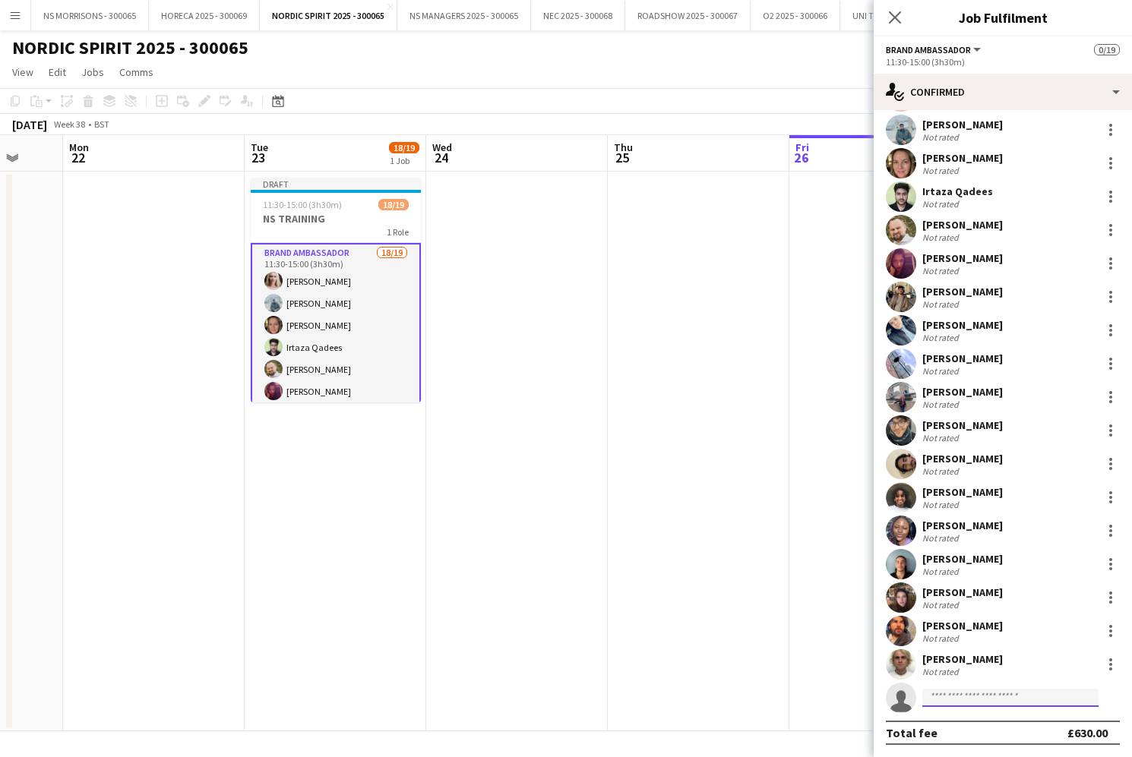
click at [938, 700] on input at bounding box center [1010, 698] width 176 height 18
type input "*****"
click at [935, 735] on span "[EMAIL_ADDRESS][DOMAIN_NAME]" at bounding box center [1010, 732] width 152 height 12
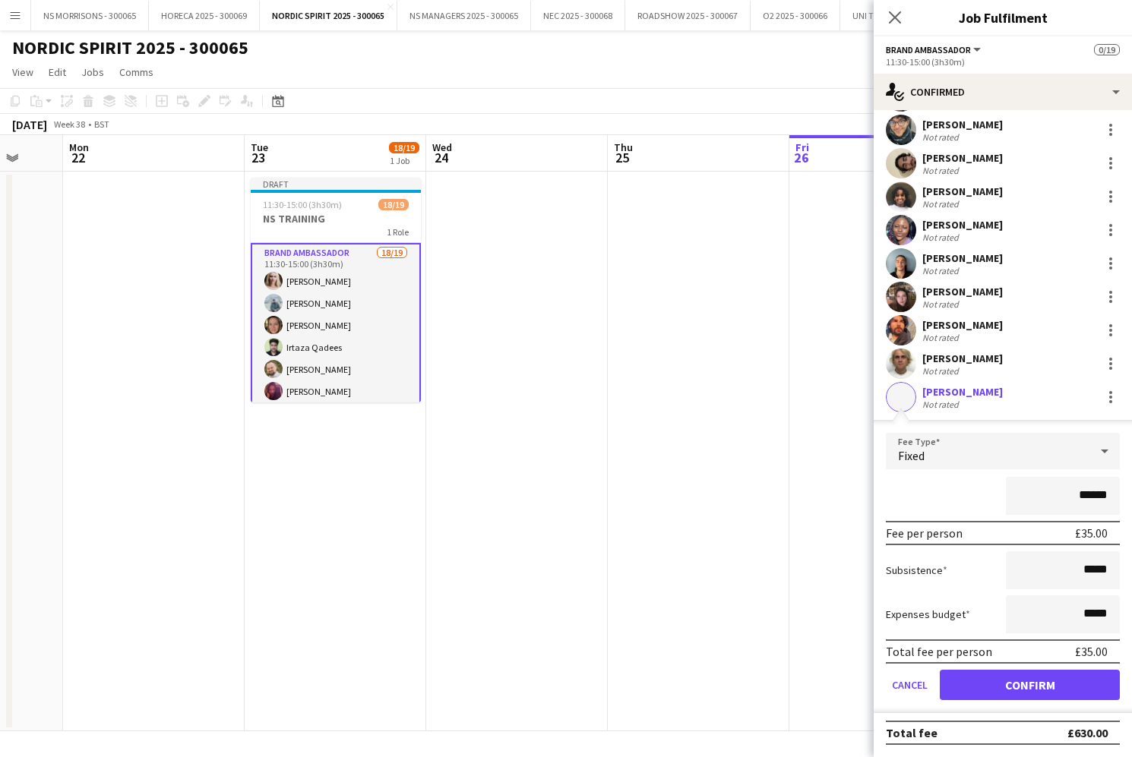
click at [985, 687] on button "Confirm" at bounding box center [1030, 685] width 180 height 30
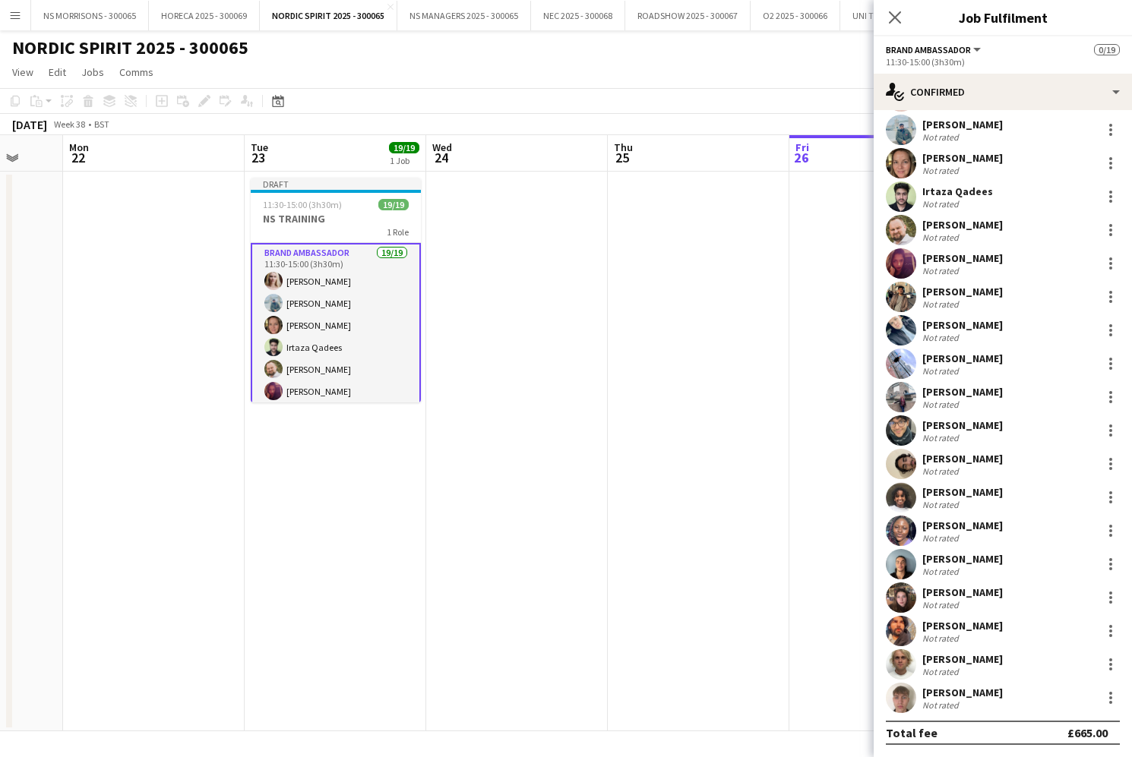
click at [830, 585] on app-date-cell at bounding box center [880, 452] width 182 height 560
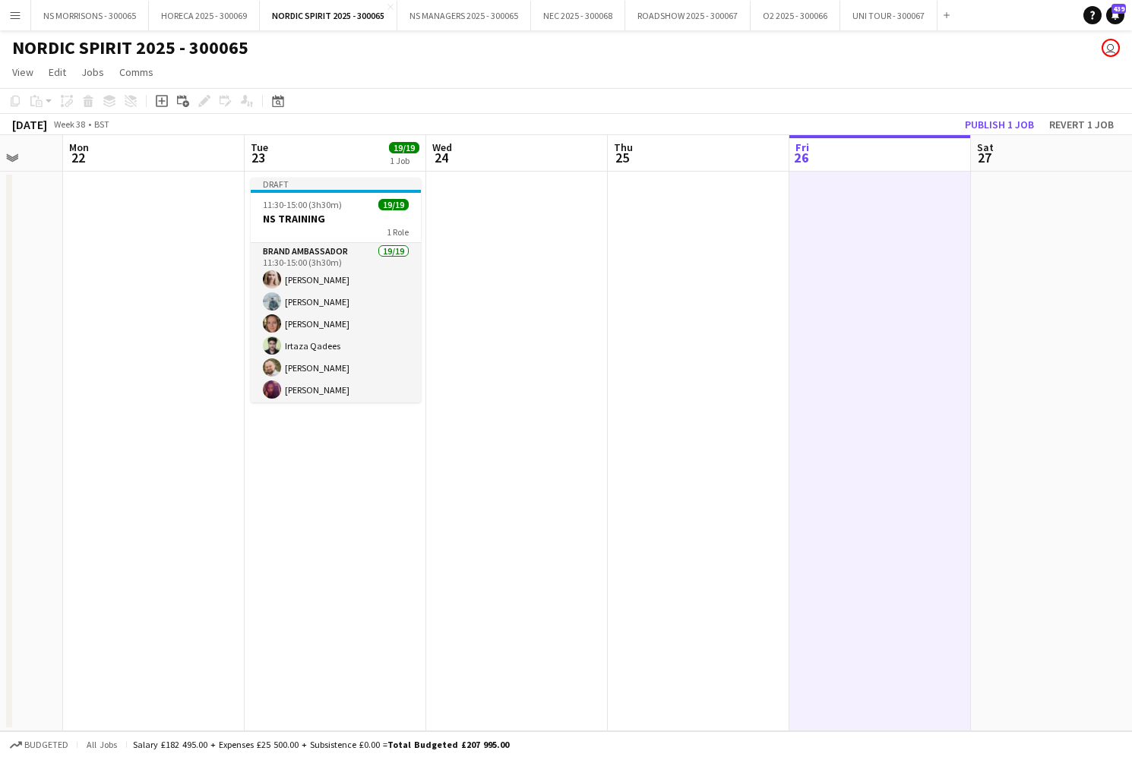
click at [1004, 118] on button "Publish 1 job" at bounding box center [999, 125] width 81 height 20
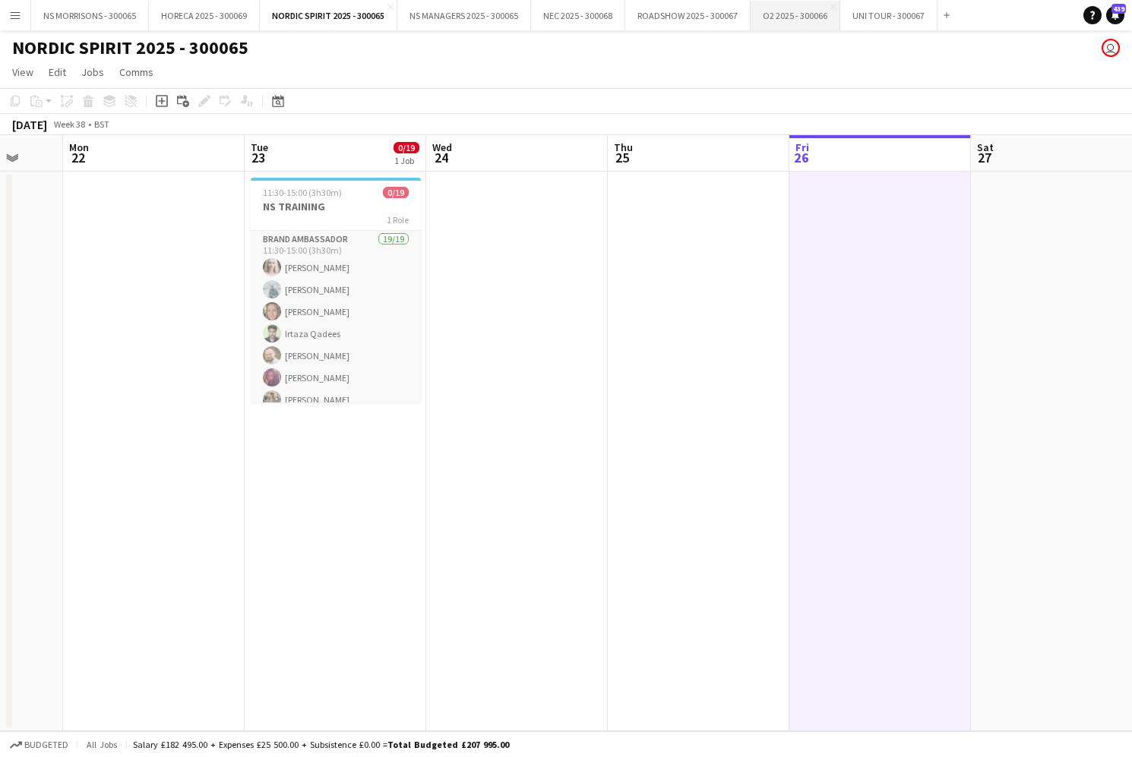
click at [783, 15] on button "O2 2025 - 300066 Close" at bounding box center [796, 16] width 90 height 30
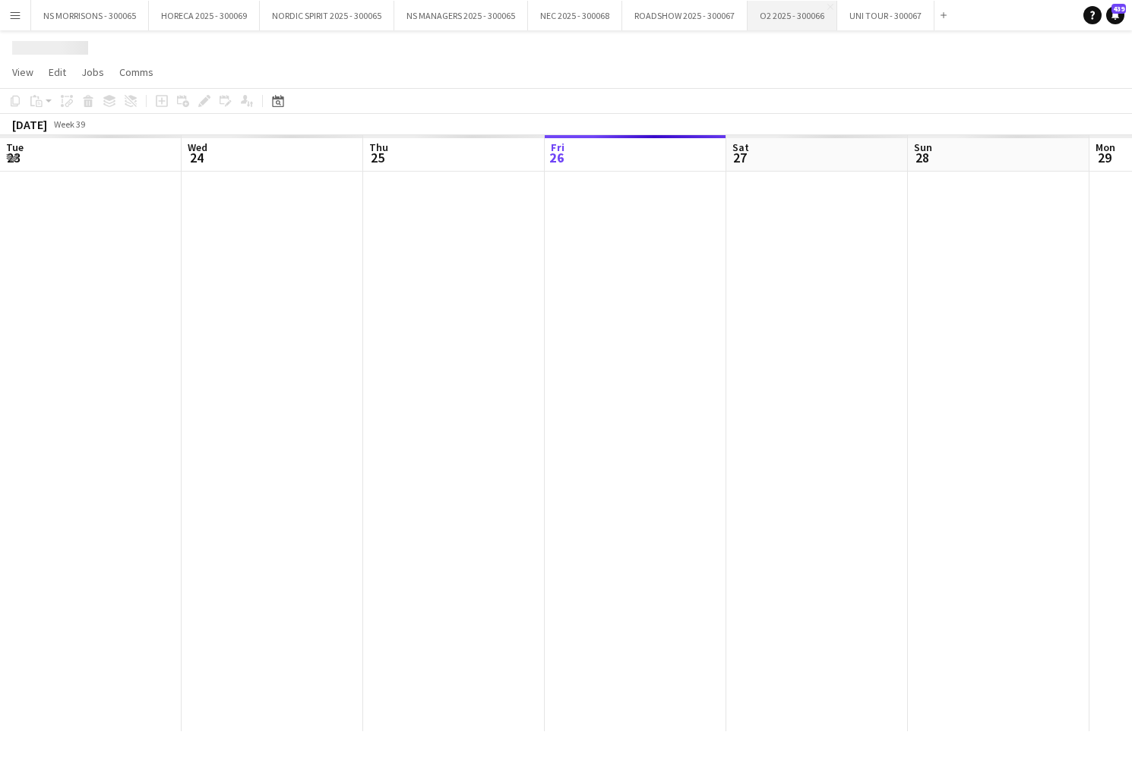
scroll to position [0, 363]
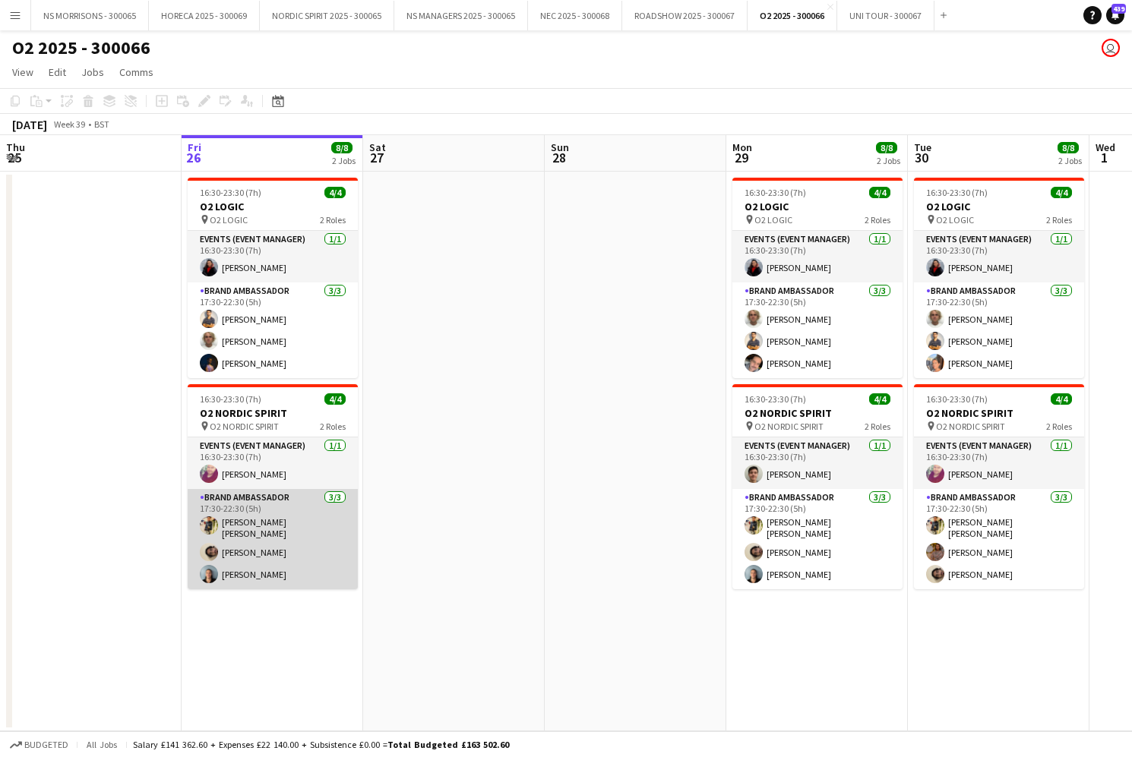
click at [220, 531] on app-card-role "Brand Ambassador [DATE] 17:30-22:30 (5h) [PERSON_NAME] [PERSON_NAME] [PERSON_NA…" at bounding box center [273, 539] width 170 height 100
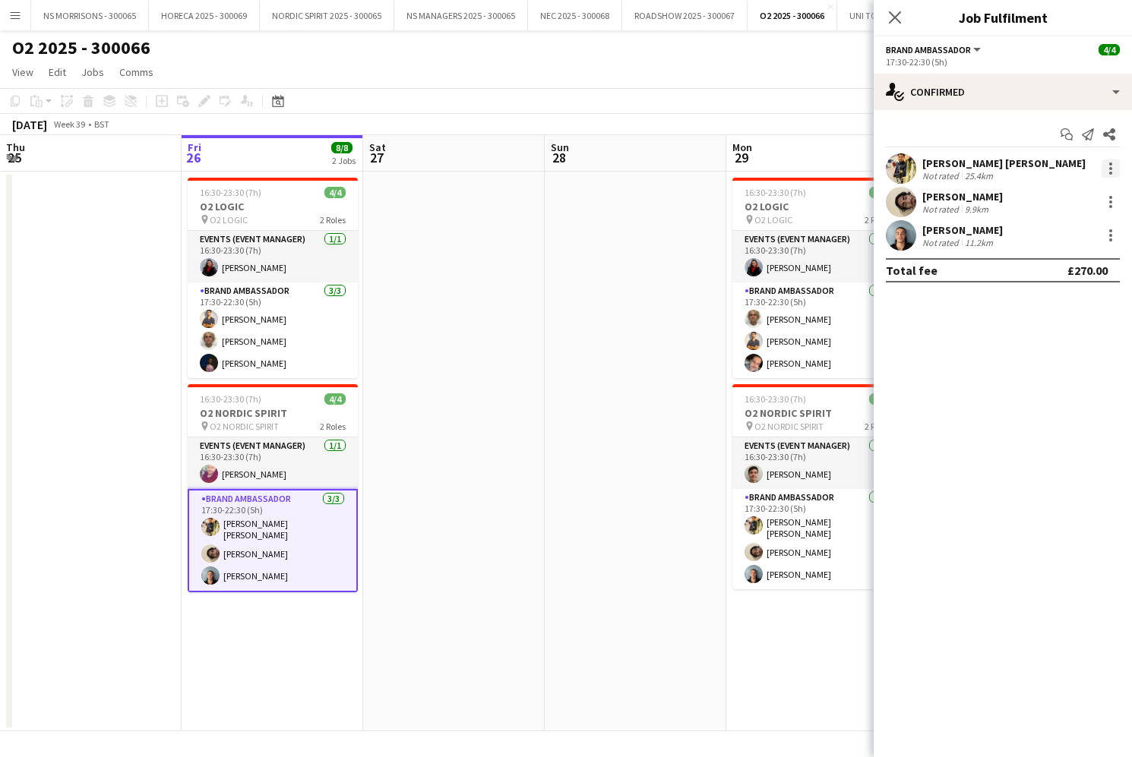
click at [1109, 168] on div at bounding box center [1110, 168] width 3 height 3
drag, startPoint x: 1055, startPoint y: 347, endPoint x: 1049, endPoint y: 338, distance: 11.0
click at [1055, 346] on span "Remove" at bounding box center [1036, 342] width 46 height 13
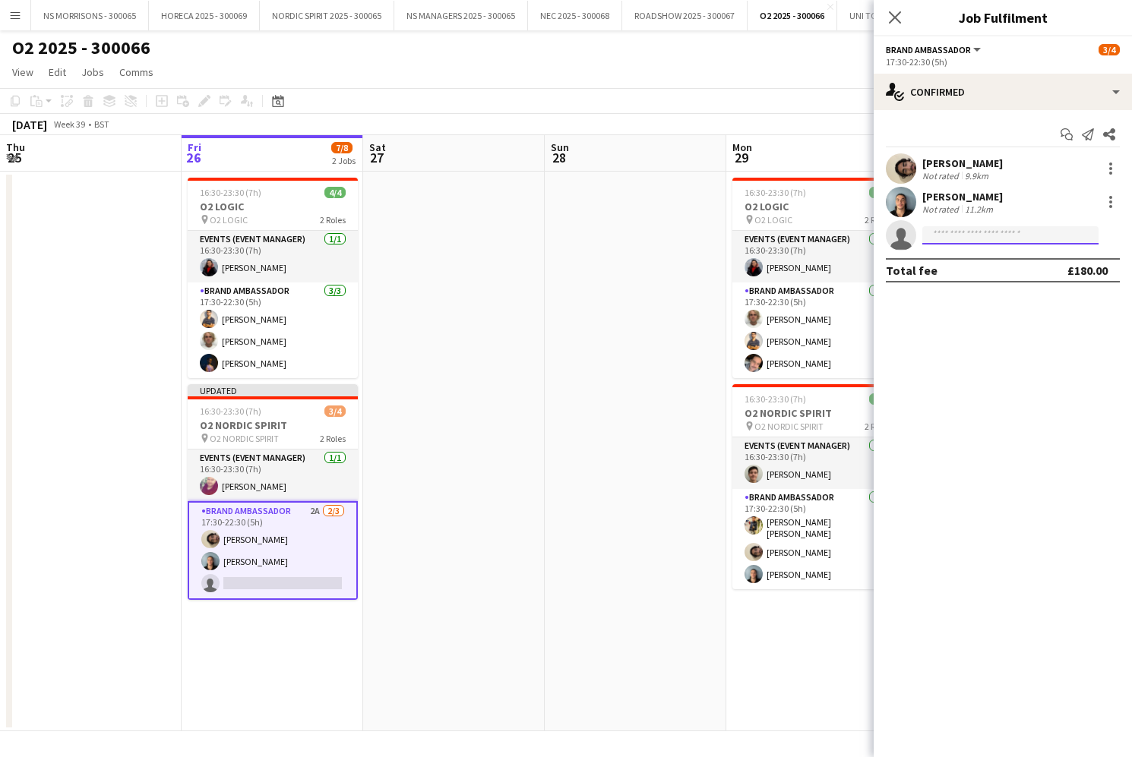
click at [986, 236] on input at bounding box center [1010, 235] width 176 height 18
type input "****"
drag, startPoint x: 986, startPoint y: 236, endPoint x: 1013, endPoint y: 277, distance: 48.3
click at [1013, 277] on span "[PHONE_NUMBER]" at bounding box center [1010, 282] width 152 height 12
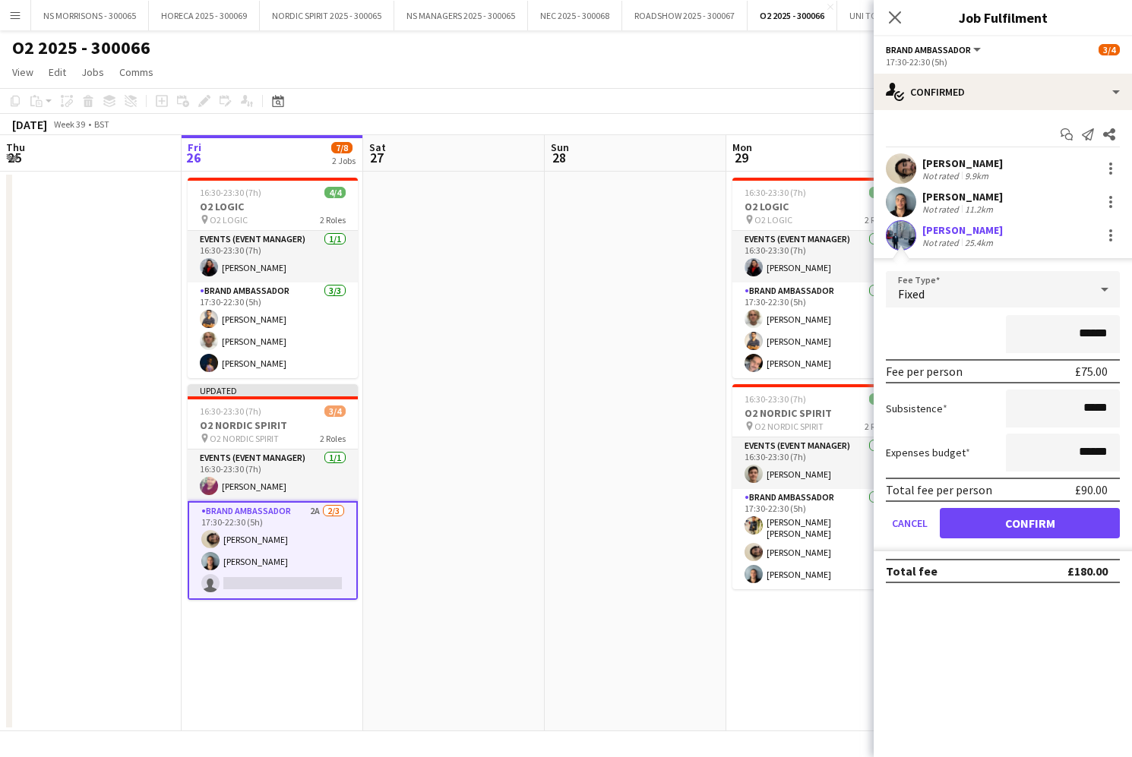
click at [962, 519] on button "Confirm" at bounding box center [1030, 523] width 180 height 30
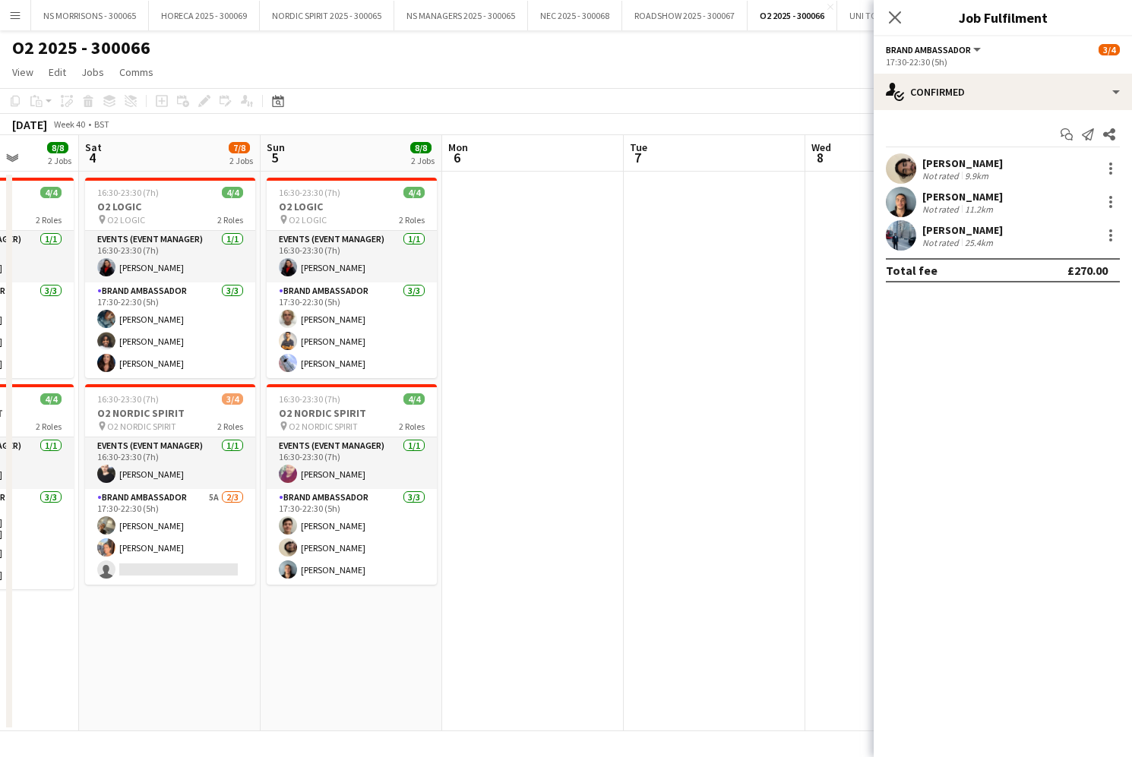
scroll to position [0, 444]
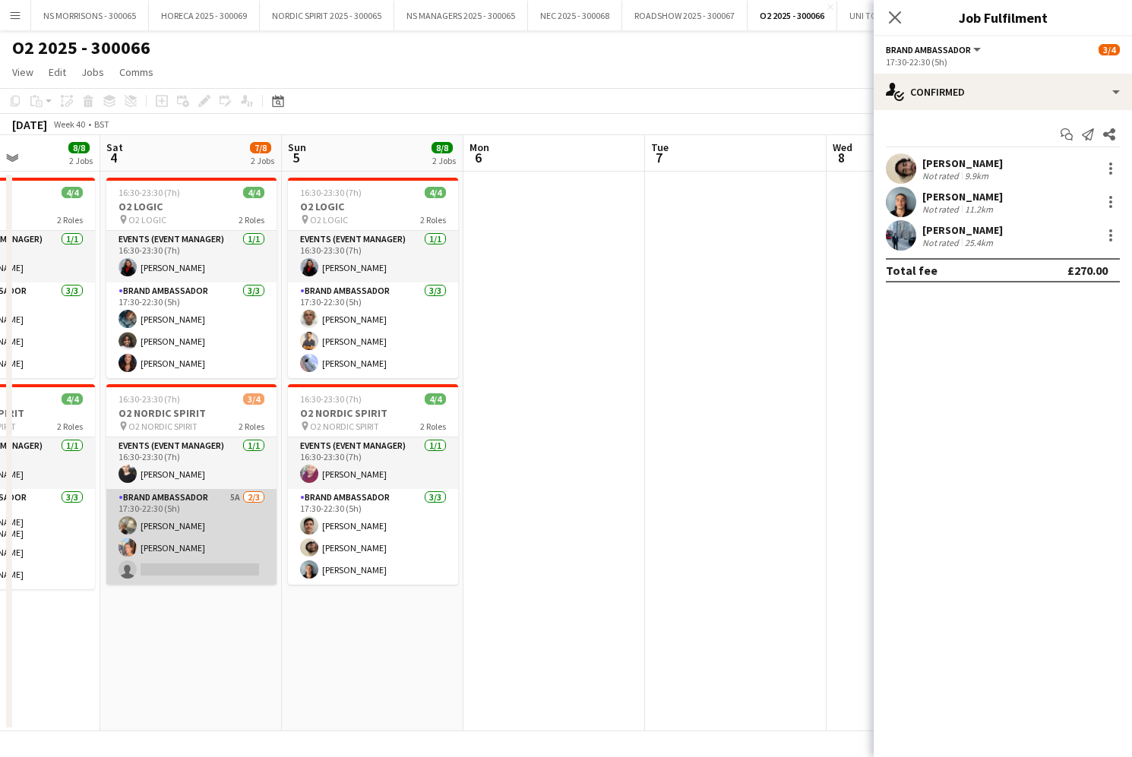
click at [227, 568] on app-card-role "Brand Ambassador 5A [DATE] 17:30-22:30 (5h) [PERSON_NAME] [PERSON_NAME] single-…" at bounding box center [191, 537] width 170 height 96
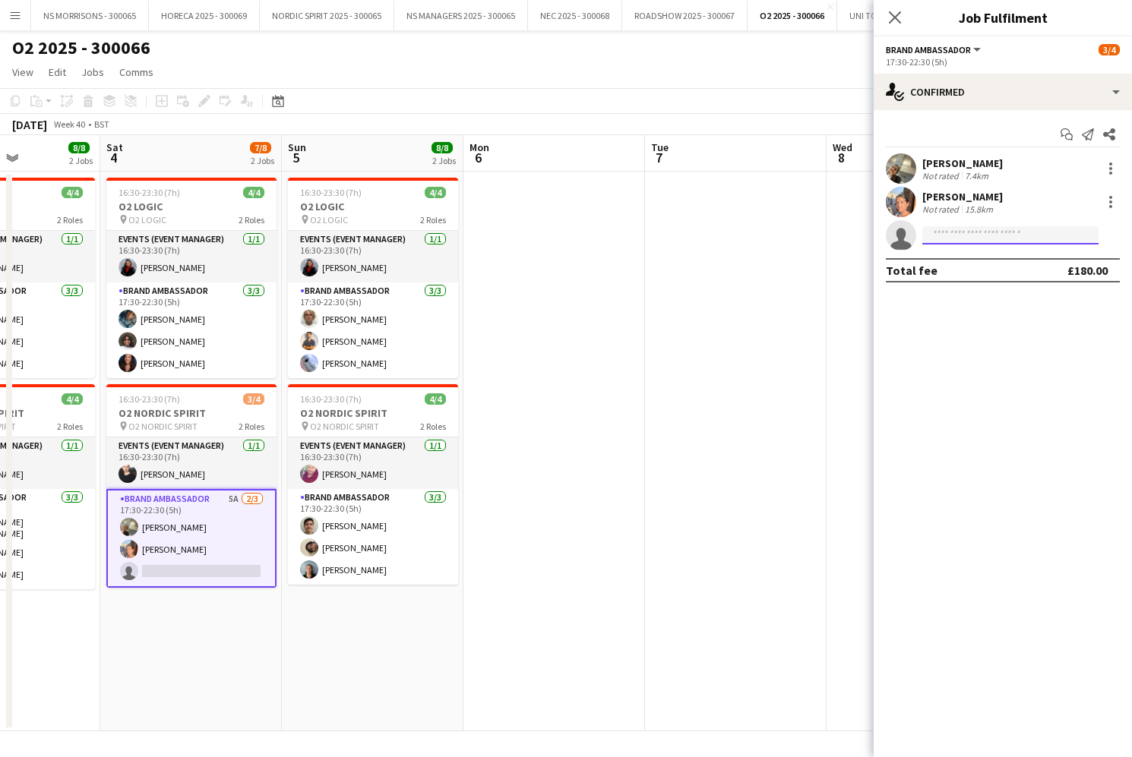
click at [1013, 232] on input at bounding box center [1010, 235] width 176 height 18
type input "****"
click at [1032, 291] on div "[PERSON_NAME] Active [EMAIL_ADDRESS][DOMAIN_NAME] [PHONE_NUMBER]" at bounding box center [1010, 269] width 176 height 49
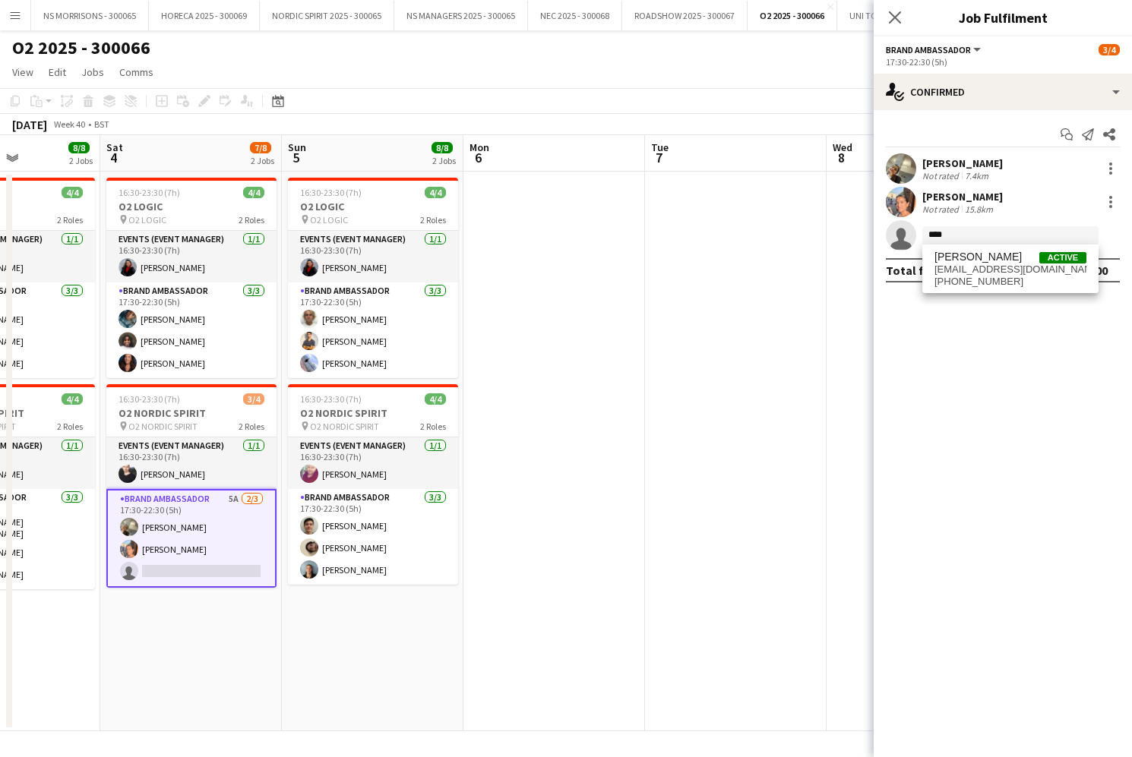
drag, startPoint x: 1026, startPoint y: 279, endPoint x: 1027, endPoint y: 296, distance: 16.7
click at [1026, 279] on span "[PHONE_NUMBER]" at bounding box center [1010, 282] width 152 height 12
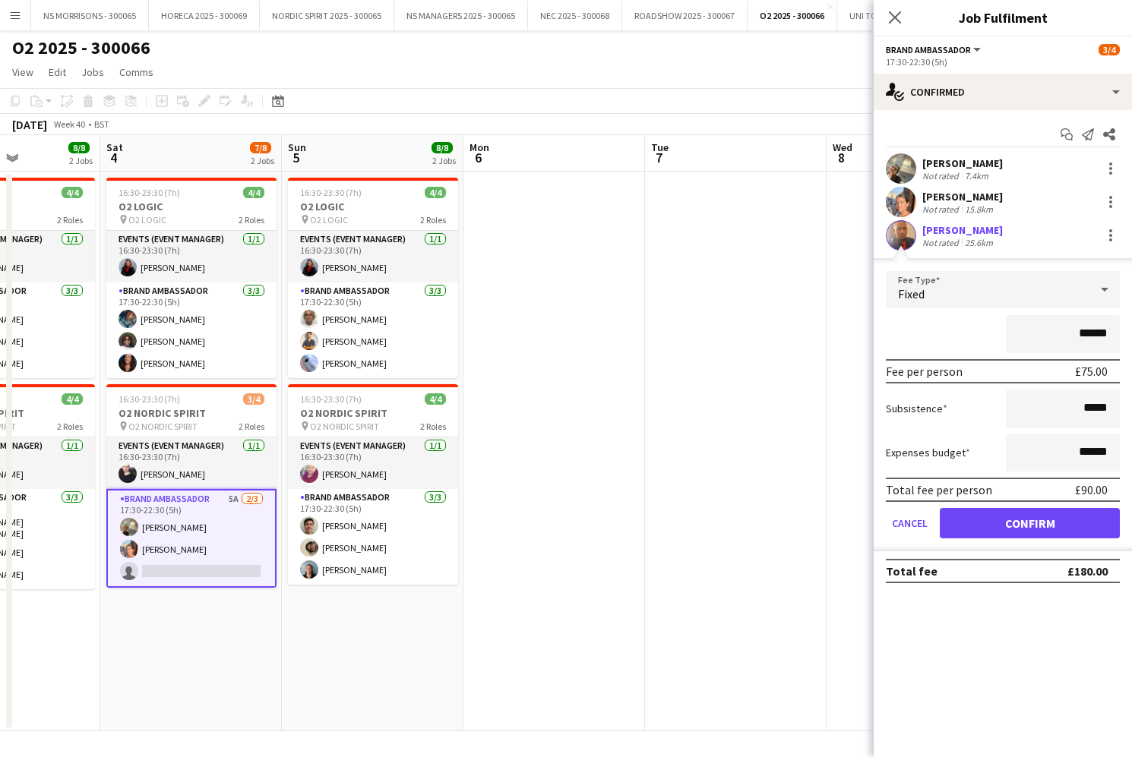
click at [1005, 523] on button "Confirm" at bounding box center [1030, 523] width 180 height 30
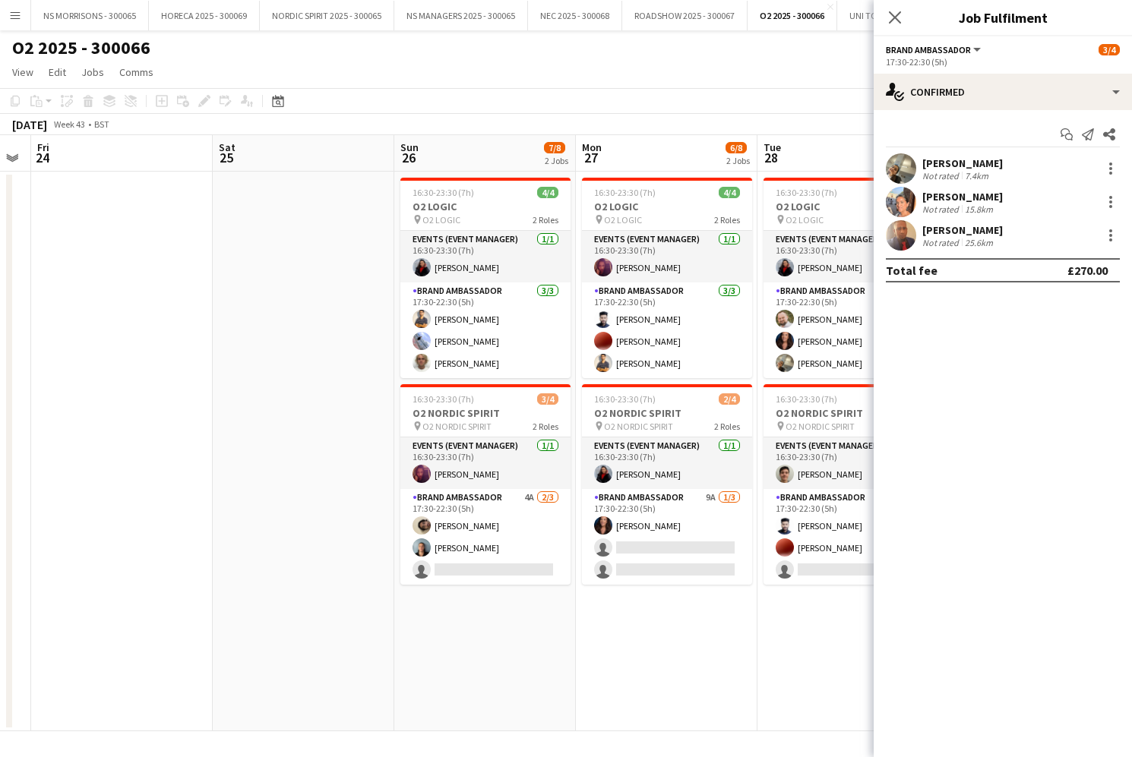
scroll to position [0, 708]
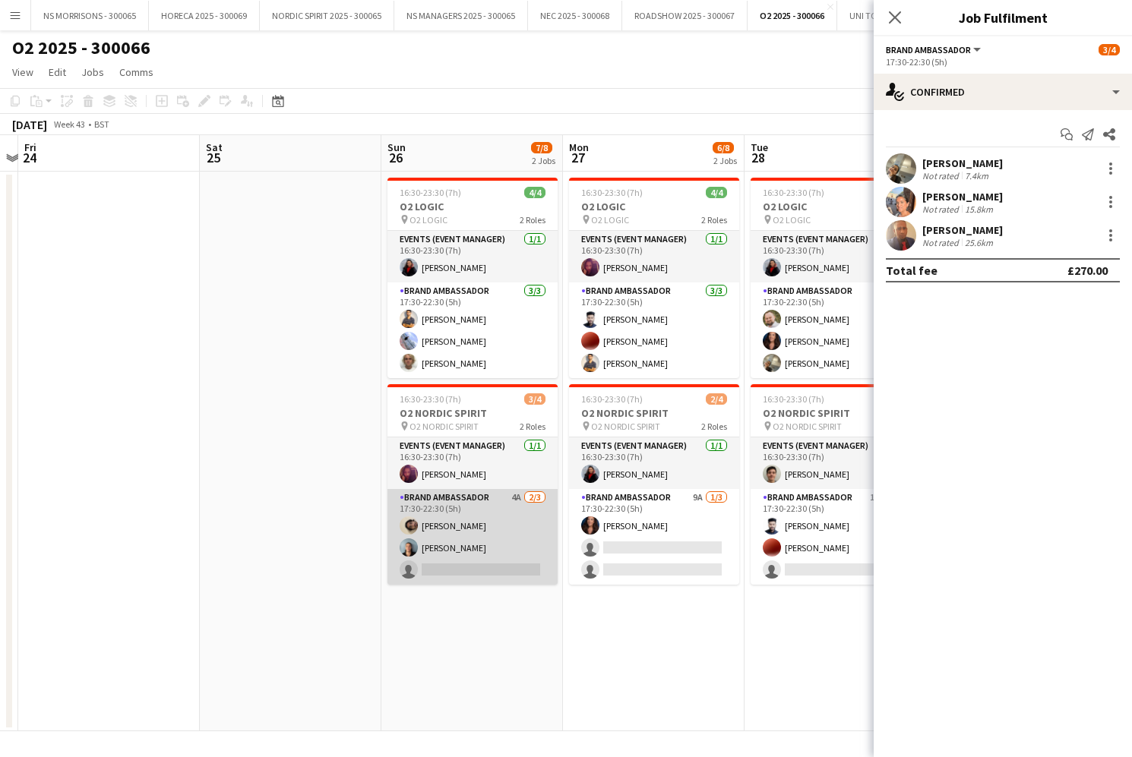
click at [435, 562] on app-card-role "Brand Ambassador 4A [DATE] 17:30-22:30 (5h) [PERSON_NAME] [PERSON_NAME] single-…" at bounding box center [472, 537] width 170 height 96
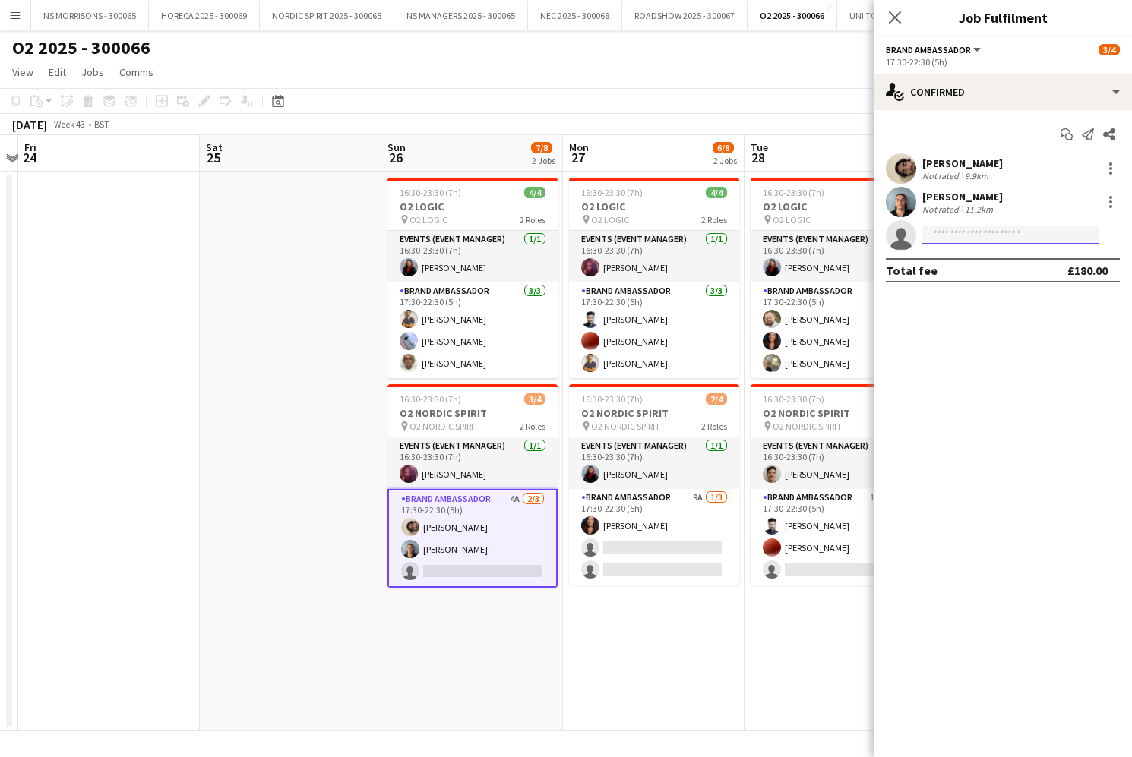
click at [954, 238] on input at bounding box center [1010, 235] width 176 height 18
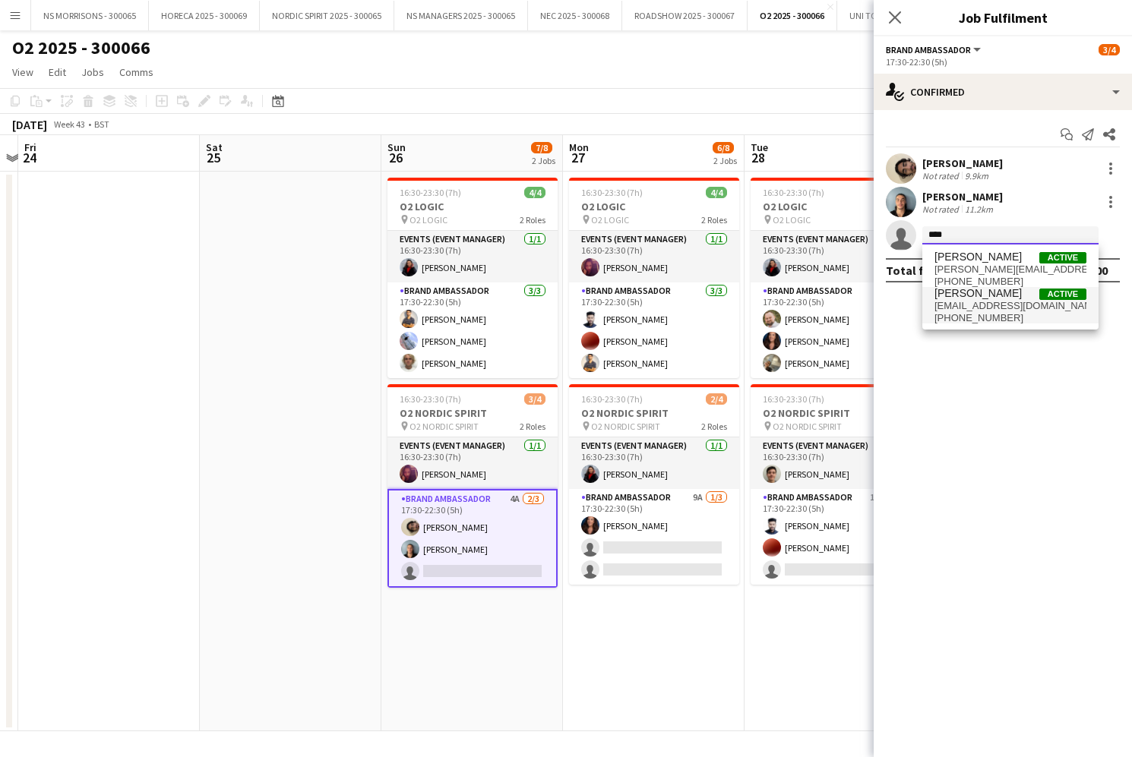
type input "****"
drag, startPoint x: 956, startPoint y: 312, endPoint x: 956, endPoint y: 325, distance: 12.9
click at [955, 312] on span "[PHONE_NUMBER]" at bounding box center [1010, 318] width 152 height 12
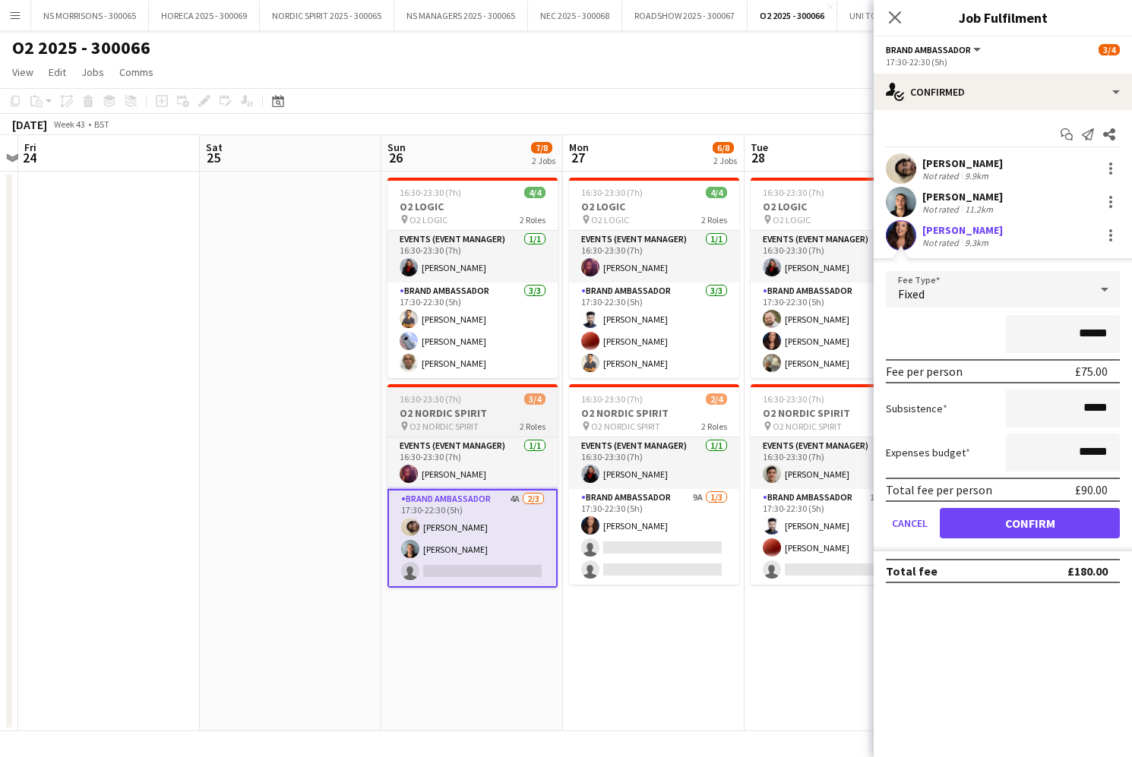
drag, startPoint x: 967, startPoint y: 521, endPoint x: 537, endPoint y: 447, distance: 436.3
click at [967, 521] on button "Confirm" at bounding box center [1030, 523] width 180 height 30
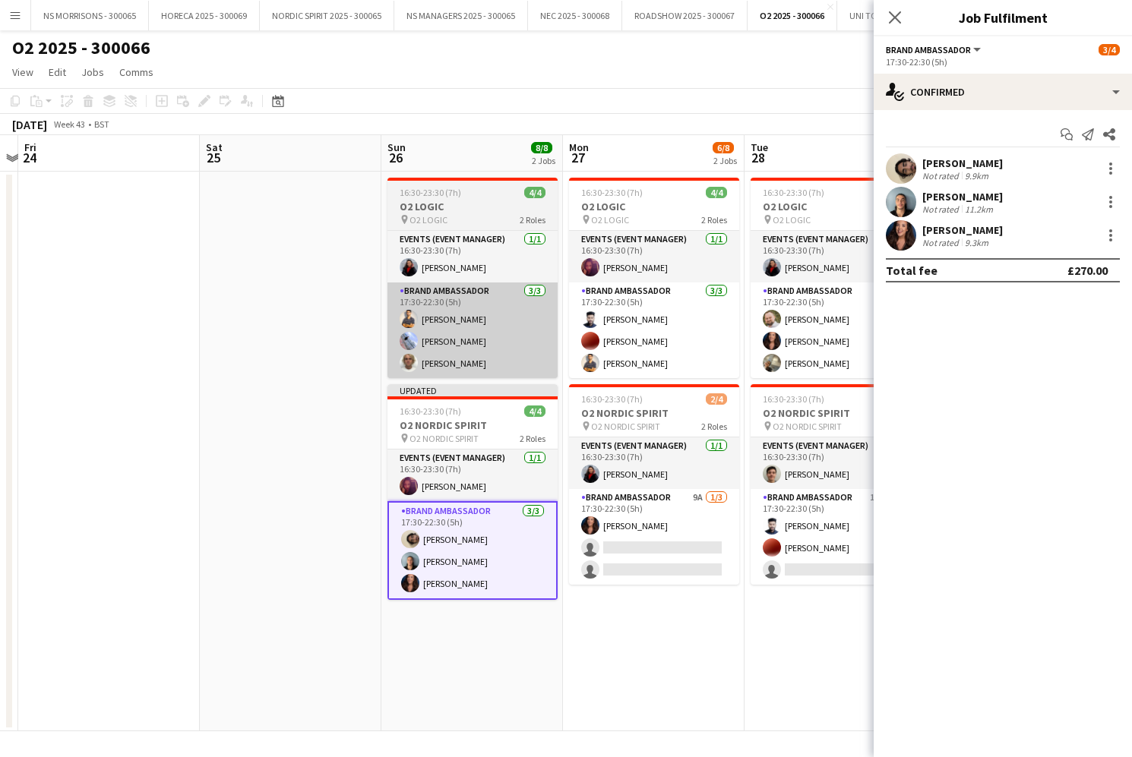
drag, startPoint x: 368, startPoint y: 381, endPoint x: 466, endPoint y: 327, distance: 111.9
click at [368, 381] on app-date-cell at bounding box center [291, 452] width 182 height 560
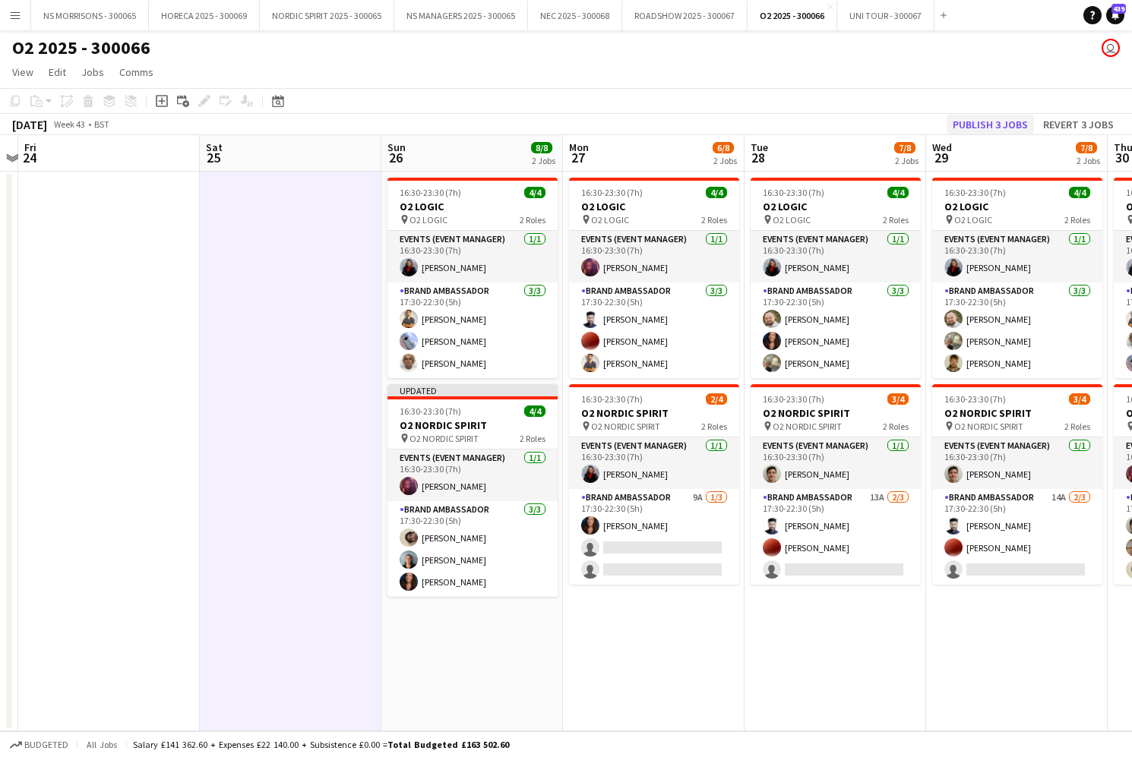
click at [976, 122] on button "Publish 3 jobs" at bounding box center [990, 125] width 87 height 20
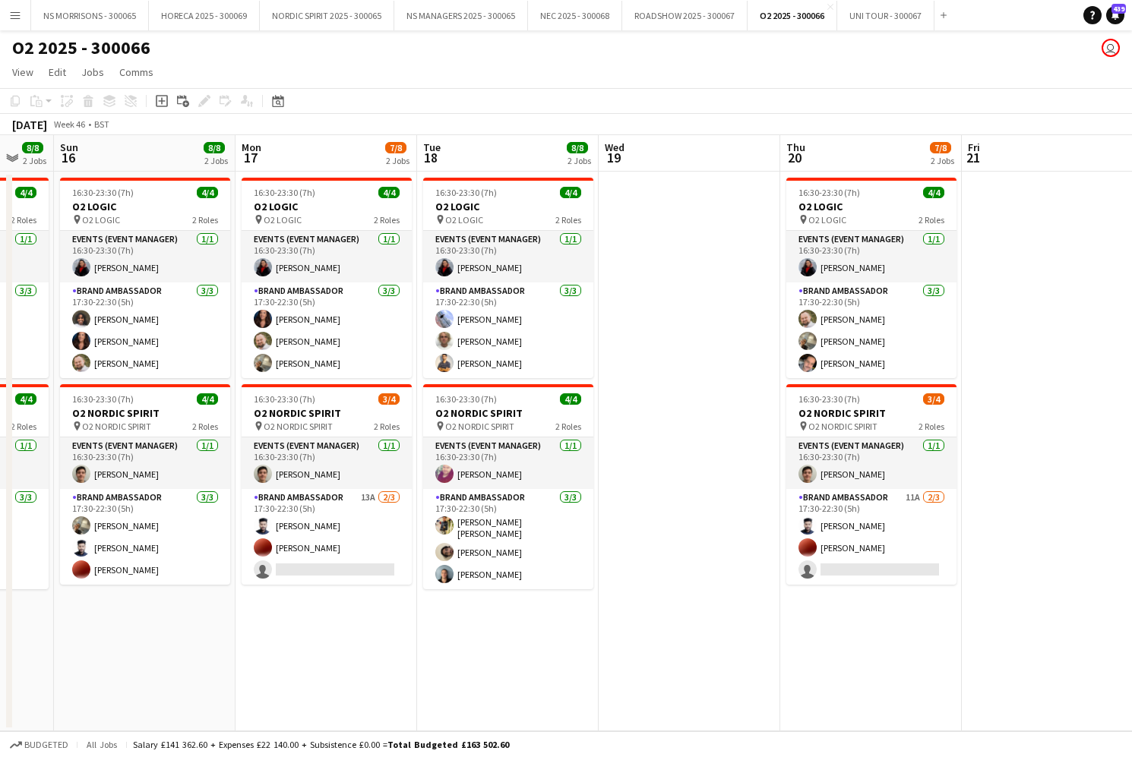
scroll to position [0, 504]
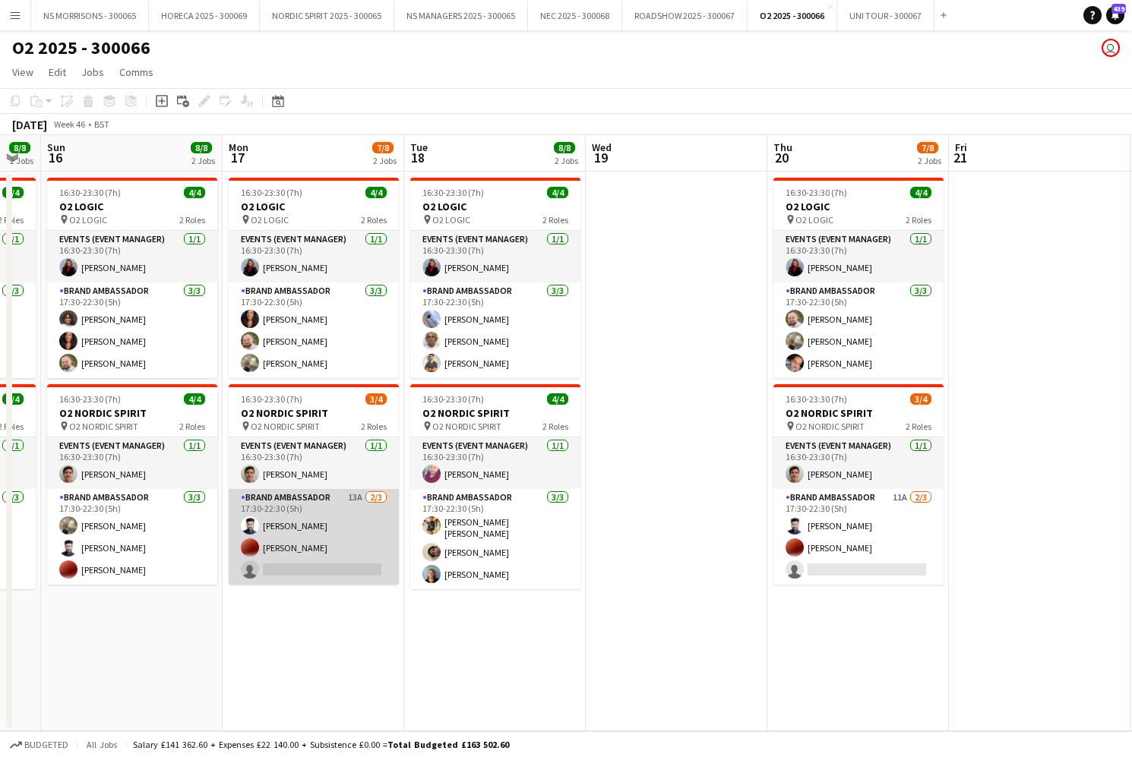
click at [294, 575] on app-card-role "Brand Ambassador 13A [DATE] 17:30-22:30 (5h) [PERSON_NAME] [PERSON_NAME] single…" at bounding box center [314, 537] width 170 height 96
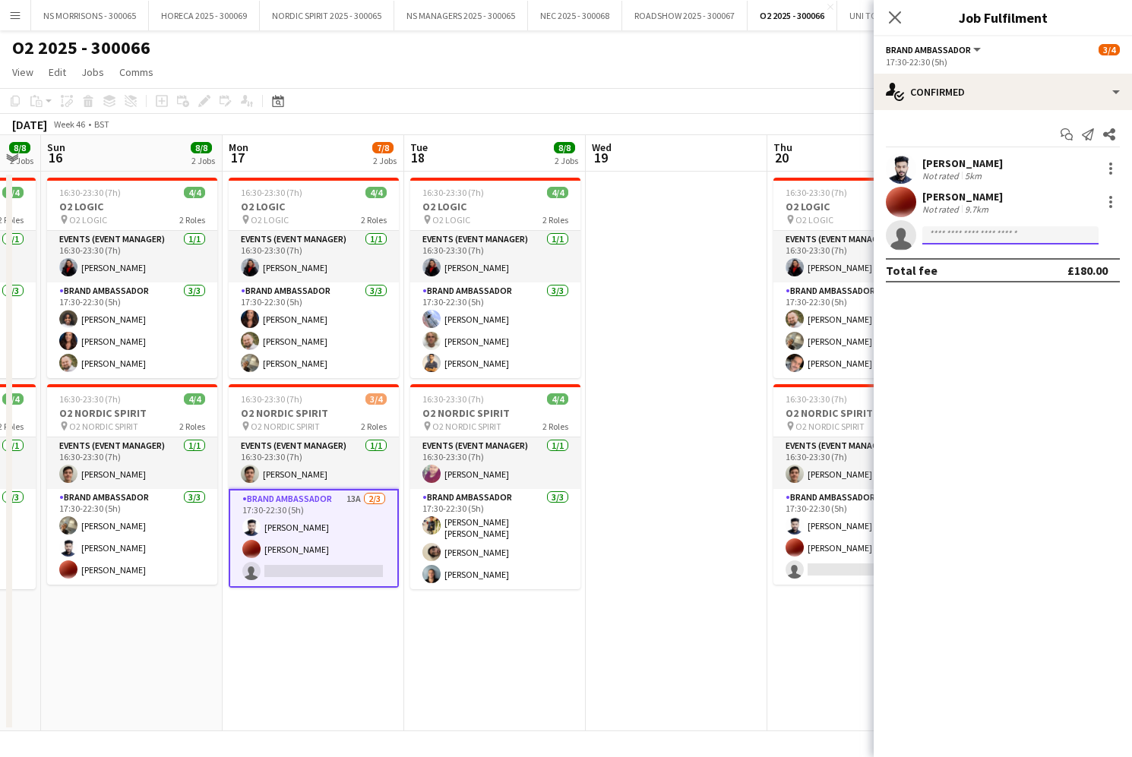
click at [941, 243] on input at bounding box center [1010, 235] width 176 height 18
type input "*****"
click at [943, 280] on span "[PHONE_NUMBER]" at bounding box center [1010, 282] width 152 height 12
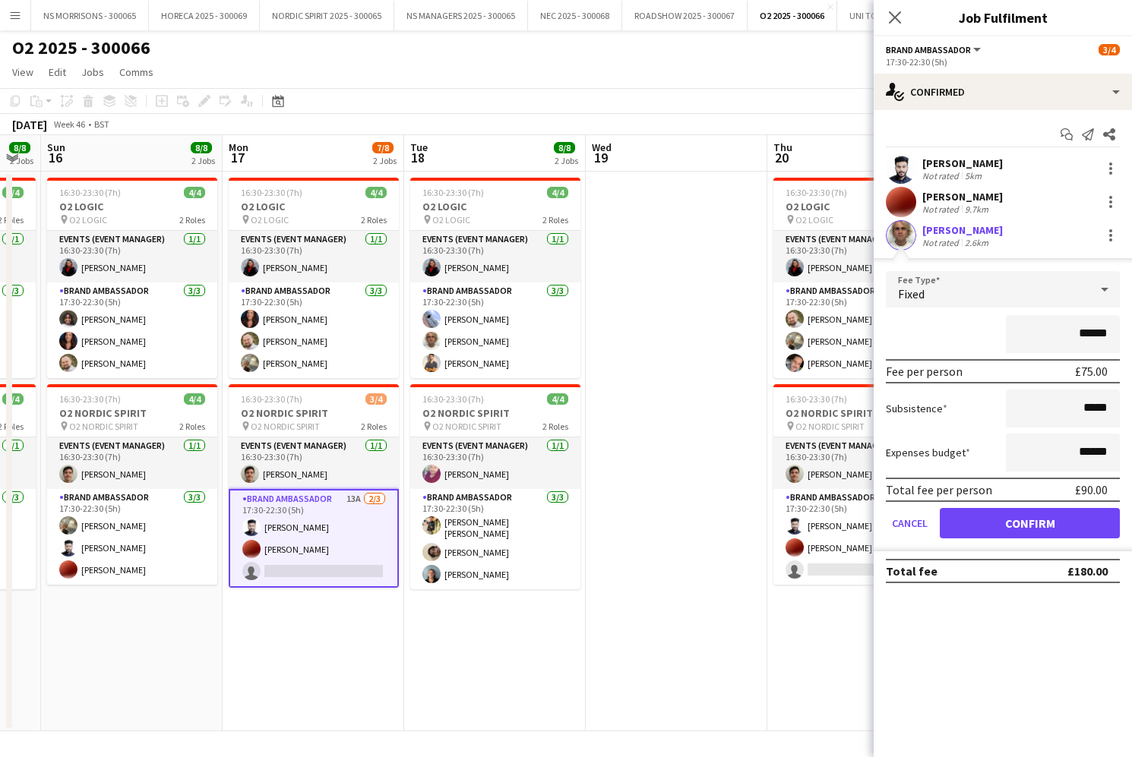
scroll to position [0, 0]
click at [961, 520] on button "Confirm" at bounding box center [1030, 523] width 180 height 30
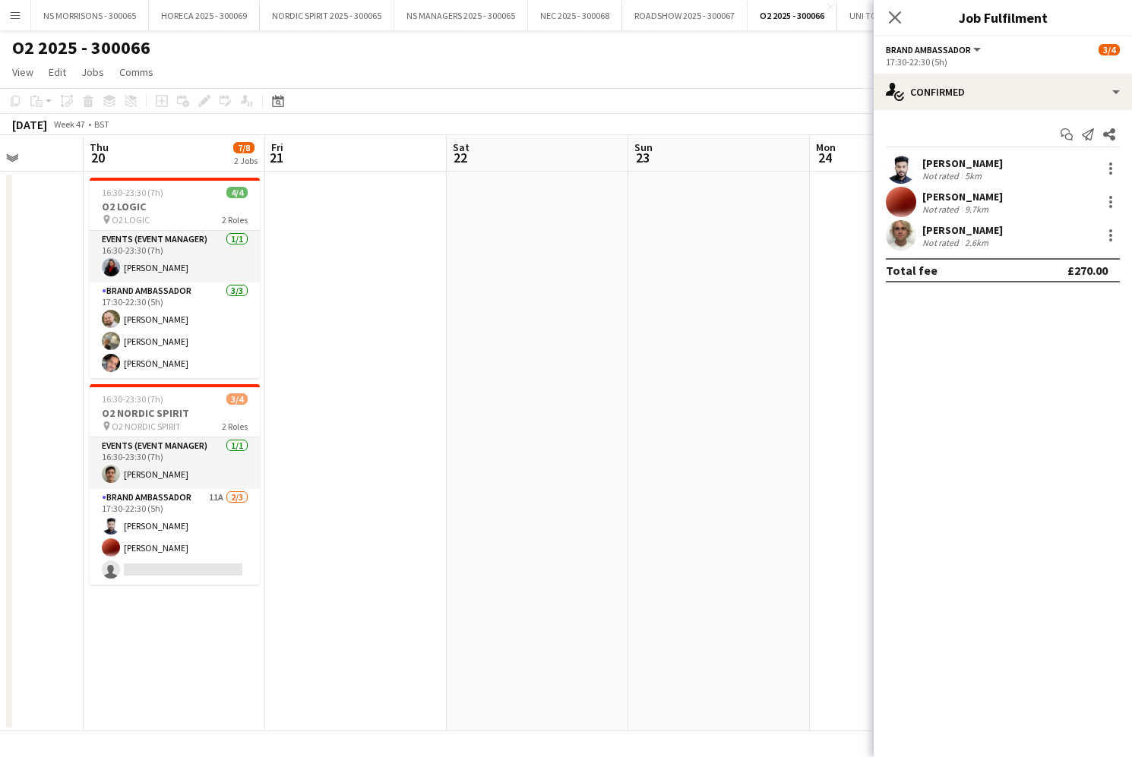
scroll to position [0, 523]
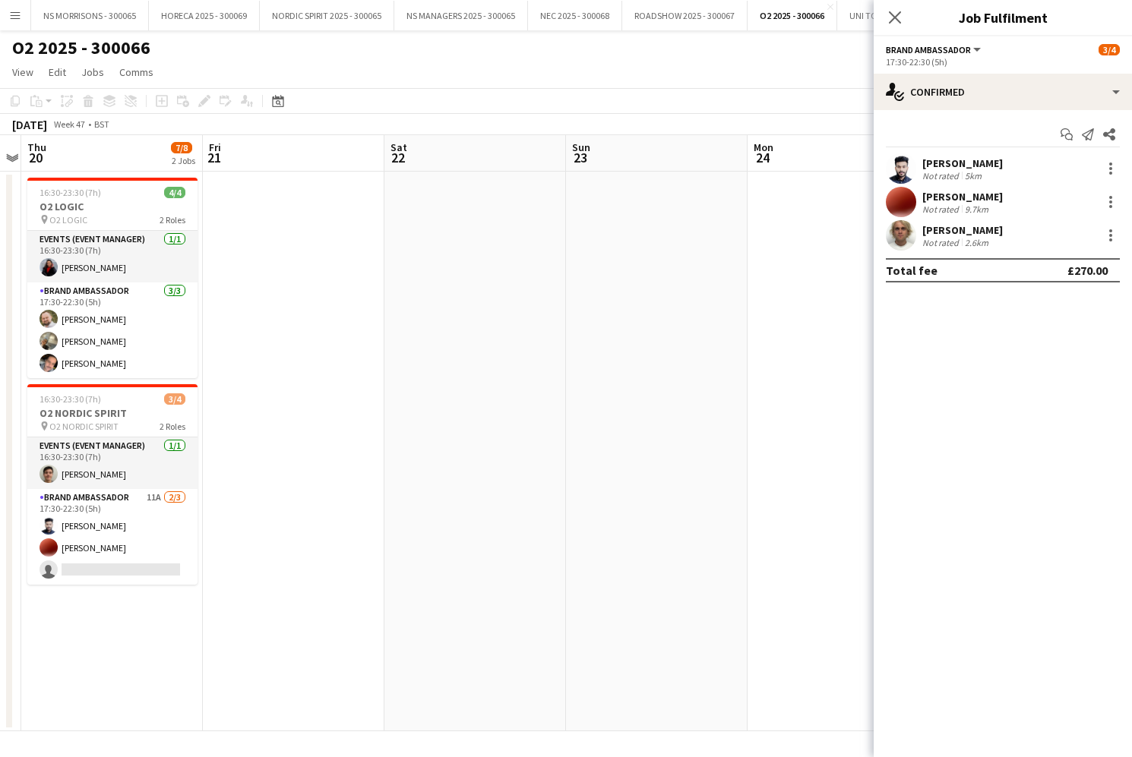
drag, startPoint x: 157, startPoint y: 564, endPoint x: 379, endPoint y: 520, distance: 226.9
click at [156, 564] on app-card-role "Brand Ambassador 11A [DATE] 17:30-22:30 (5h) [PERSON_NAME] [PERSON_NAME] single…" at bounding box center [112, 537] width 170 height 96
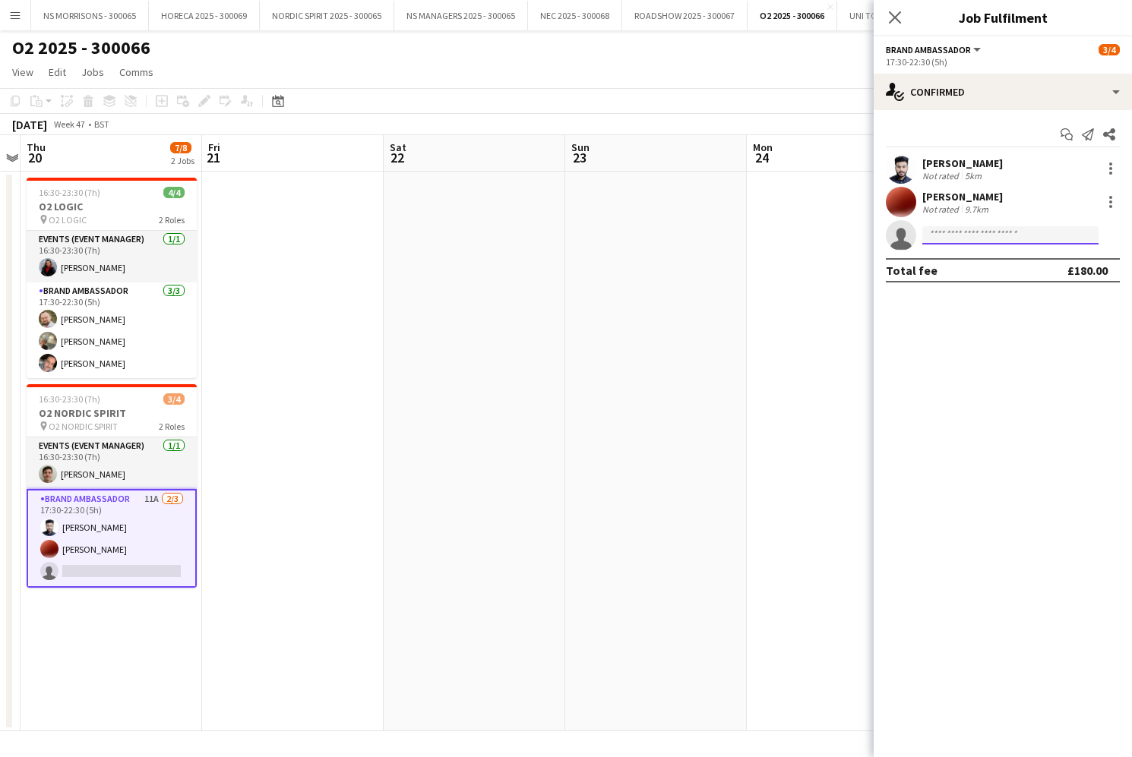
click at [962, 235] on input at bounding box center [1010, 235] width 176 height 18
type input "*****"
click at [960, 281] on span "[PHONE_NUMBER]" at bounding box center [1010, 282] width 152 height 12
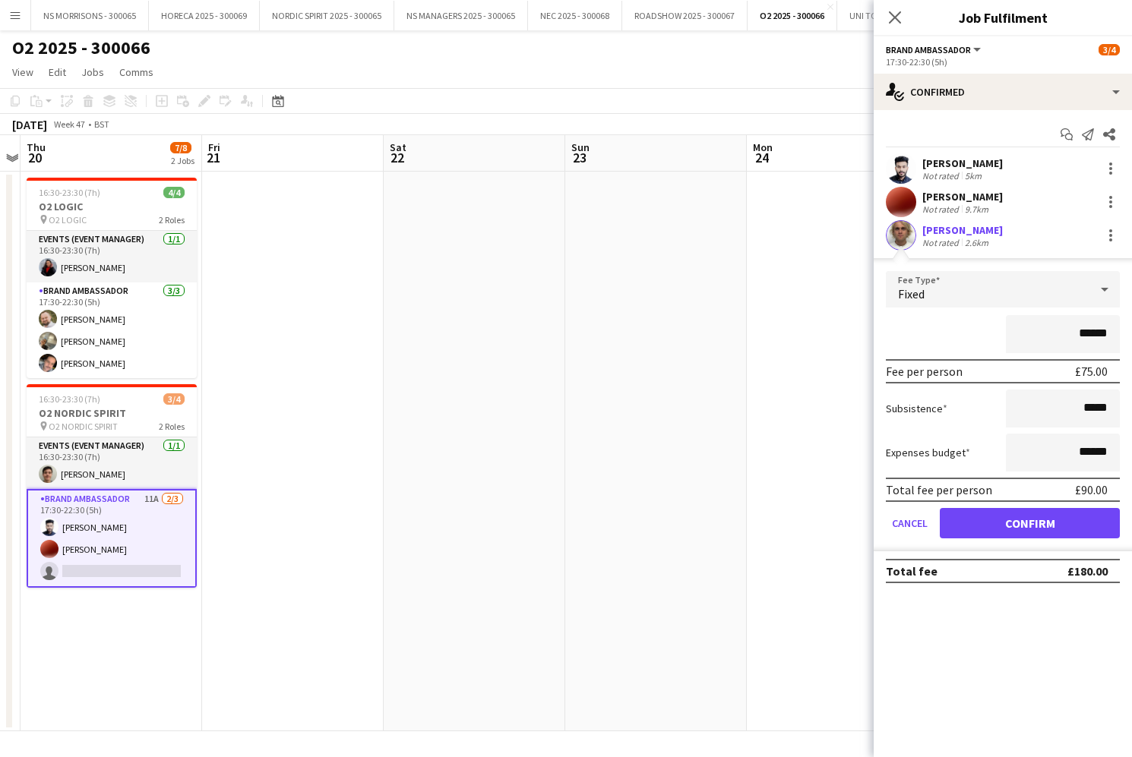
click at [969, 536] on button "Confirm" at bounding box center [1030, 523] width 180 height 30
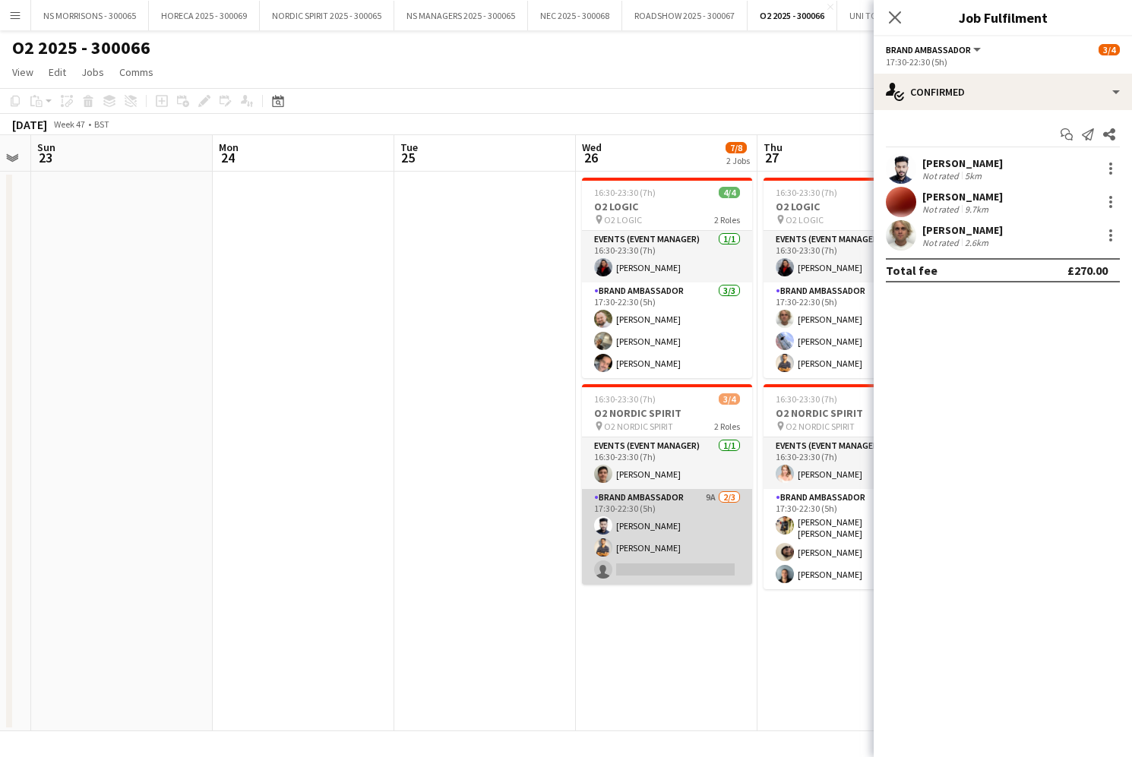
scroll to position [0, 699]
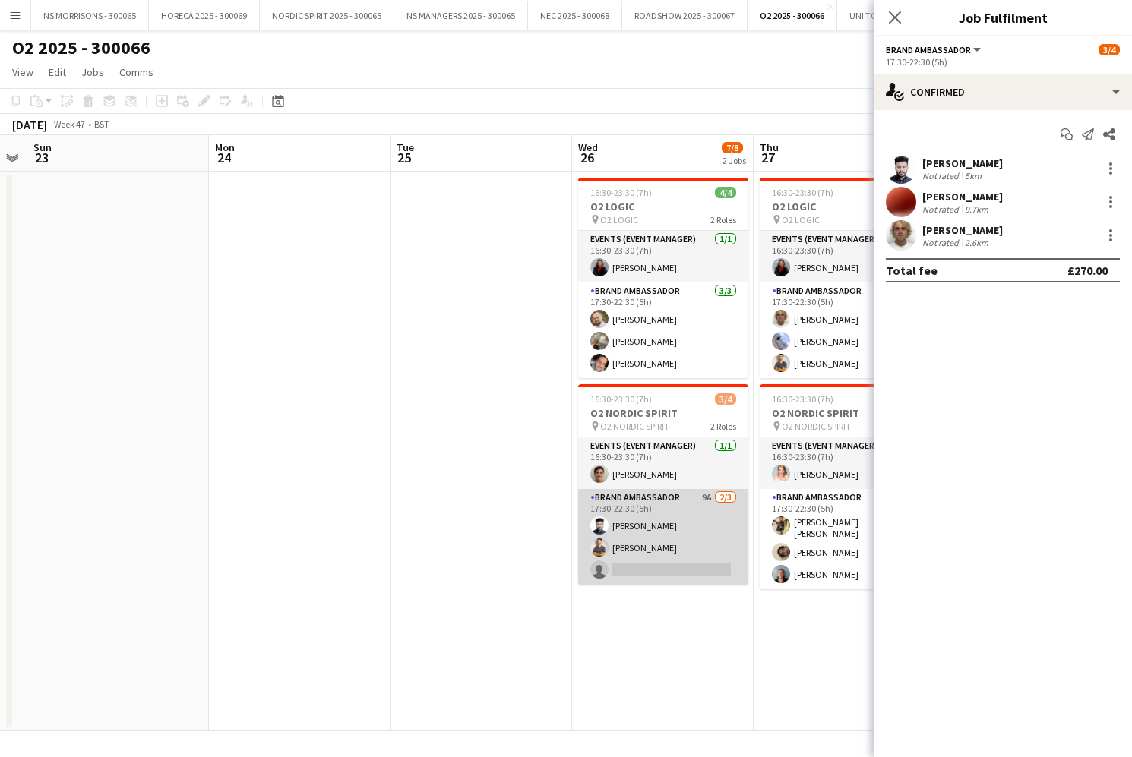
click at [637, 566] on app-card-role "Brand Ambassador 9A [DATE] 17:30-22:30 (5h) [PERSON_NAME] Arukattil Muhammad [P…" at bounding box center [663, 537] width 170 height 96
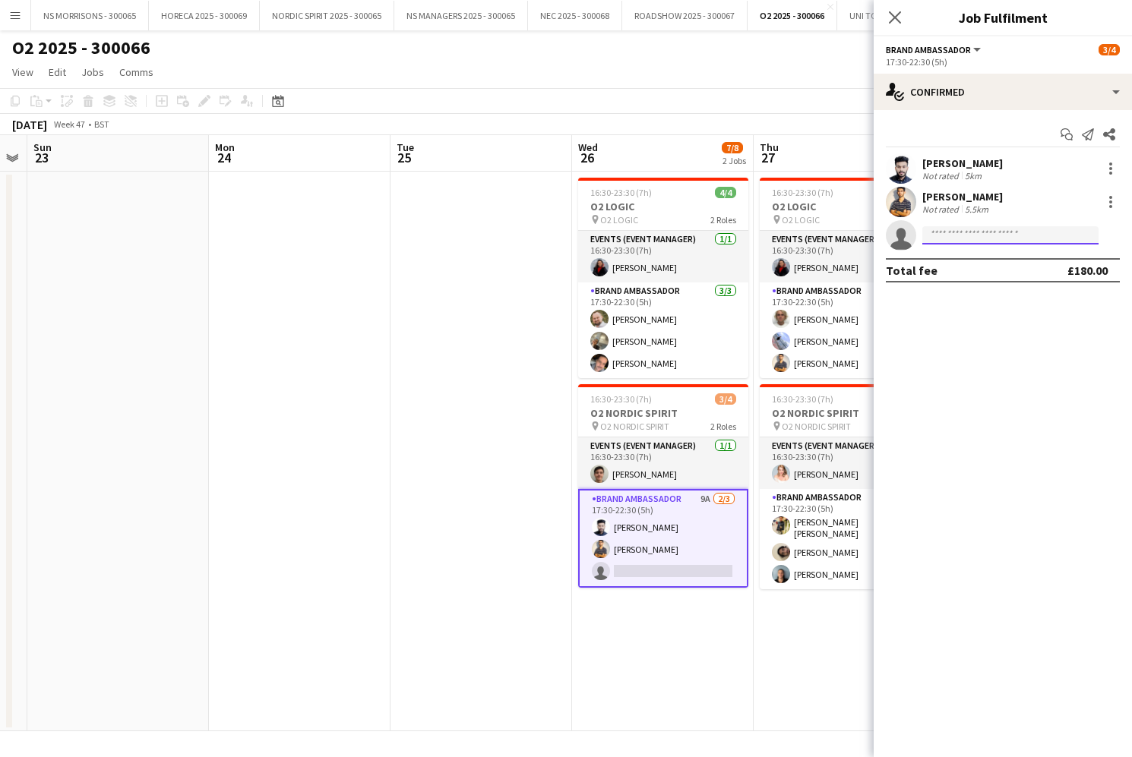
click at [928, 226] on input at bounding box center [1010, 235] width 176 height 18
type input "*****"
drag, startPoint x: 938, startPoint y: 267, endPoint x: 944, endPoint y: 276, distance: 10.3
click at [938, 269] on span "[EMAIL_ADDRESS][DOMAIN_NAME]" at bounding box center [1010, 270] width 152 height 12
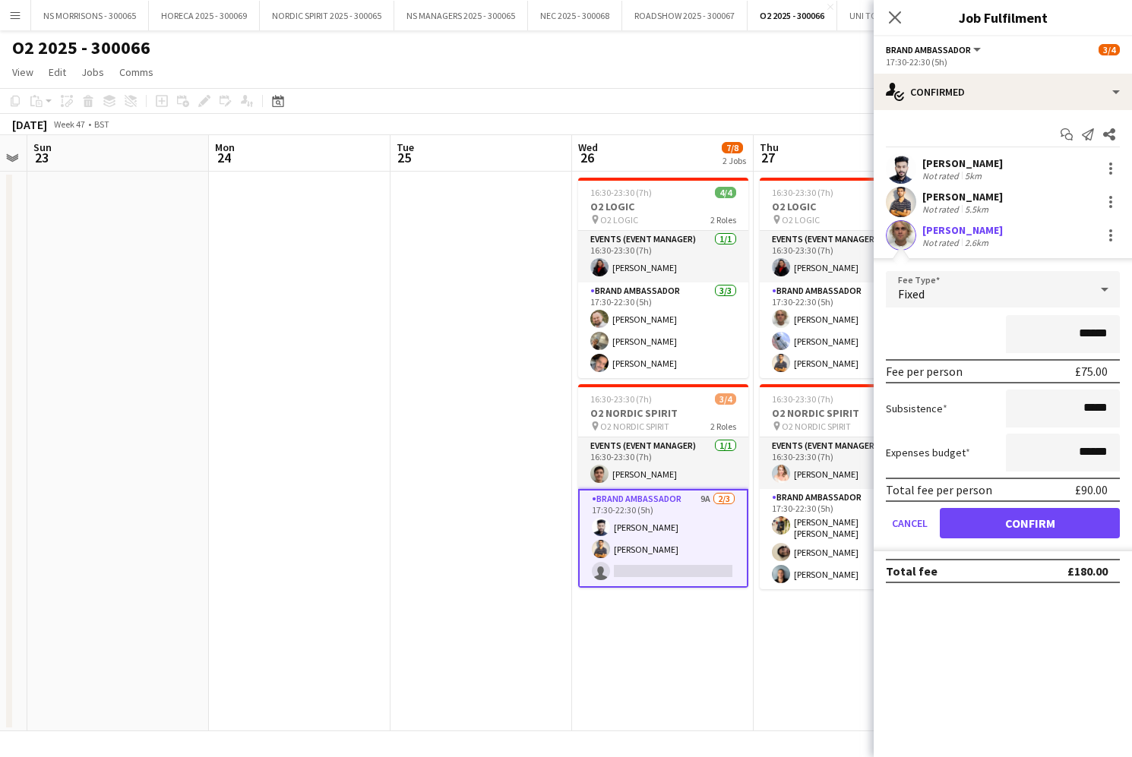
click at [975, 526] on button "Confirm" at bounding box center [1030, 523] width 180 height 30
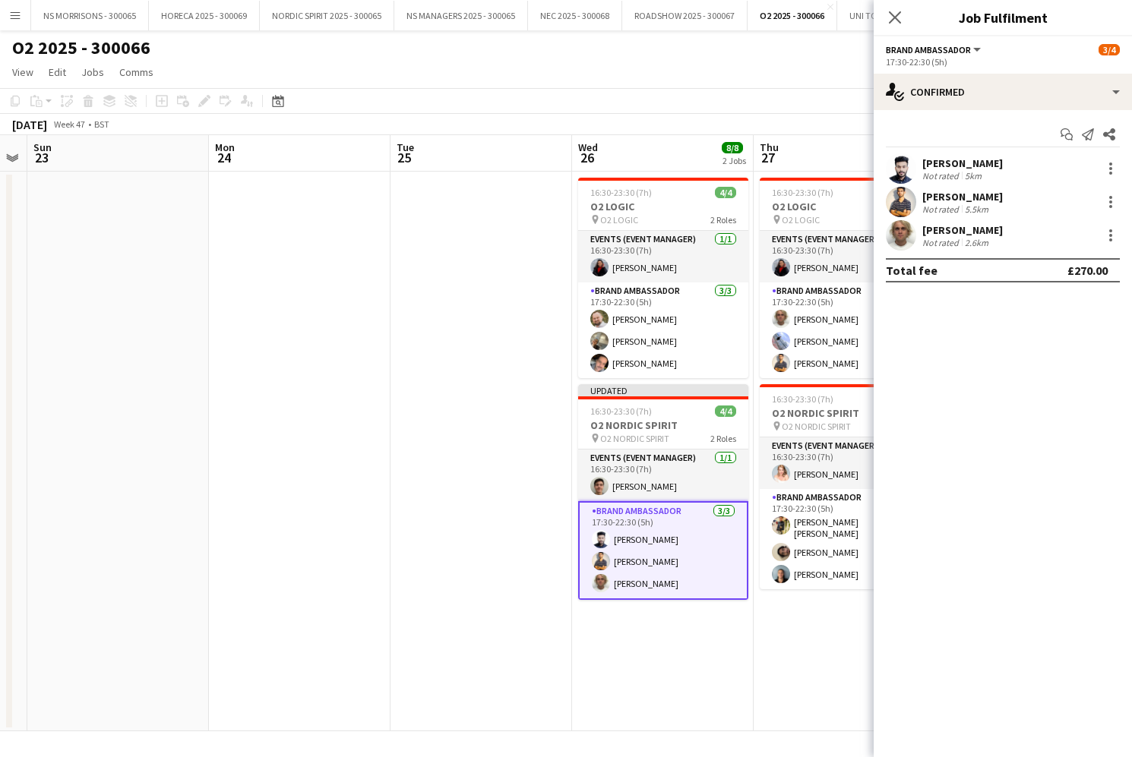
click at [299, 296] on app-date-cell at bounding box center [300, 452] width 182 height 560
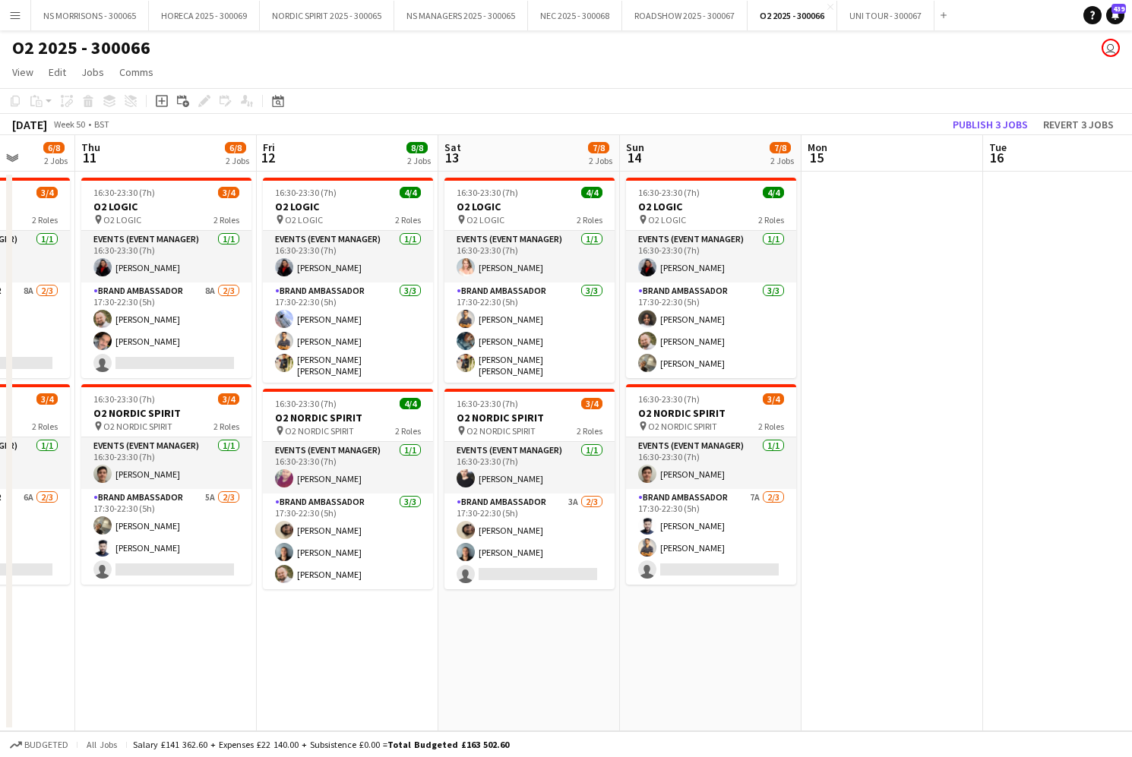
scroll to position [0, 652]
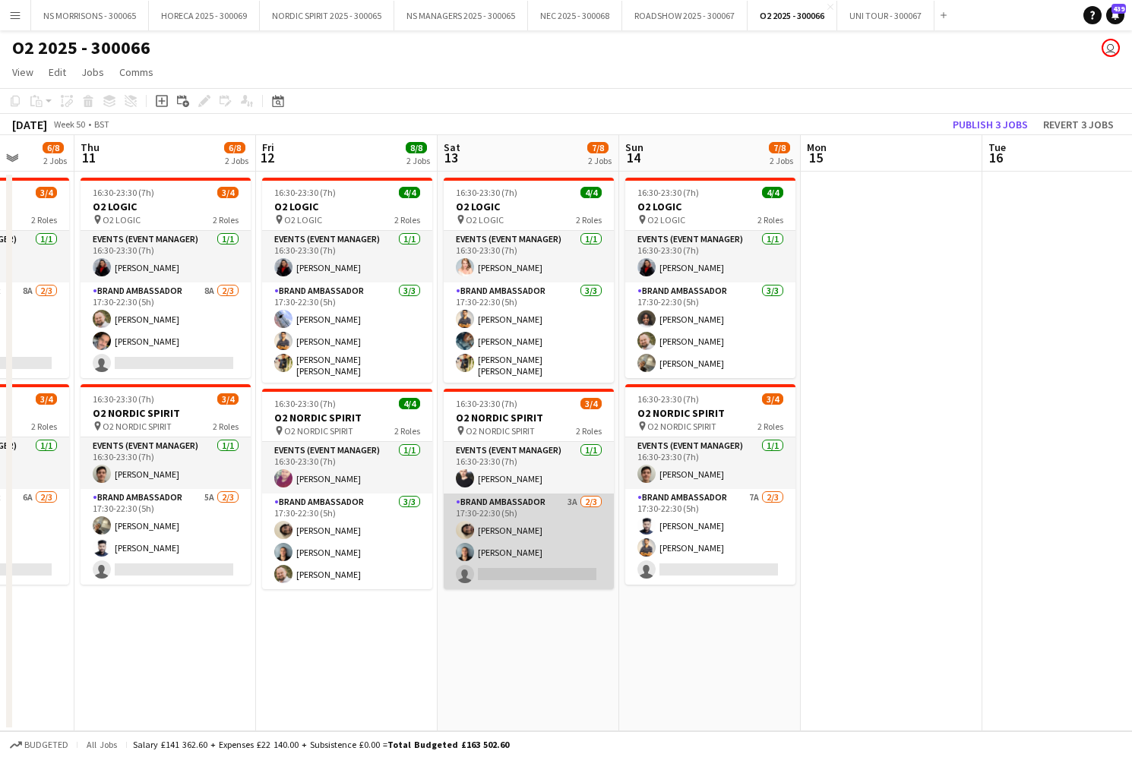
click at [543, 545] on app-card-role "Brand Ambassador 3A [DATE] 17:30-22:30 (5h) [PERSON_NAME] [PERSON_NAME] single-…" at bounding box center [529, 542] width 170 height 96
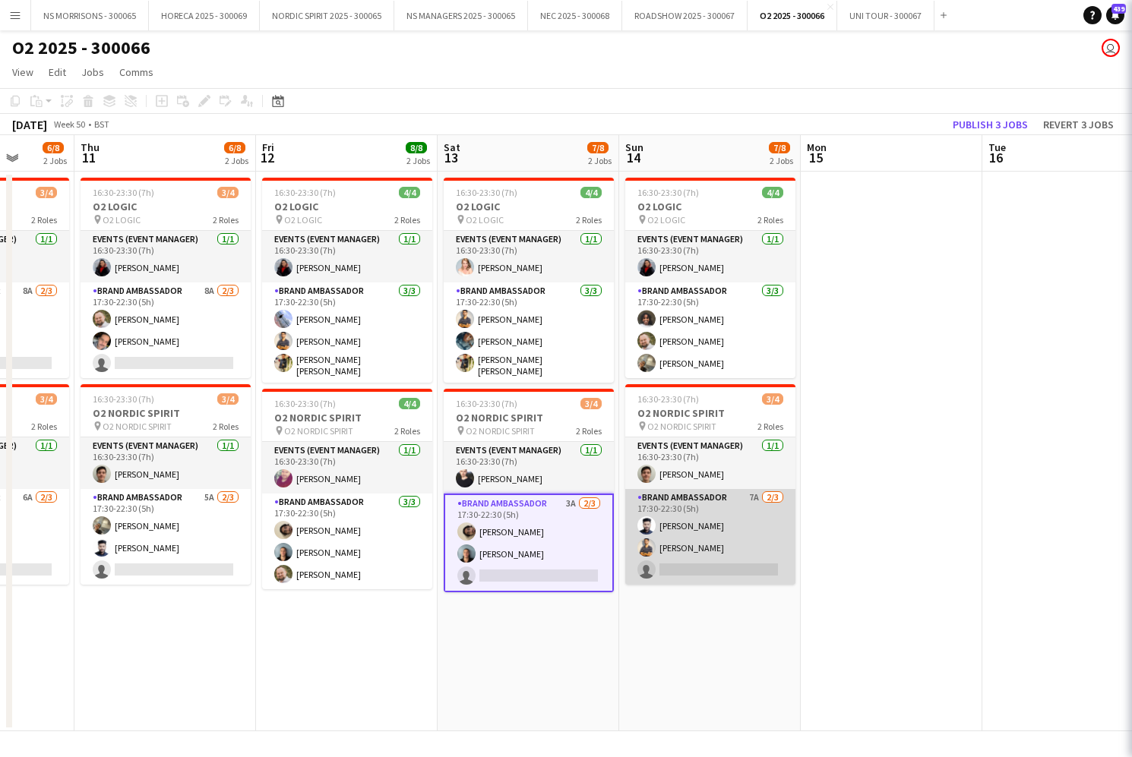
click at [691, 540] on app-card-role "Brand Ambassador 7A [DATE] 17:30-22:30 (5h) [PERSON_NAME] Arukattil Muhammad [P…" at bounding box center [710, 537] width 170 height 96
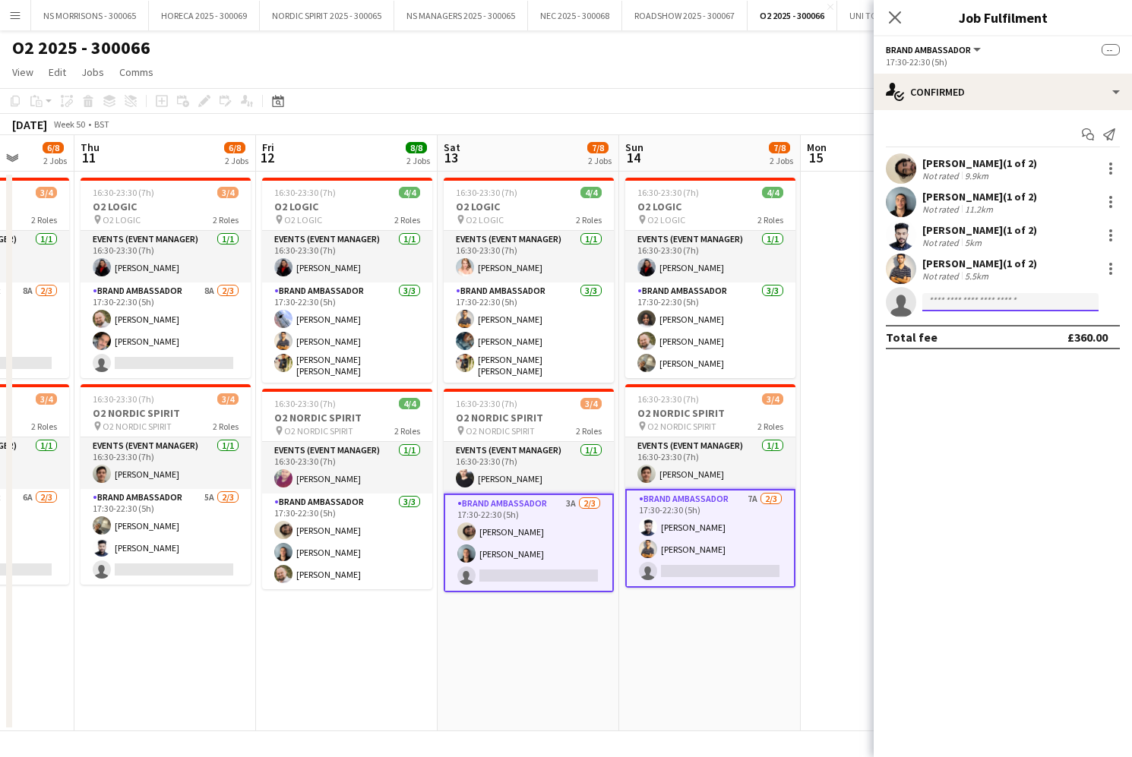
click at [978, 309] on input at bounding box center [1010, 302] width 176 height 18
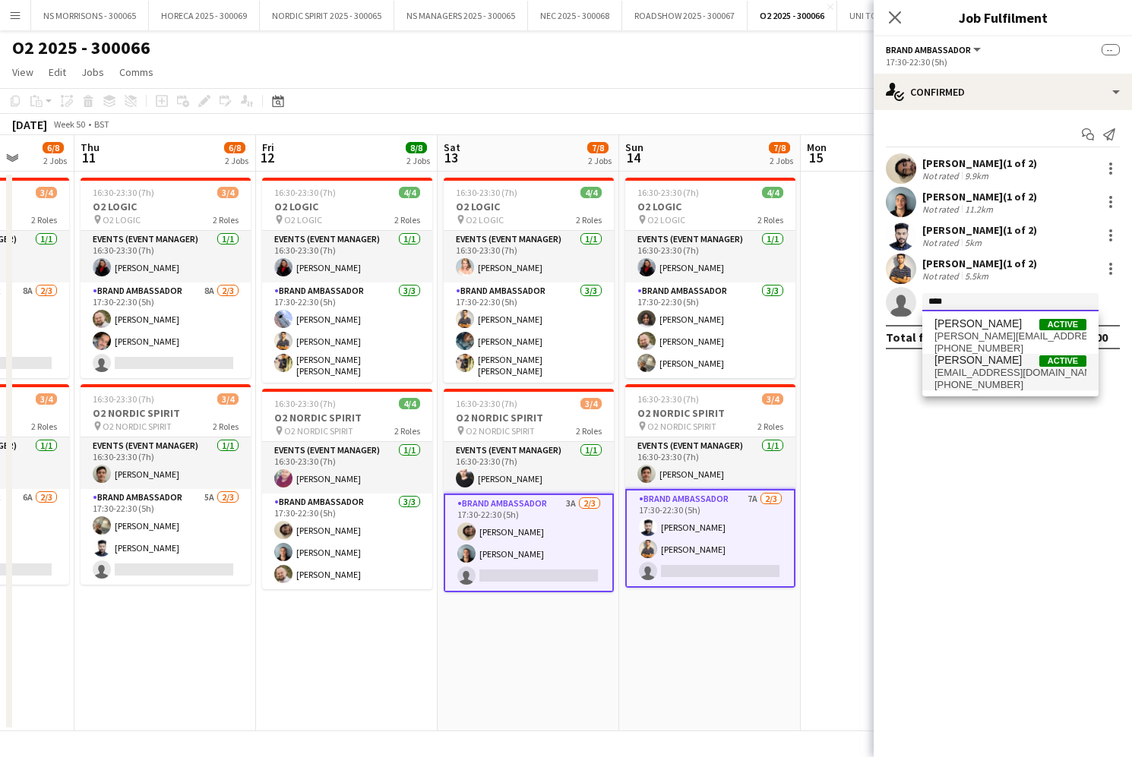
type input "****"
click at [975, 368] on span "[EMAIL_ADDRESS][DOMAIN_NAME]" at bounding box center [1010, 373] width 152 height 12
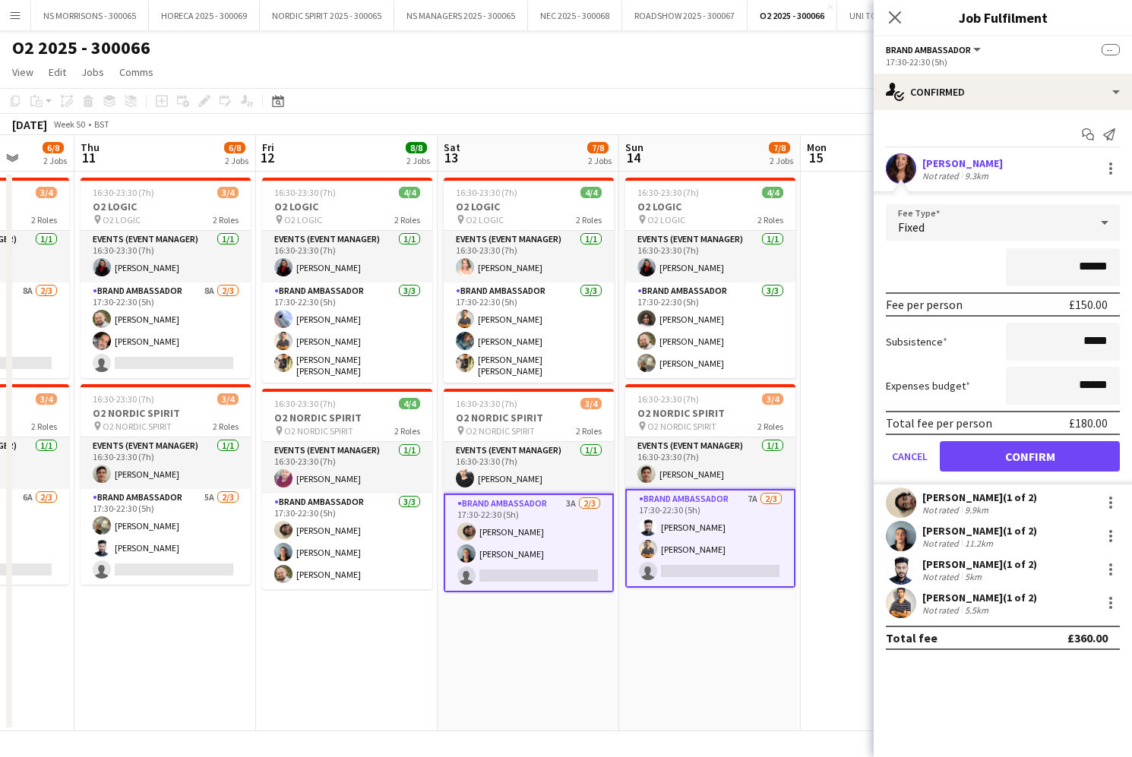
click at [981, 451] on button "Confirm" at bounding box center [1030, 456] width 180 height 30
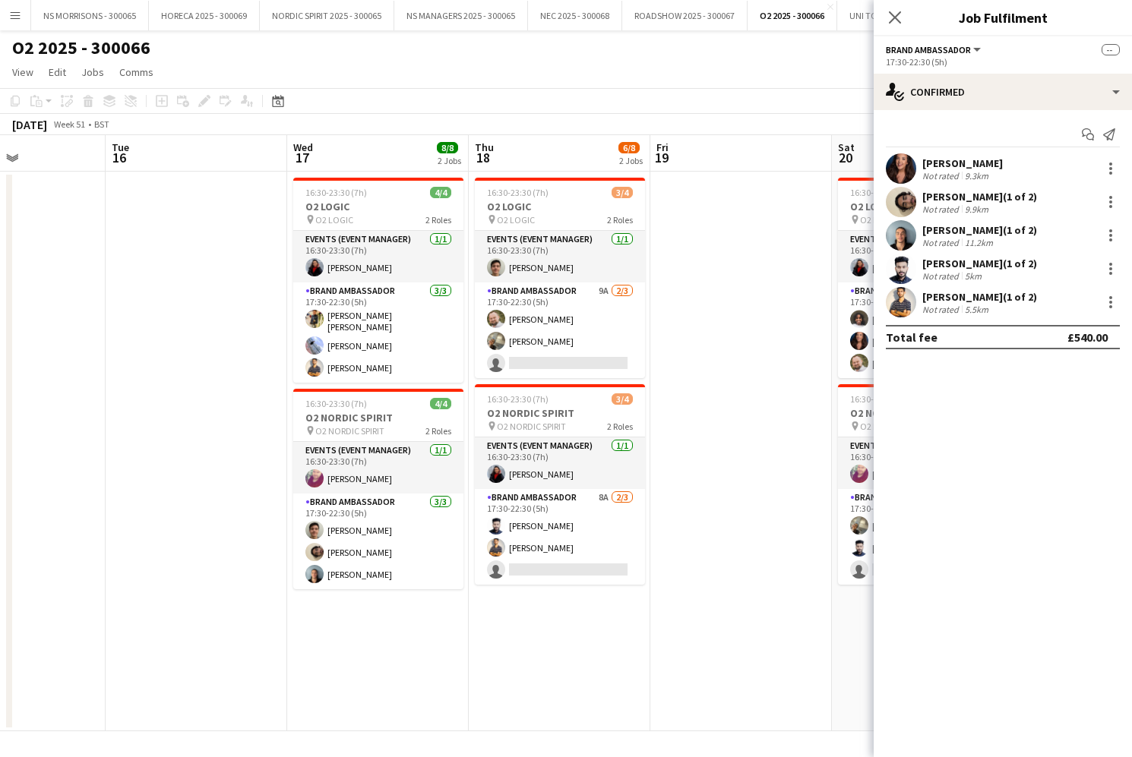
click at [558, 574] on app-card-role "Brand Ambassador 8A [DATE] 17:30-22:30 (5h) [PERSON_NAME] Arukattil Muhammad [P…" at bounding box center [560, 537] width 170 height 96
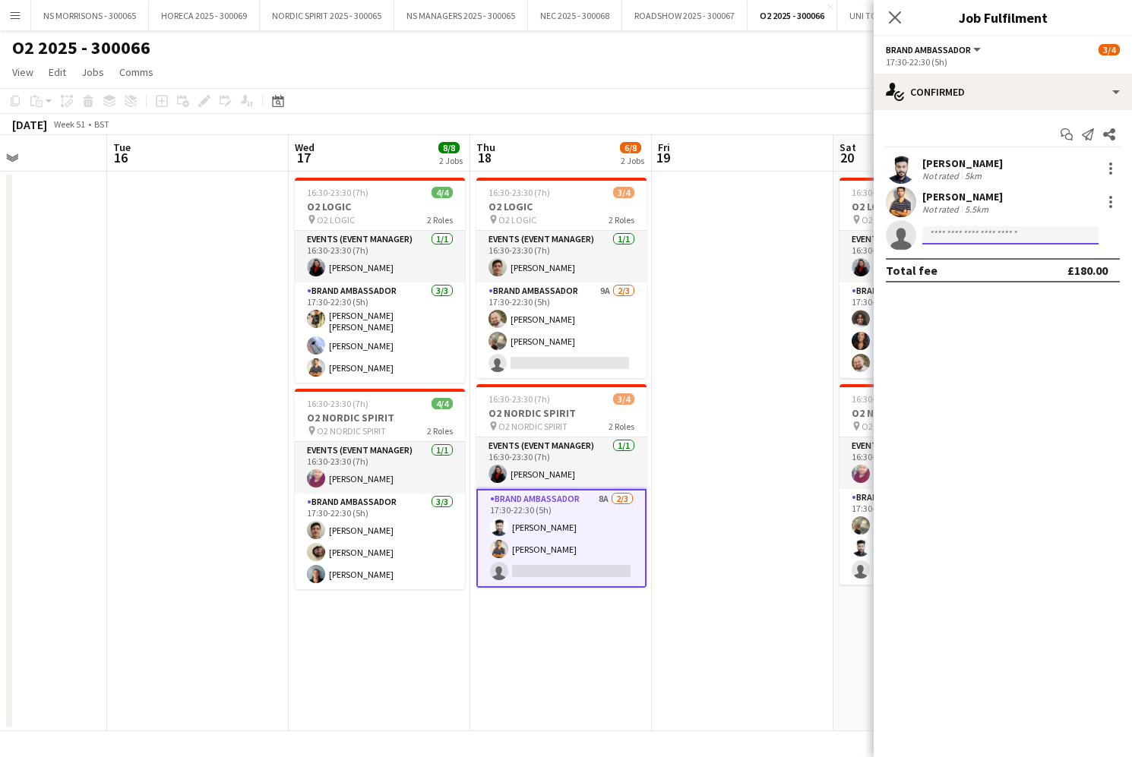
click at [940, 237] on input at bounding box center [1010, 235] width 176 height 18
type input "*"
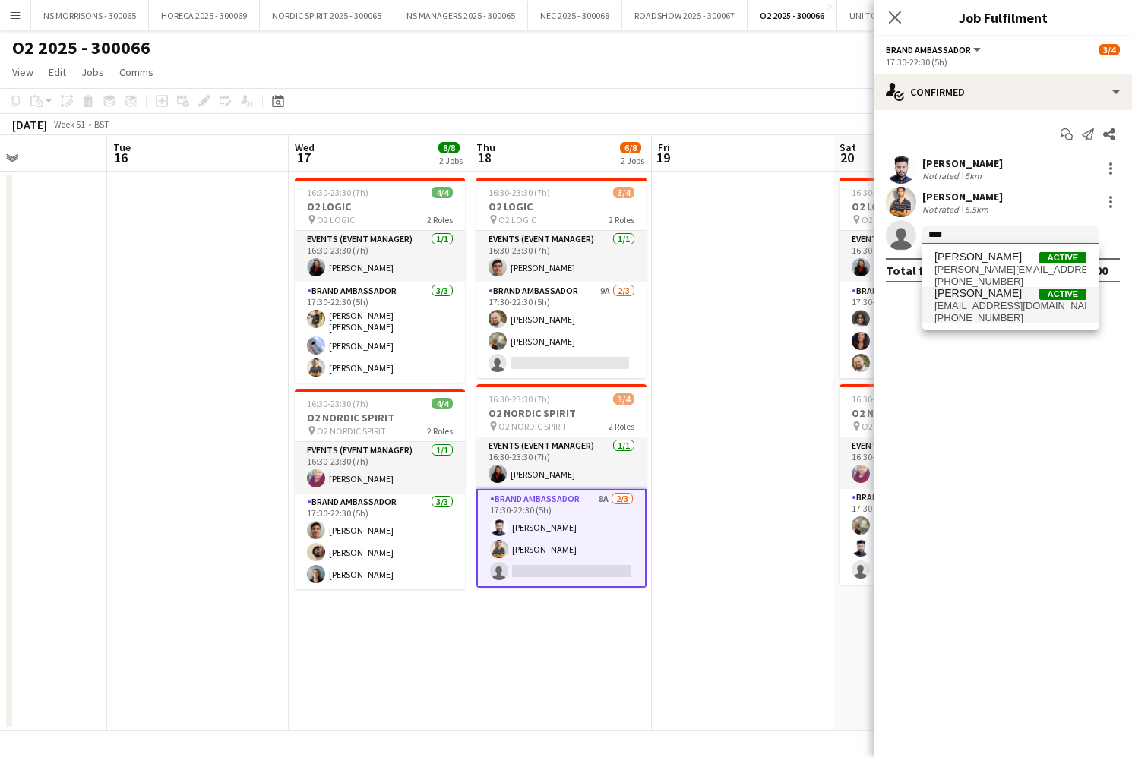
type input "****"
click at [947, 305] on span "[EMAIL_ADDRESS][DOMAIN_NAME]" at bounding box center [1010, 306] width 152 height 12
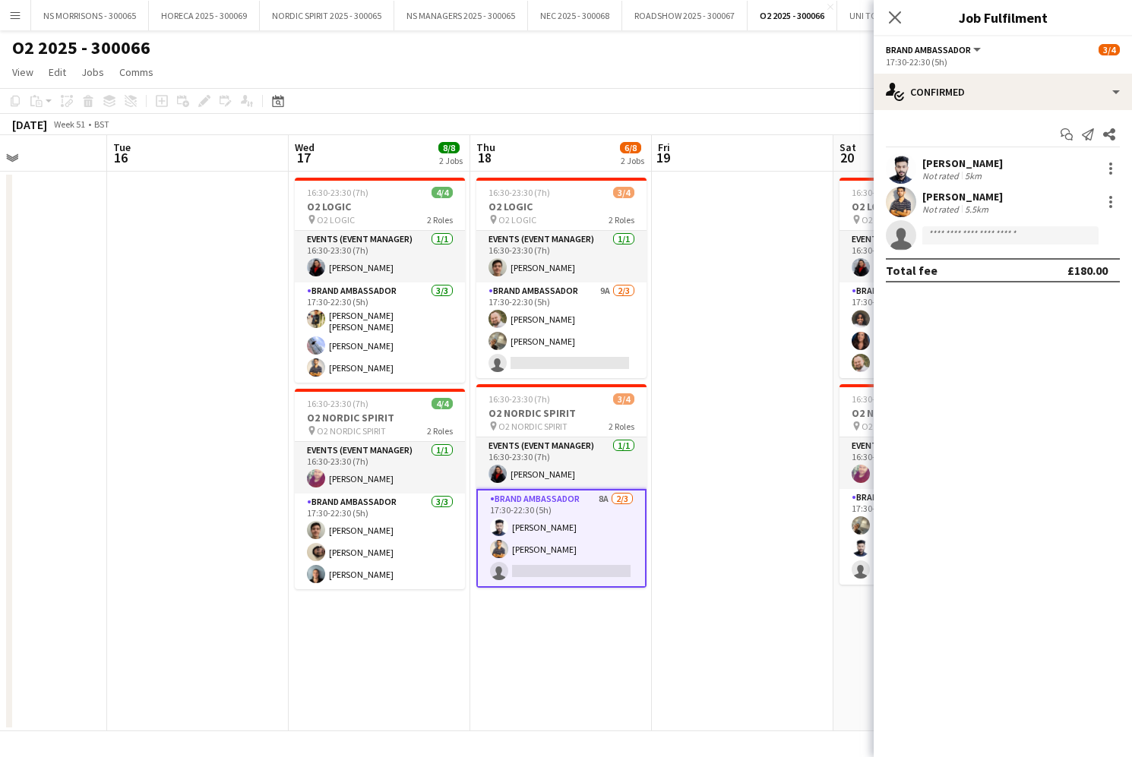
scroll to position [0, 0]
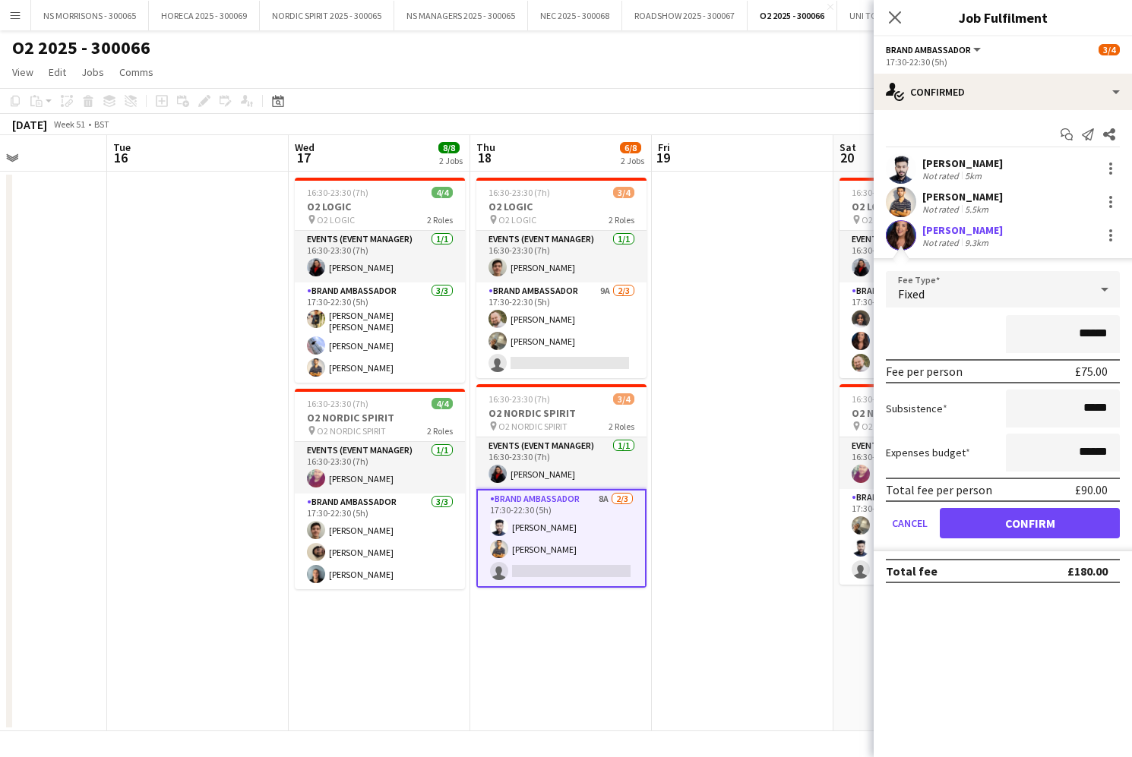
click at [1000, 512] on button "Confirm" at bounding box center [1030, 523] width 180 height 30
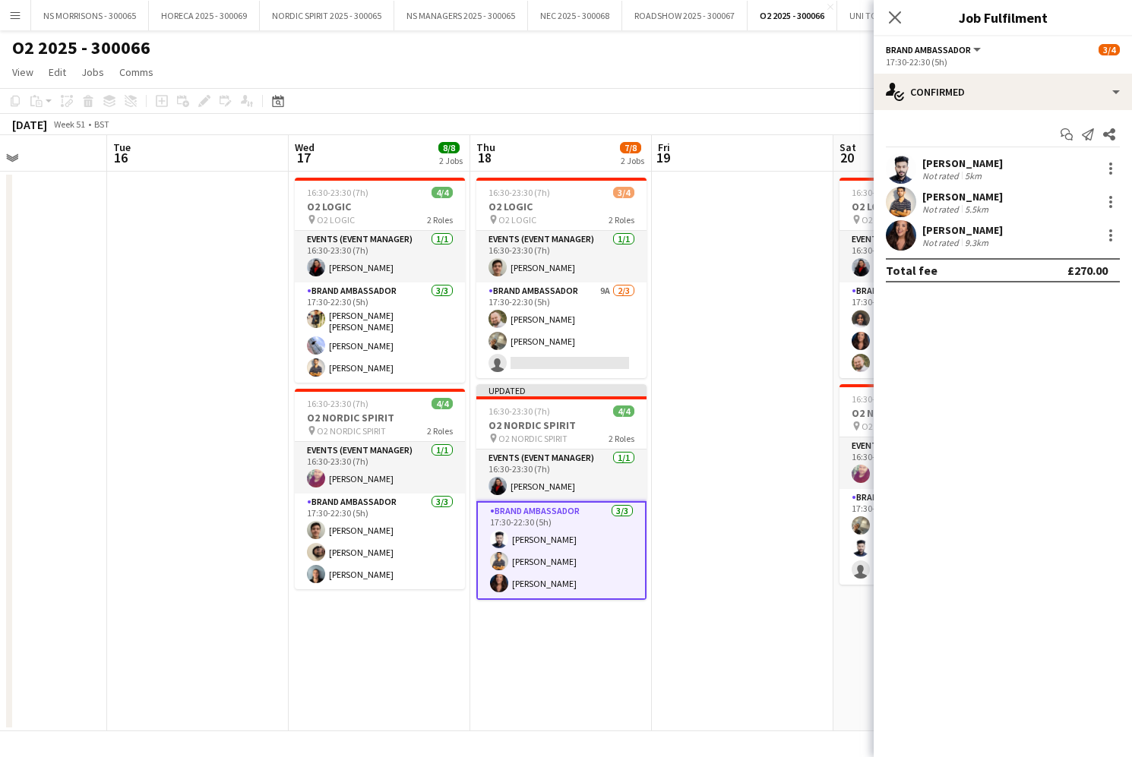
drag, startPoint x: 780, startPoint y: 396, endPoint x: 782, endPoint y: 369, distance: 26.6
click at [780, 396] on app-date-cell at bounding box center [743, 452] width 182 height 560
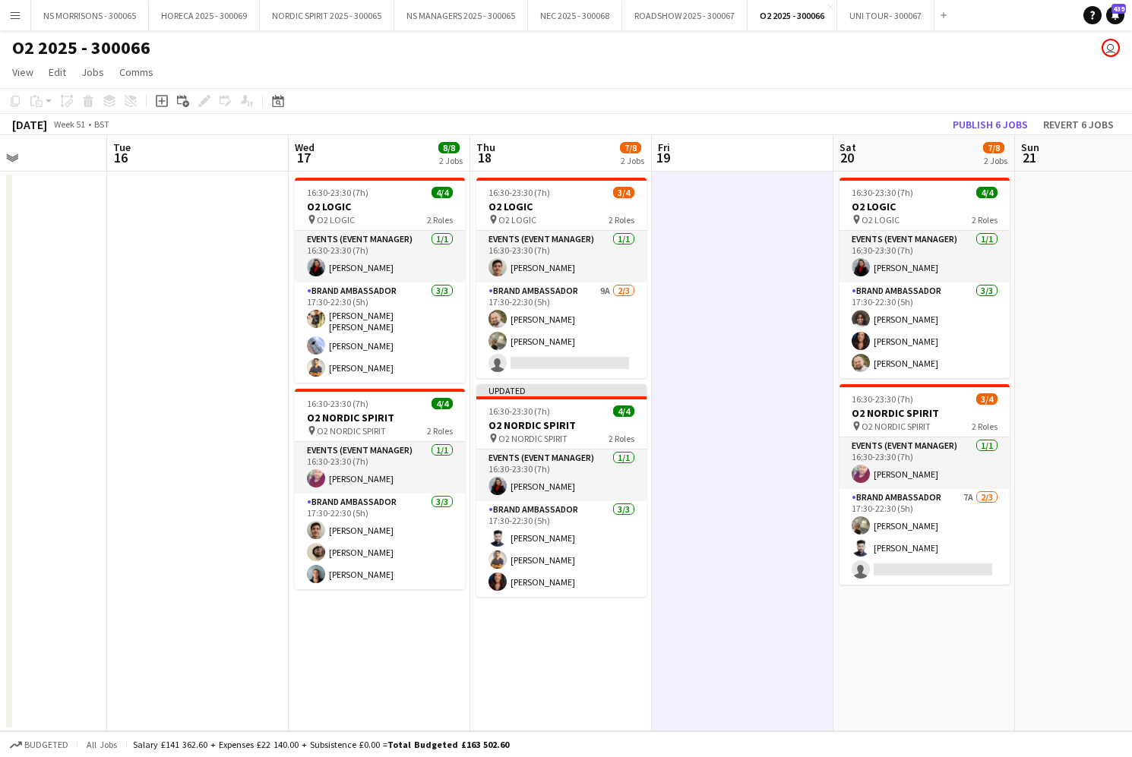
drag, startPoint x: 971, startPoint y: 123, endPoint x: 963, endPoint y: 119, distance: 9.2
click at [969, 123] on button "Publish 6 jobs" at bounding box center [990, 125] width 87 height 20
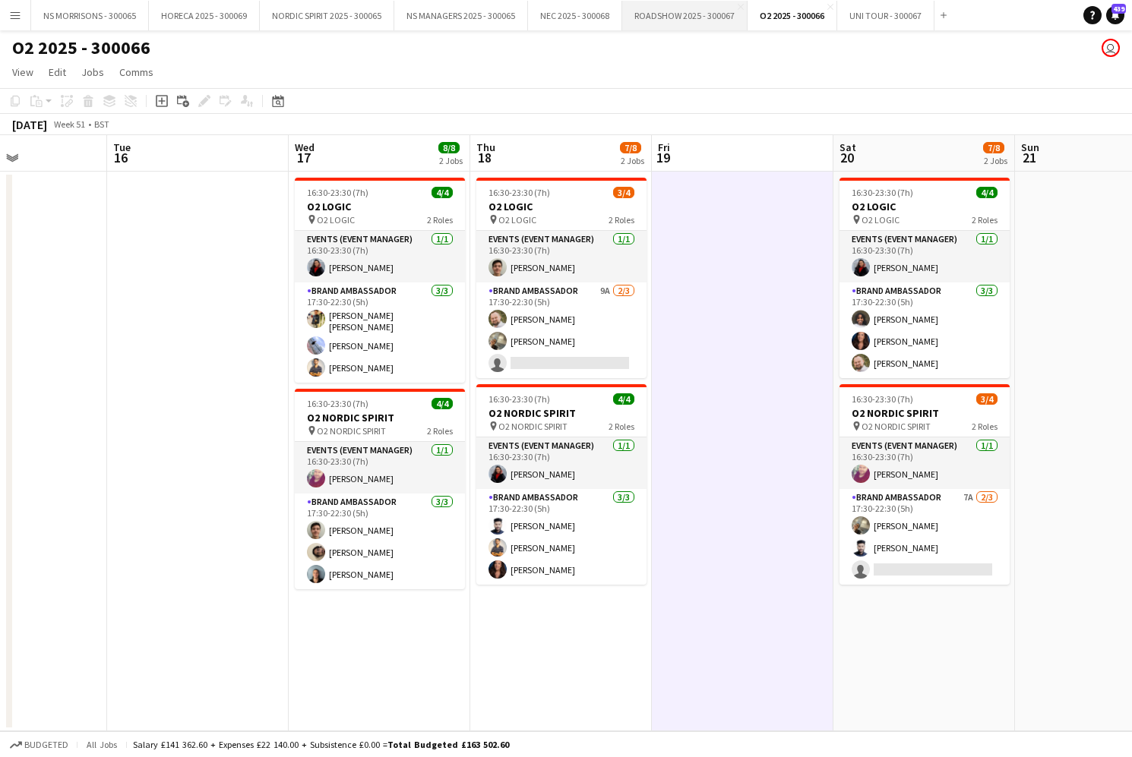
click at [681, 19] on button "ROADSHOW 2025 - 300067 Close" at bounding box center [684, 16] width 125 height 30
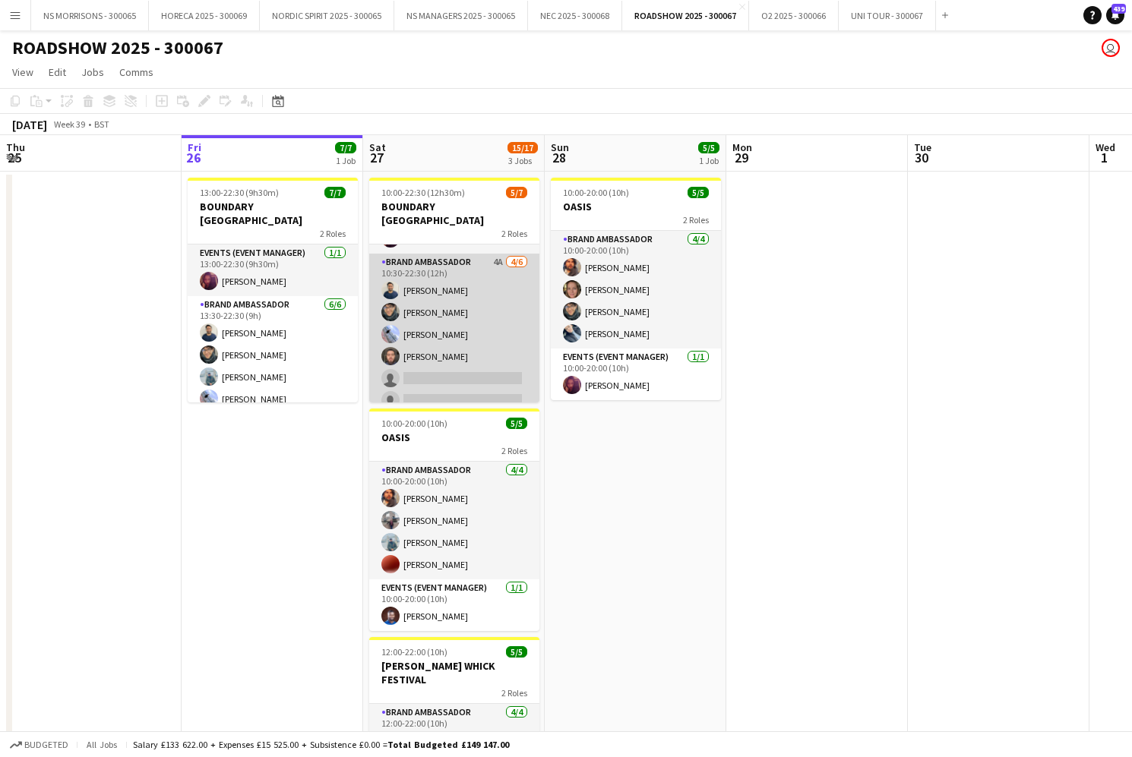
scroll to position [42, 0]
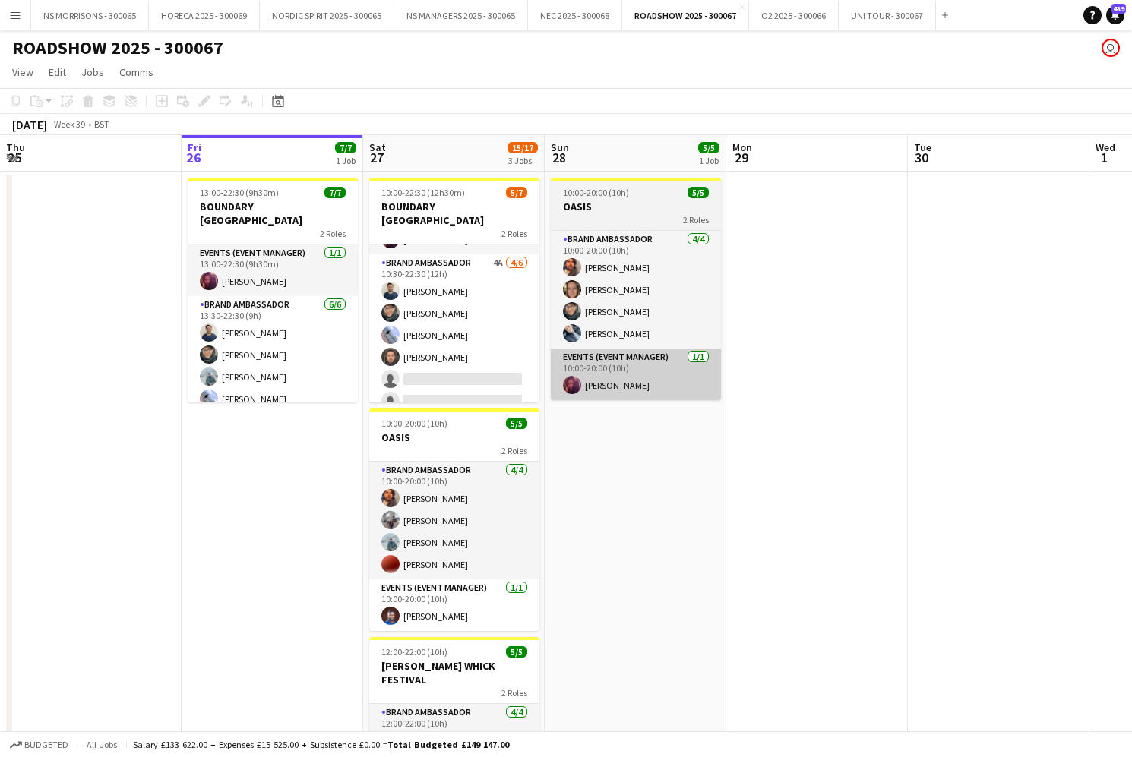
drag, startPoint x: 432, startPoint y: 373, endPoint x: 594, endPoint y: 367, distance: 161.9
click at [432, 373] on app-card-role "Brand Ambassador 4A [DATE] 10:30-22:30 (12h) [PERSON_NAME] [PERSON_NAME] [PERSO…" at bounding box center [454, 336] width 170 height 162
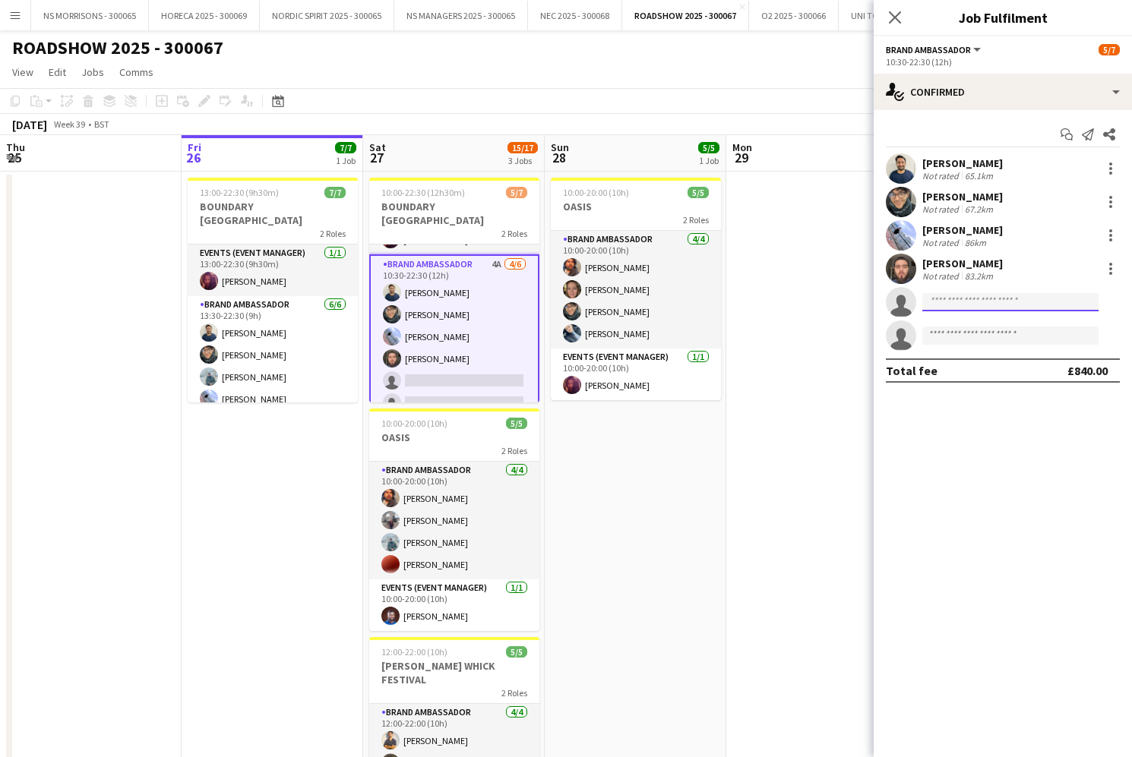
click at [1005, 301] on input at bounding box center [1010, 302] width 176 height 18
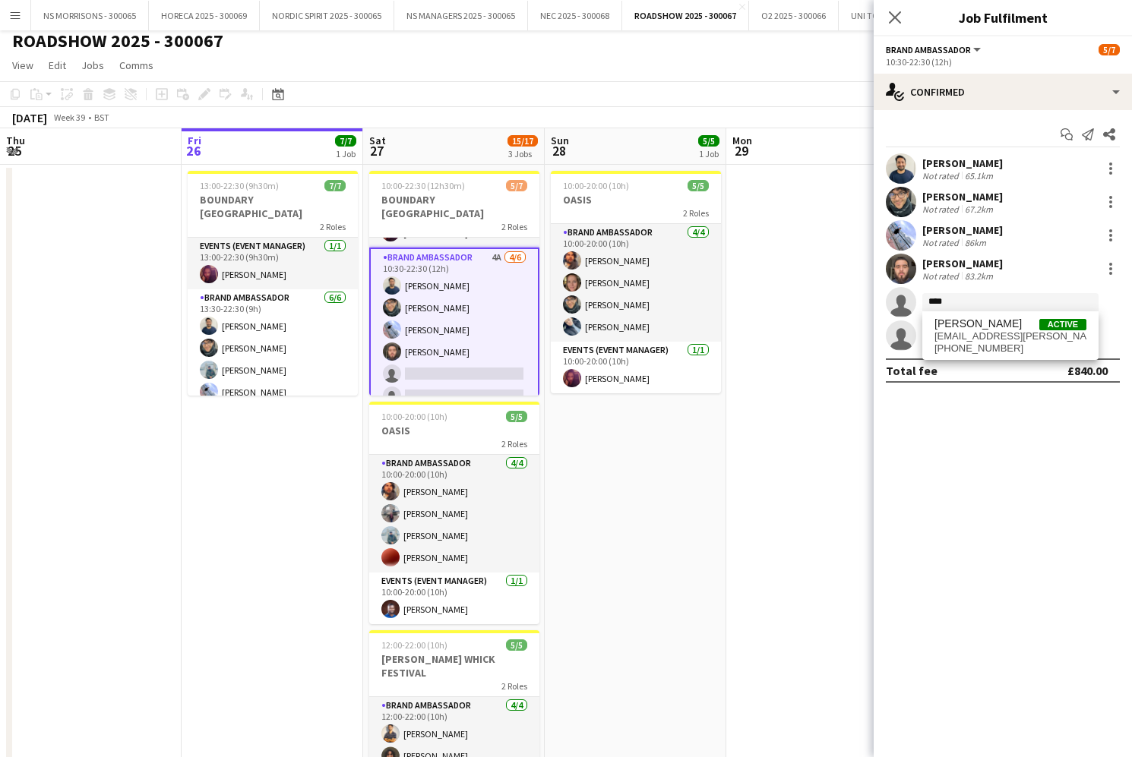
drag, startPoint x: 1001, startPoint y: 331, endPoint x: 1004, endPoint y: 369, distance: 38.1
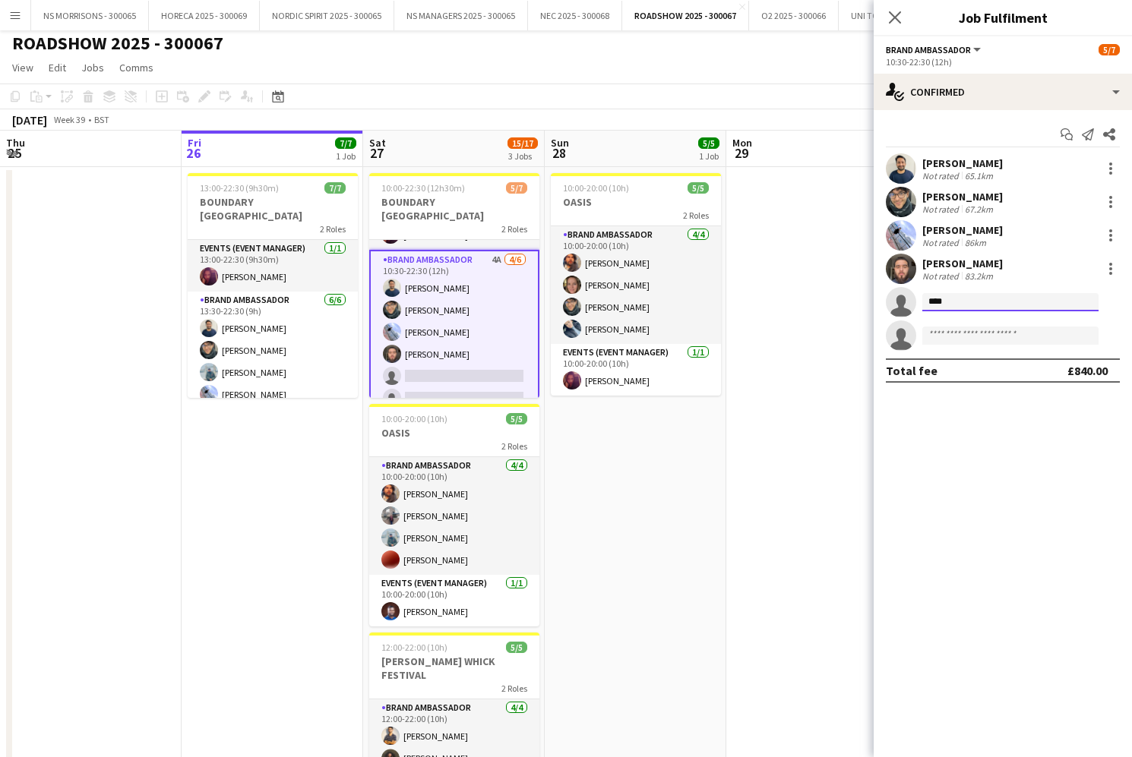
click at [954, 300] on input "****" at bounding box center [1010, 302] width 176 height 18
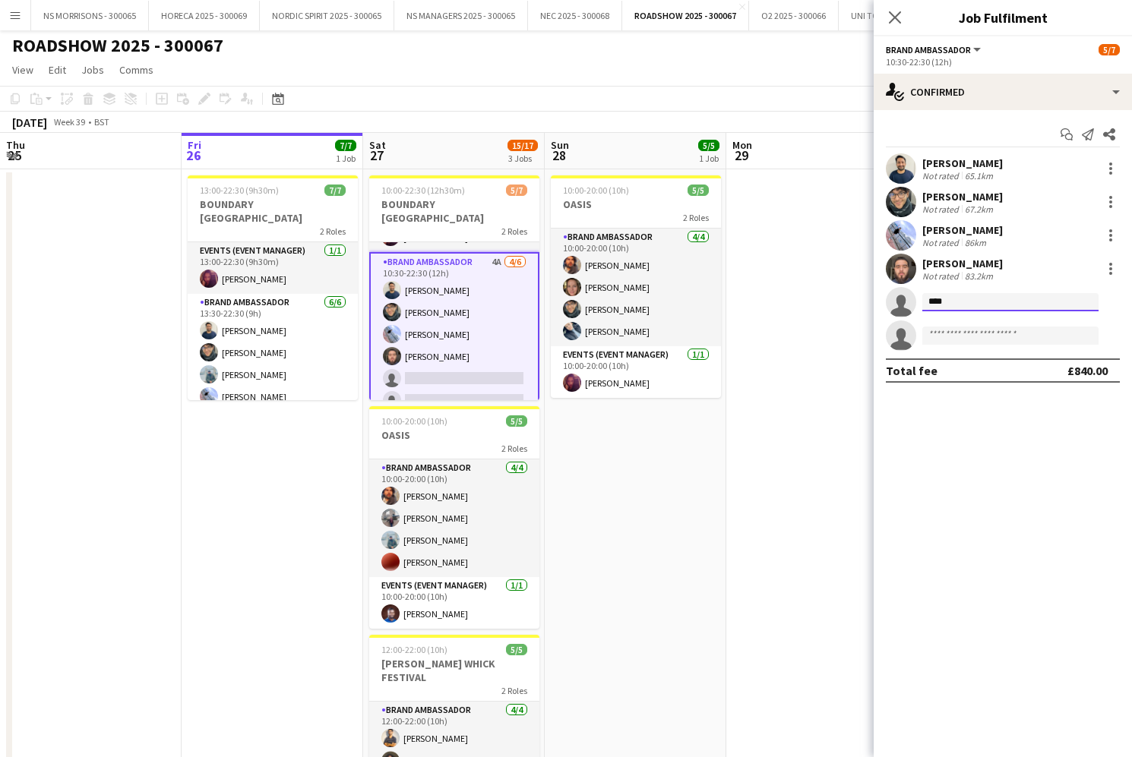
drag, startPoint x: 952, startPoint y: 302, endPoint x: 906, endPoint y: 305, distance: 46.4
click at [906, 305] on app-invite-slot "single-neutral-actions ****" at bounding box center [1003, 302] width 258 height 30
drag, startPoint x: 956, startPoint y: 308, endPoint x: 887, endPoint y: 311, distance: 70.0
click at [887, 311] on app-invite-slot "single-neutral-actions ****" at bounding box center [1003, 302] width 258 height 30
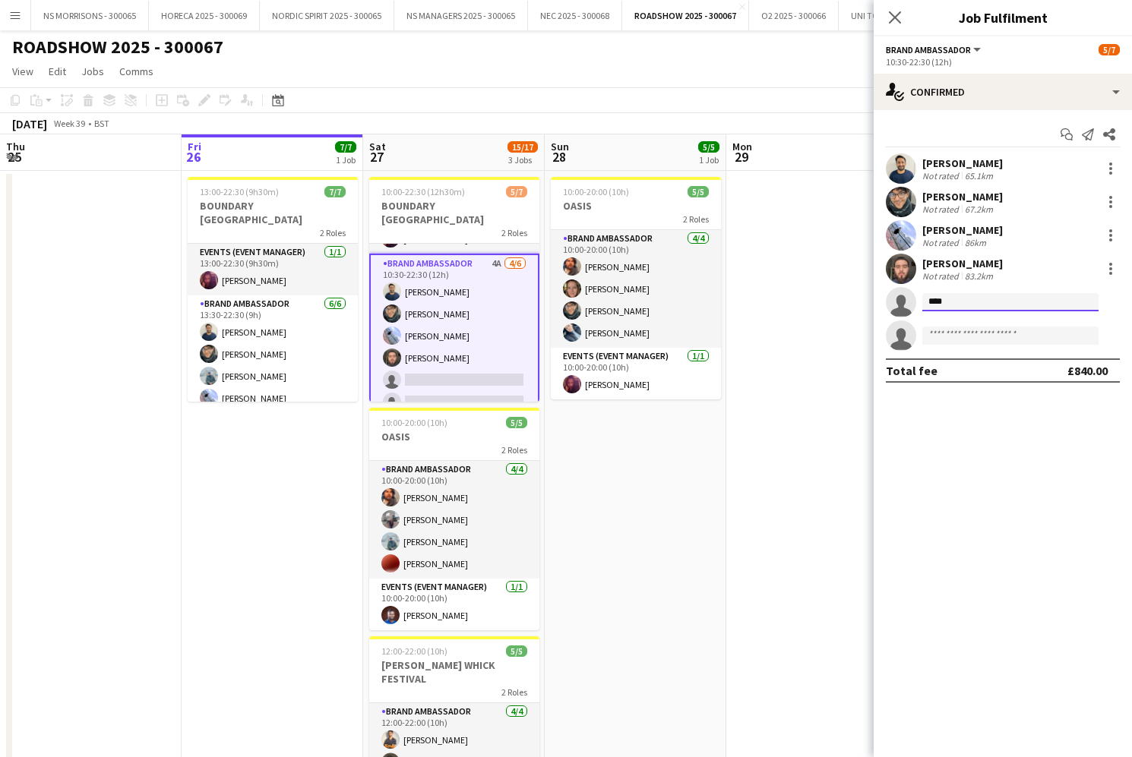
drag, startPoint x: 944, startPoint y: 305, endPoint x: 925, endPoint y: 305, distance: 19.8
click at [925, 305] on input "****" at bounding box center [1010, 302] width 176 height 18
type input "****"
click at [944, 337] on span "[EMAIL_ADDRESS][PERSON_NAME][DOMAIN_NAME]" at bounding box center [1010, 336] width 152 height 12
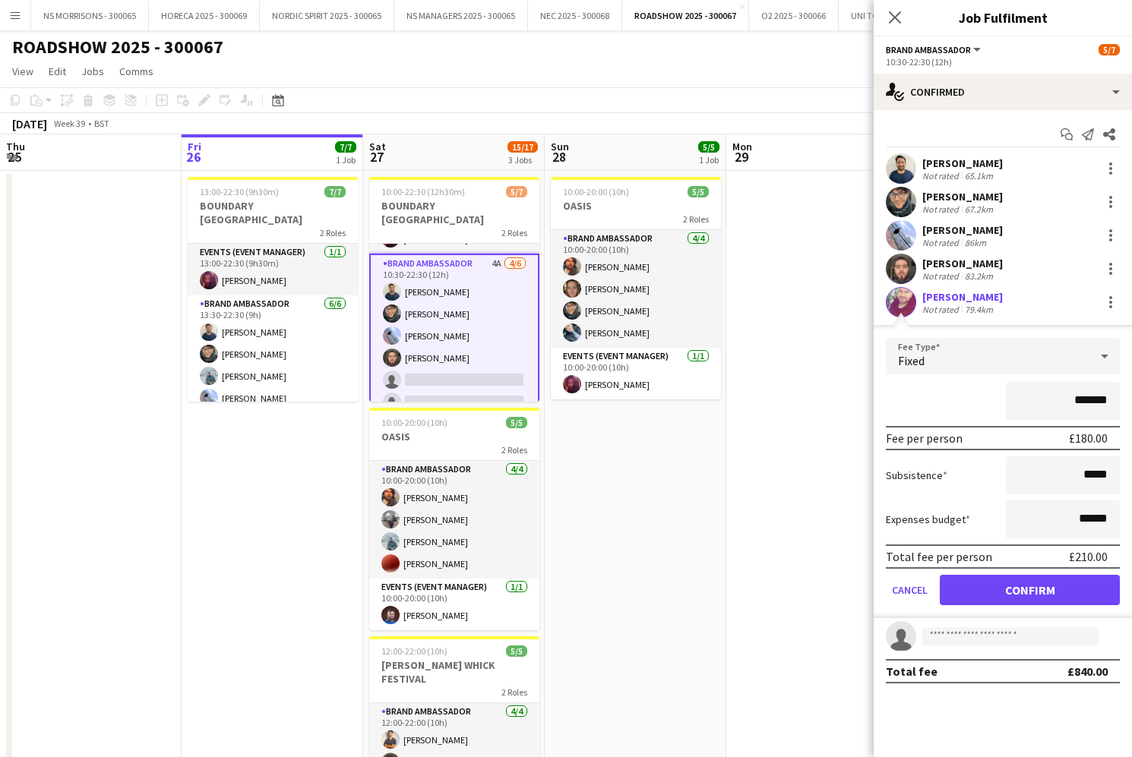
drag, startPoint x: 966, startPoint y: 586, endPoint x: 960, endPoint y: 577, distance: 10.3
click at [963, 581] on button "Confirm" at bounding box center [1030, 590] width 180 height 30
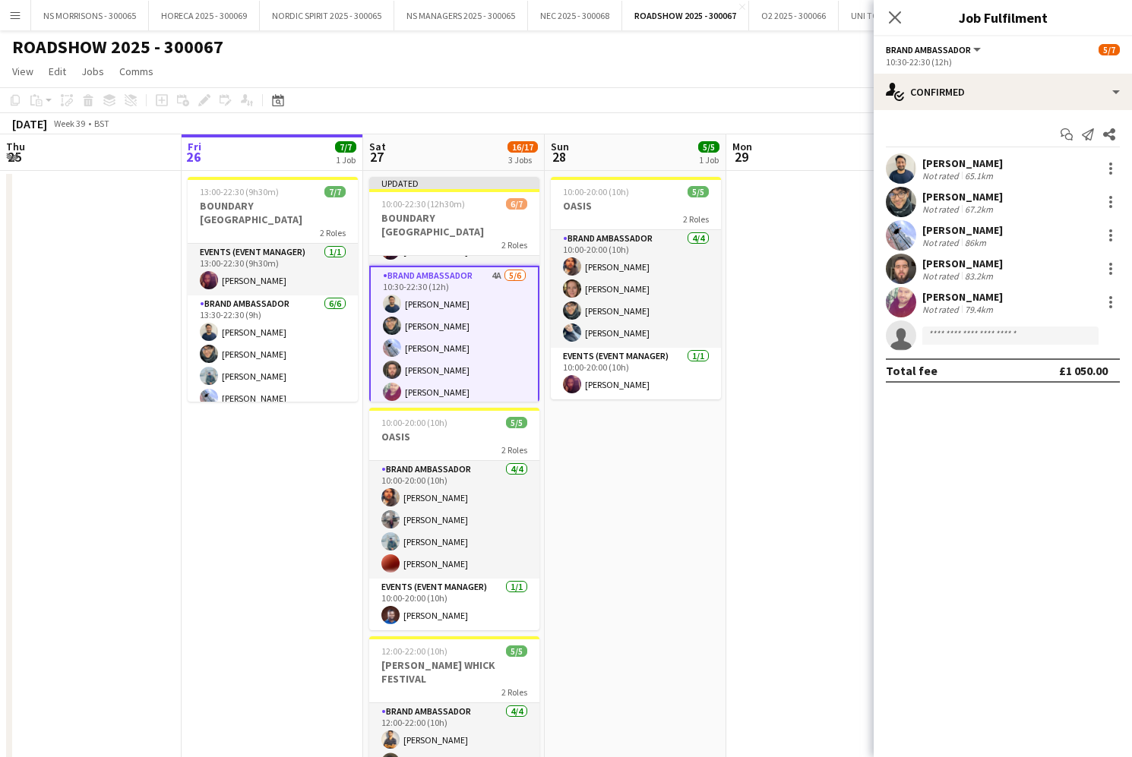
click at [814, 193] on app-date-cell at bounding box center [817, 532] width 182 height 723
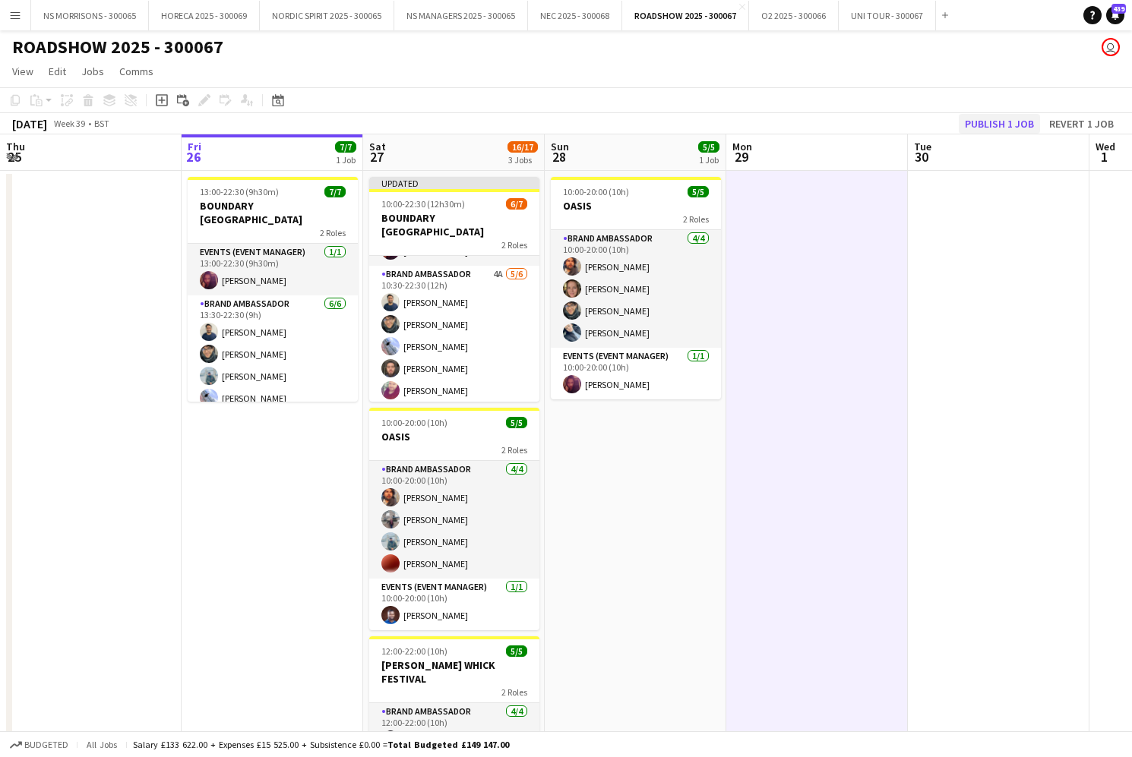
click at [967, 123] on button "Publish 1 job" at bounding box center [999, 124] width 81 height 20
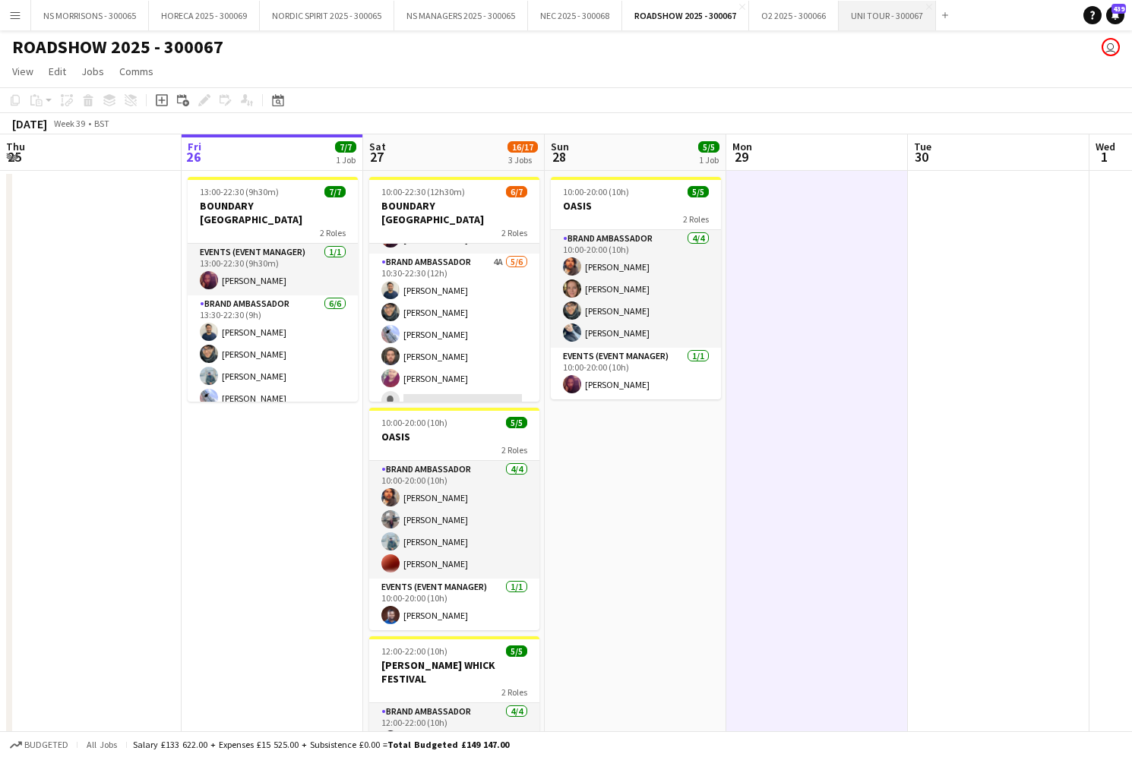
click at [863, 24] on button "UNI TOUR - 300067 Close" at bounding box center [887, 16] width 97 height 30
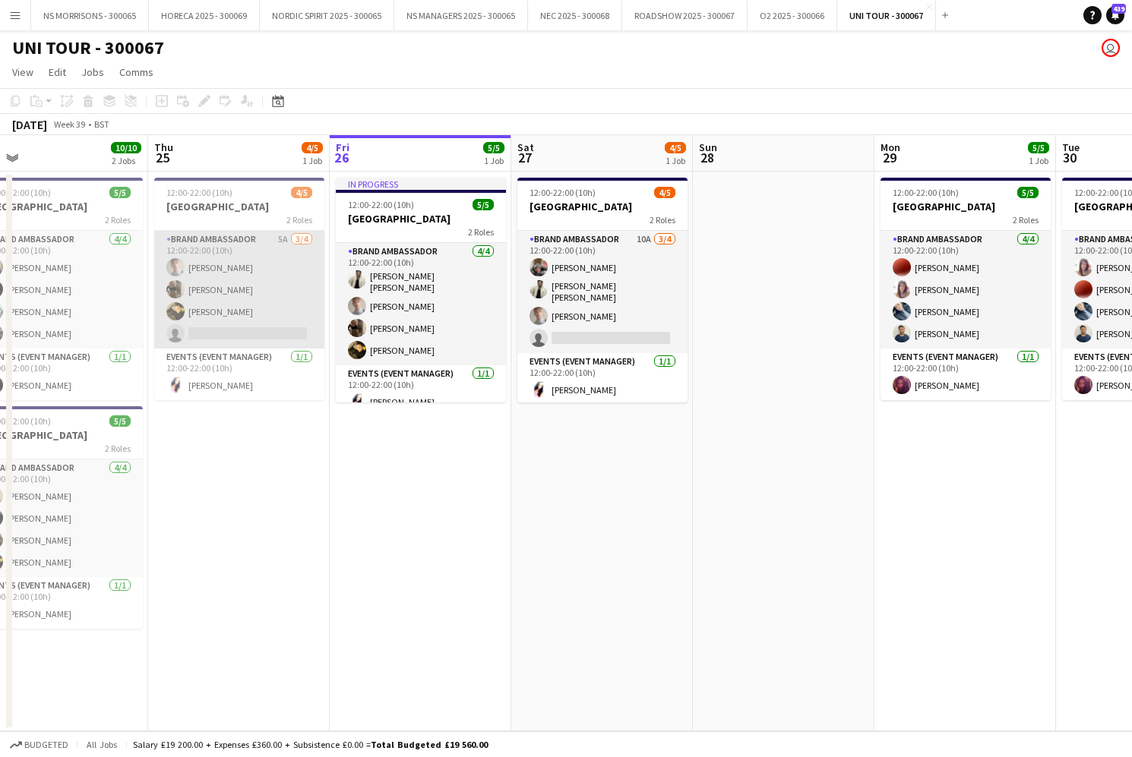
scroll to position [0, 573]
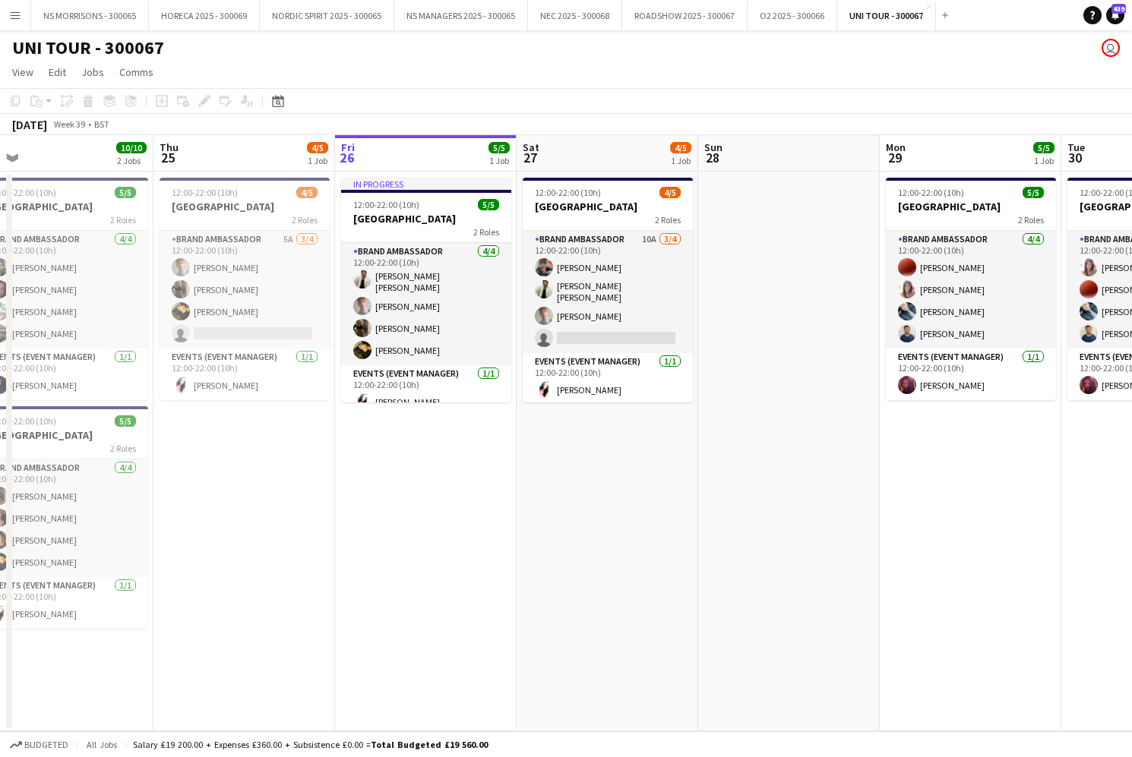
click at [12, 14] on app-icon "Menu" at bounding box center [15, 15] width 12 height 12
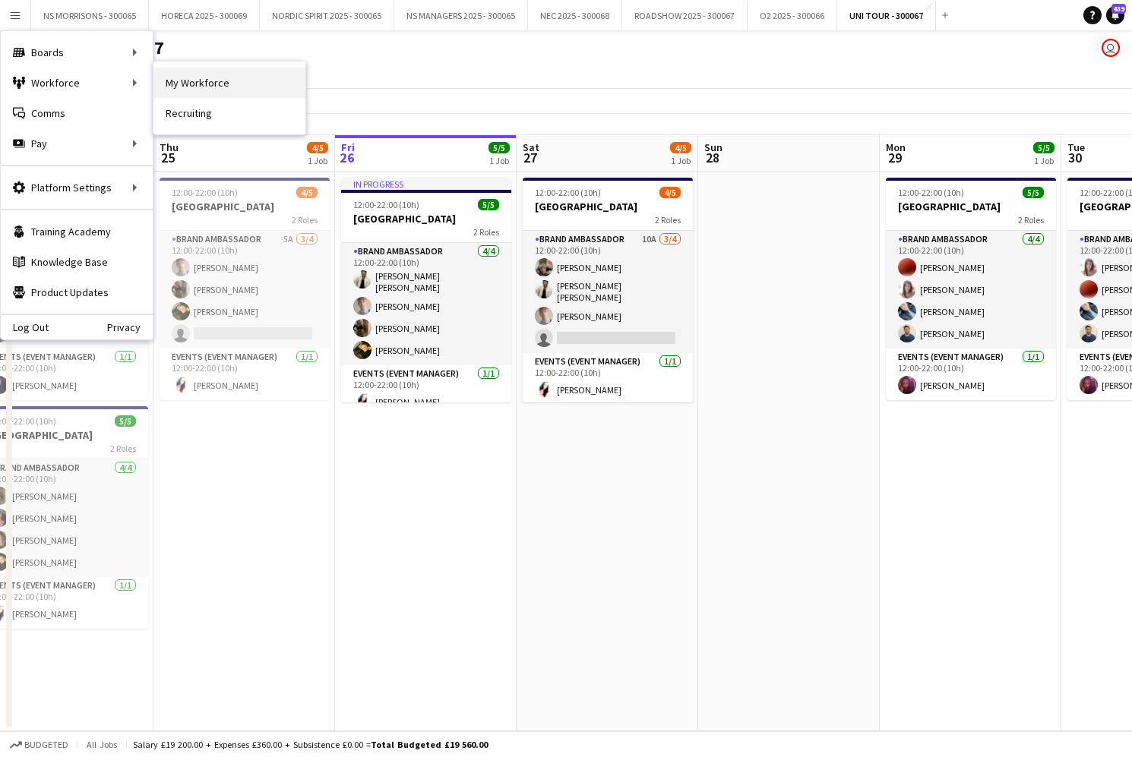
click at [191, 80] on link "My Workforce" at bounding box center [229, 83] width 152 height 30
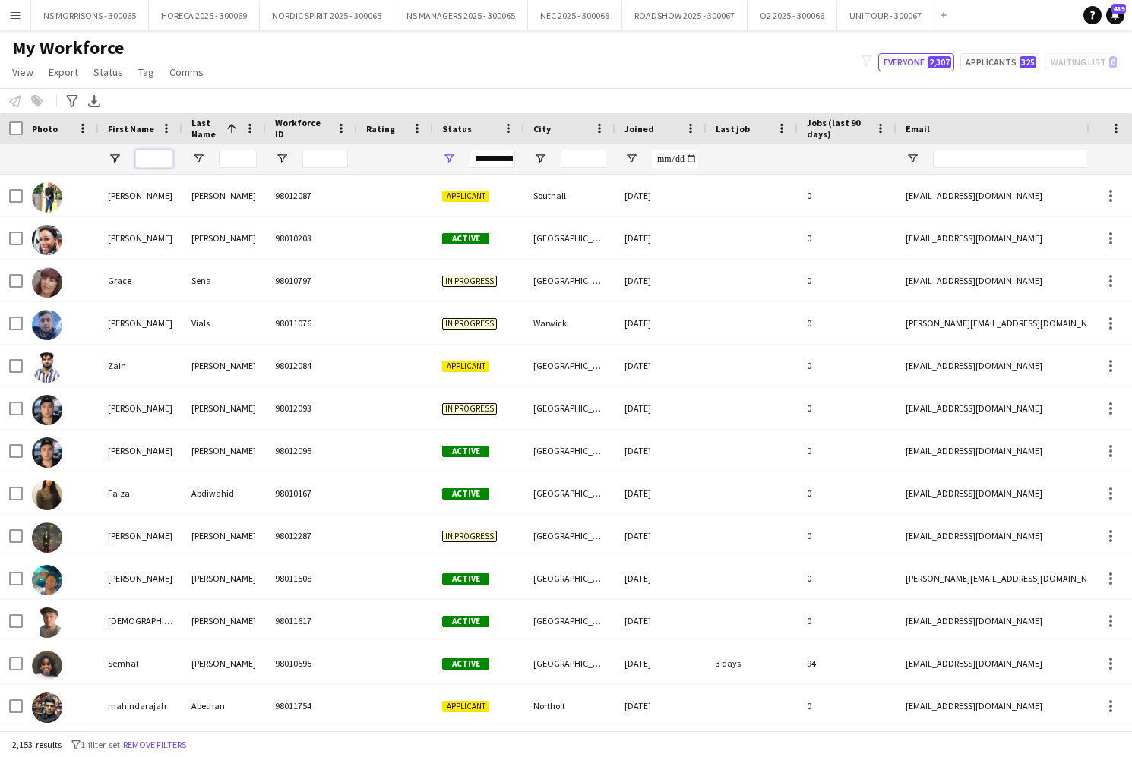
click at [137, 160] on input "First Name Filter Input" at bounding box center [154, 159] width 38 height 18
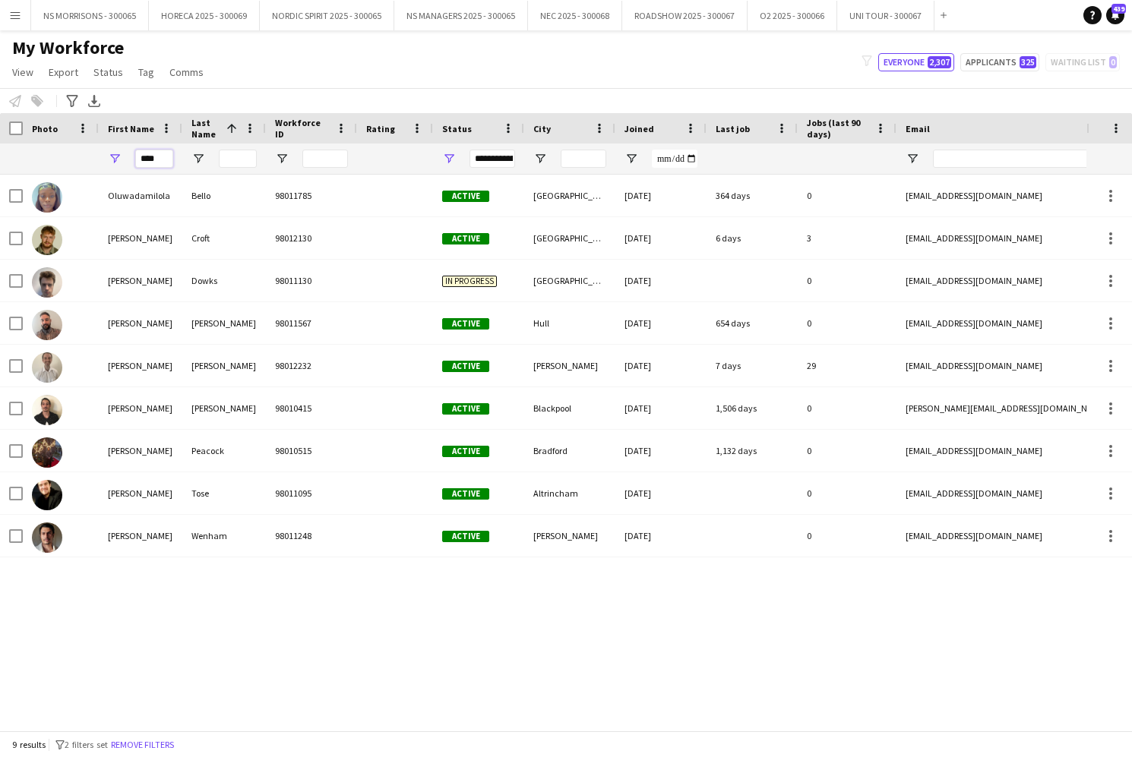
drag, startPoint x: 163, startPoint y: 159, endPoint x: 123, endPoint y: 160, distance: 40.3
click at [123, 160] on div "****" at bounding box center [141, 159] width 84 height 30
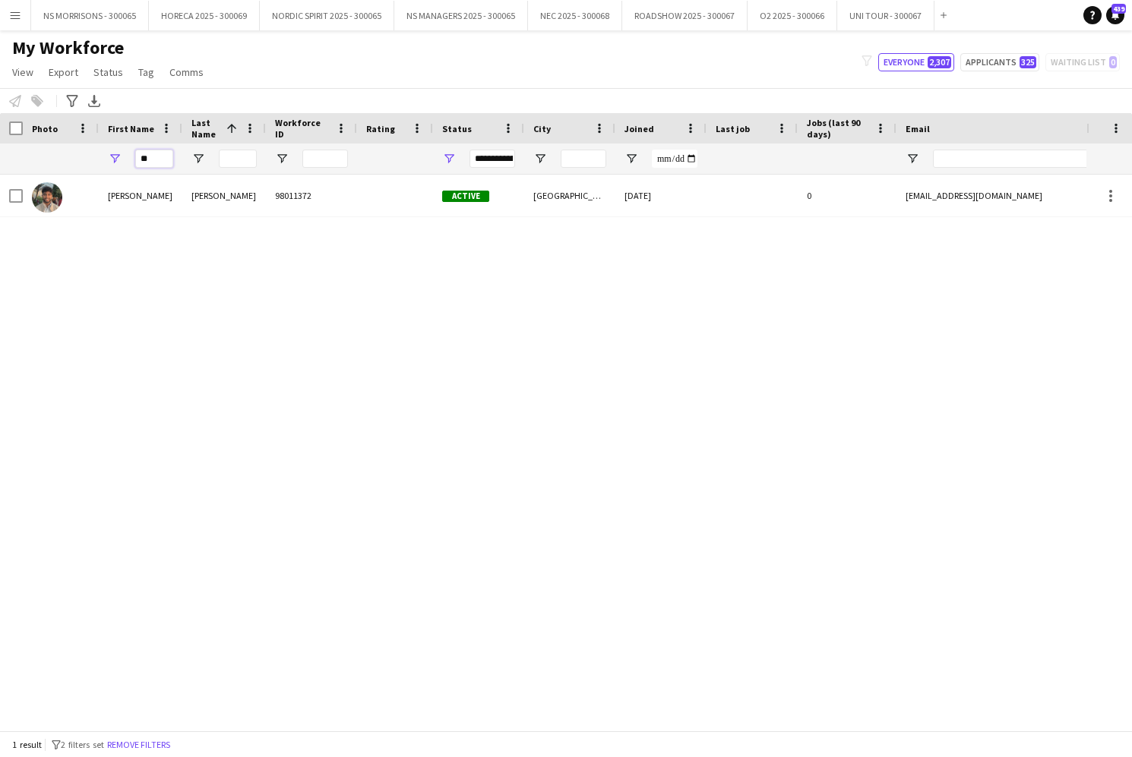
type input "*"
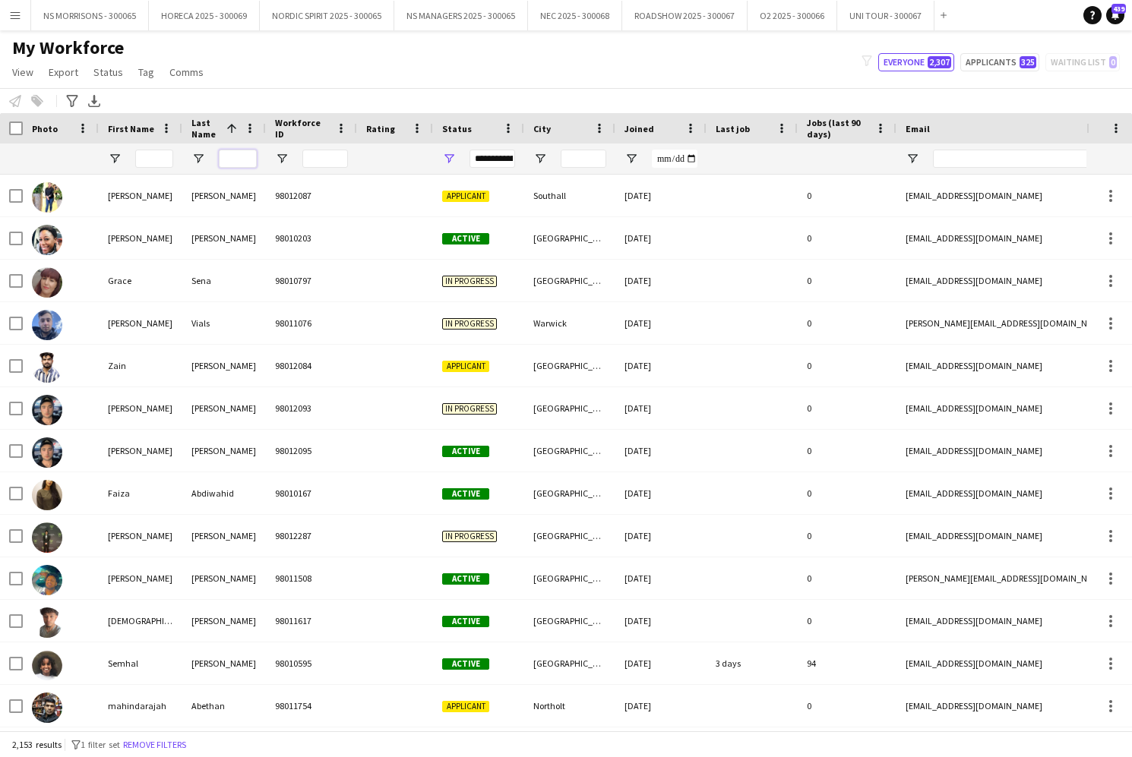
click at [251, 158] on input "Last Name Filter Input" at bounding box center [238, 159] width 38 height 18
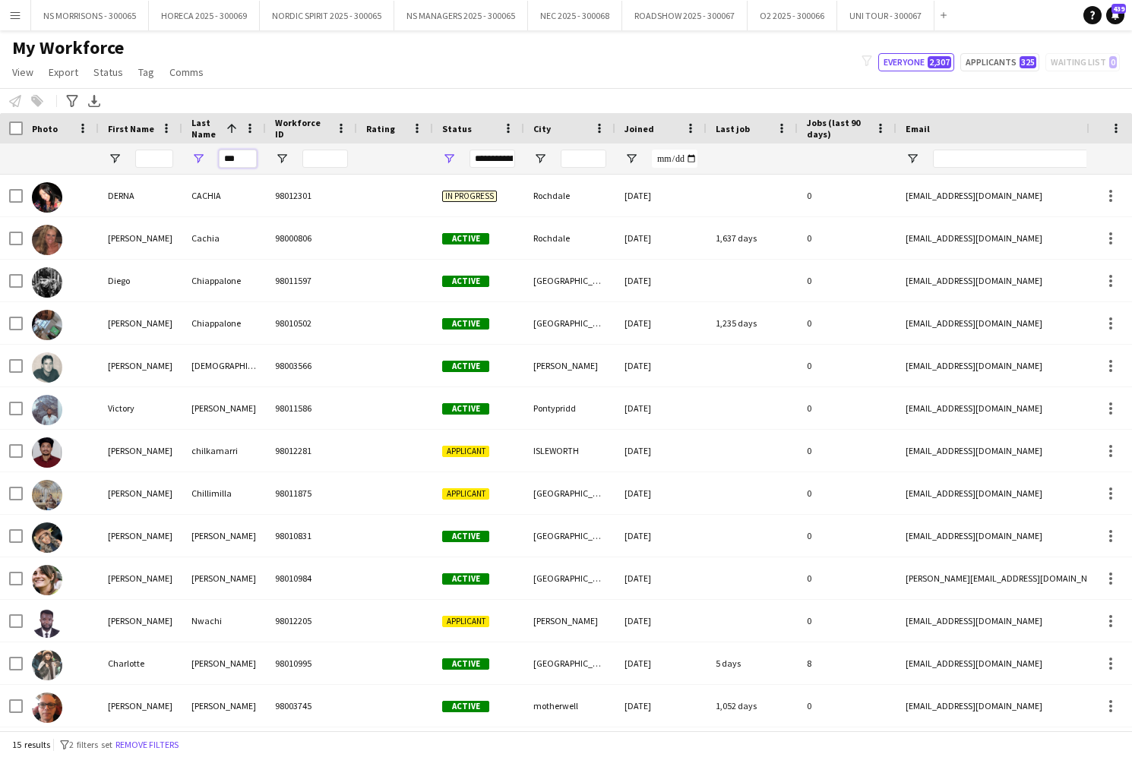
type input "***"
click at [155, 160] on input "First Name Filter Input" at bounding box center [154, 159] width 38 height 18
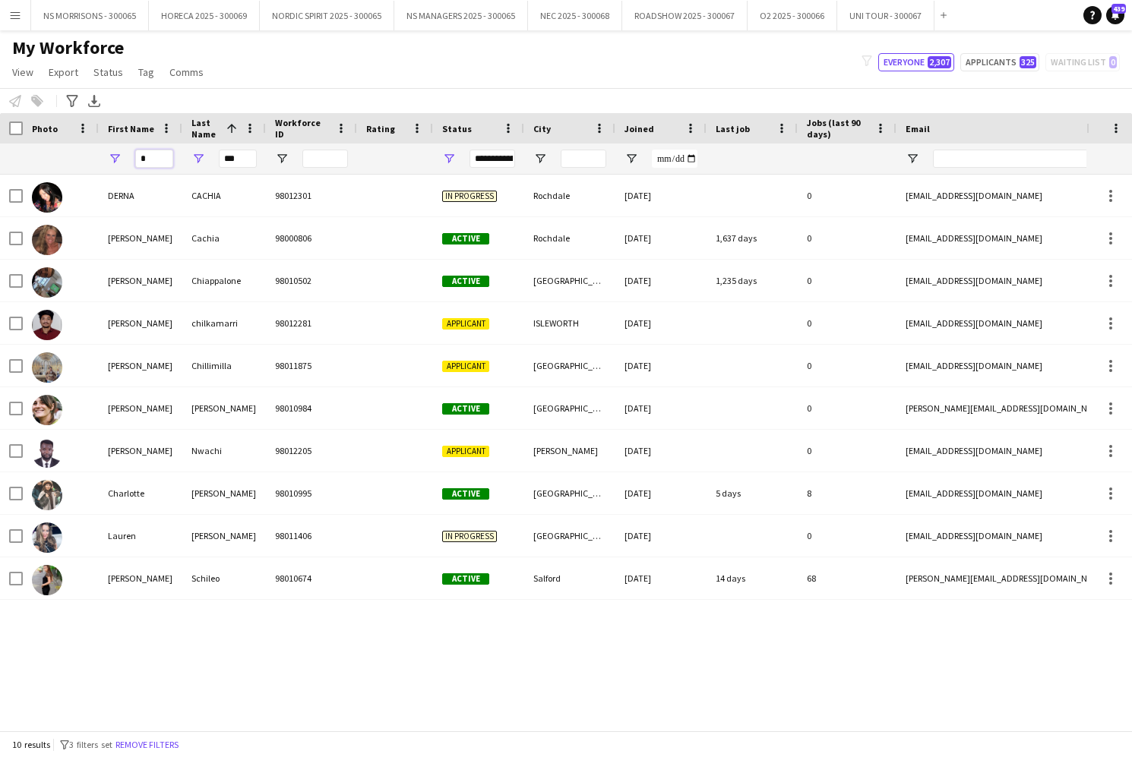
type input "*"
click at [194, 617] on div "[PERSON_NAME] 98012301 In progress [GEOGRAPHIC_DATA] [DATE] 0 [EMAIL_ADDRESS][D…" at bounding box center [543, 453] width 1086 height 556
drag, startPoint x: 239, startPoint y: 160, endPoint x: 223, endPoint y: 161, distance: 16.0
click at [222, 161] on input "***" at bounding box center [238, 159] width 38 height 18
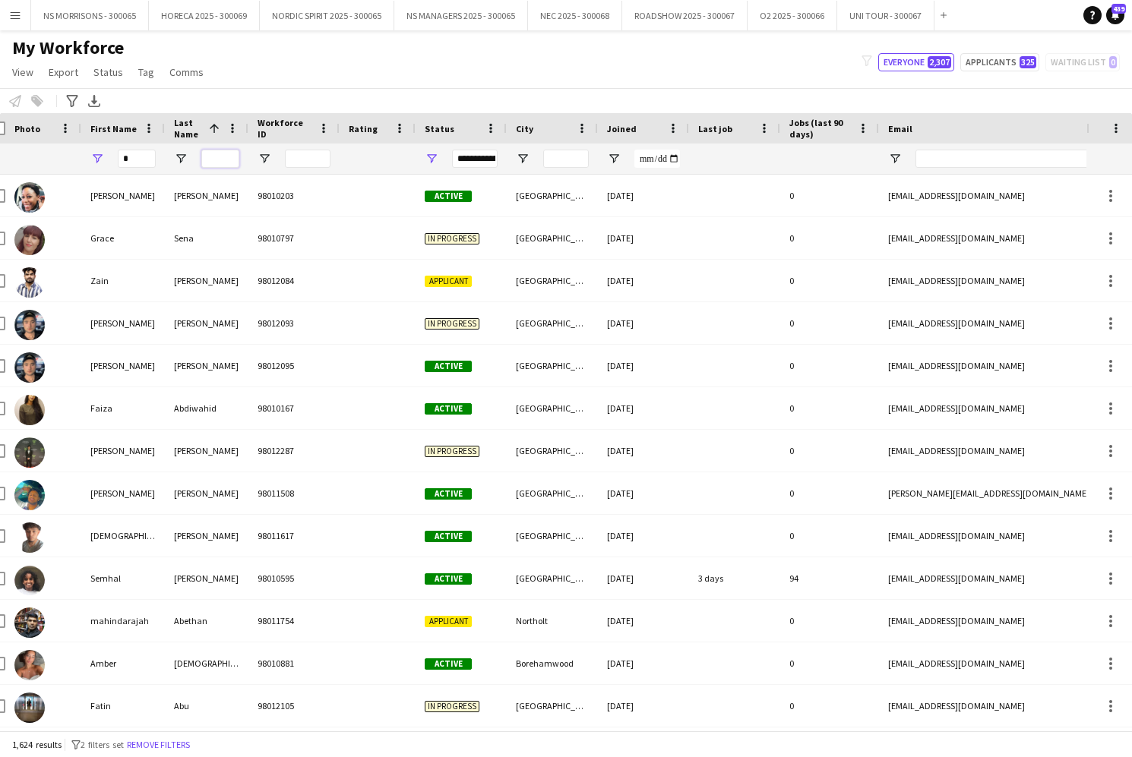
scroll to position [0, 19]
drag, startPoint x: 129, startPoint y: 163, endPoint x: 95, endPoint y: 163, distance: 34.2
click at [95, 163] on div "*" at bounding box center [122, 159] width 84 height 30
type input "***"
